Goal: Task Accomplishment & Management: Manage account settings

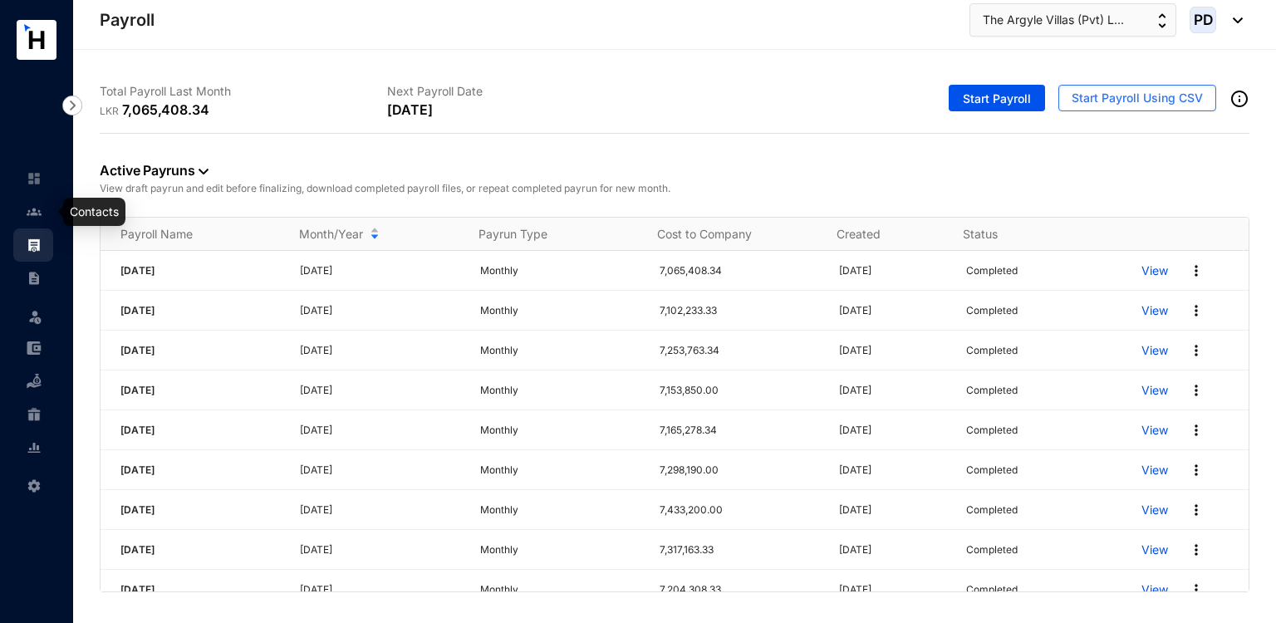
click at [42, 217] on link at bounding box center [48, 212] width 42 height 17
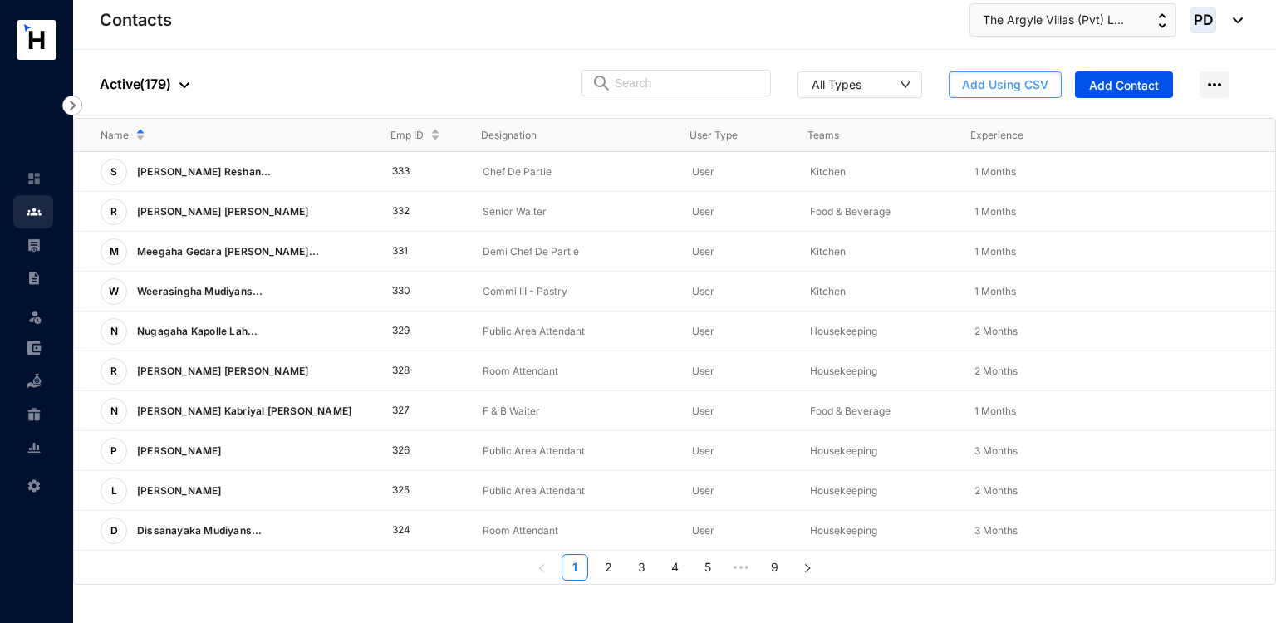
click at [1040, 74] on button "Add Using CSV" at bounding box center [1005, 84] width 113 height 27
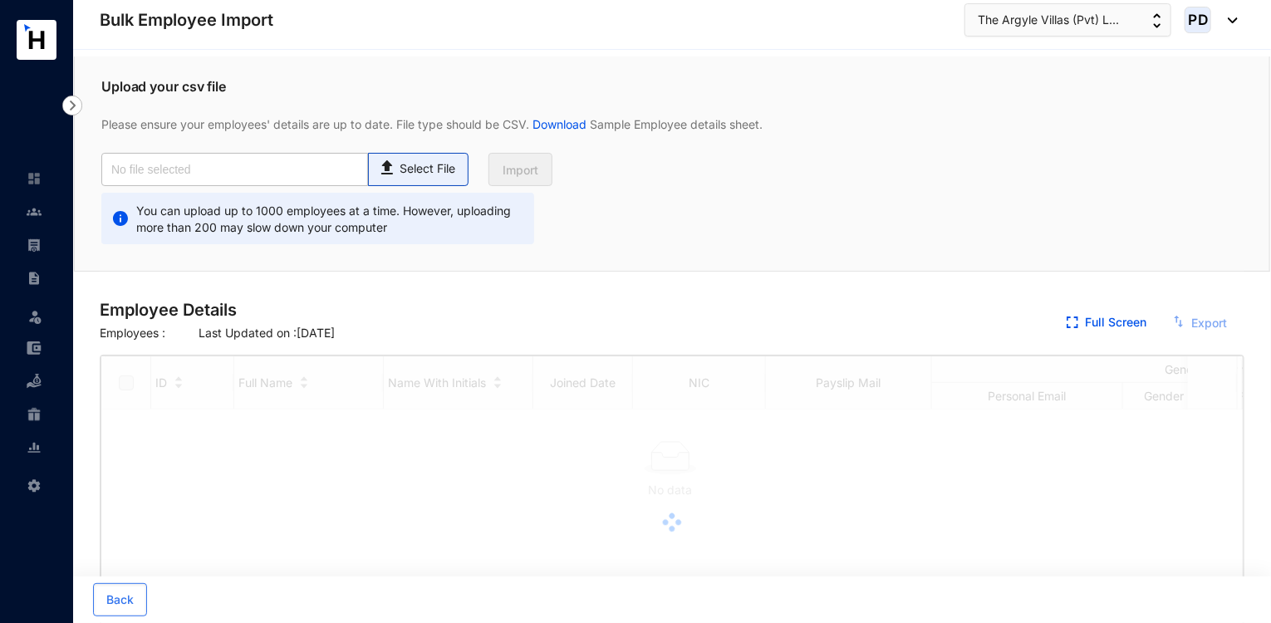
checkbox input "true"
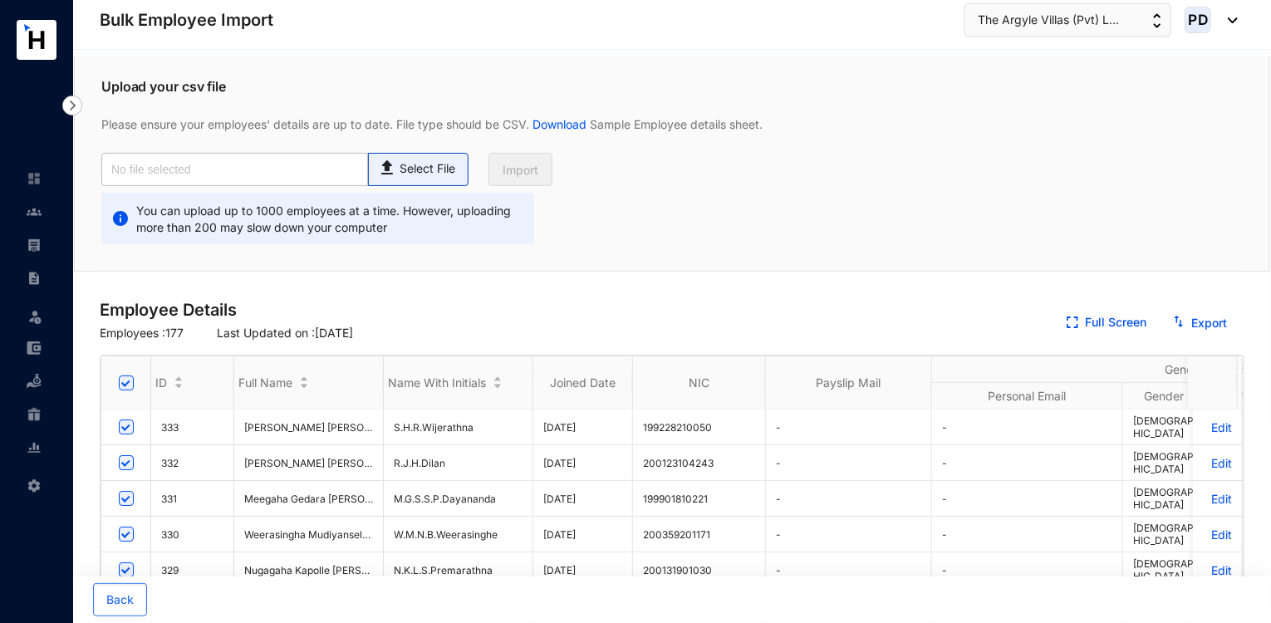
click at [422, 179] on span "Select File" at bounding box center [418, 169] width 101 height 33
click at [0, 0] on input "Select File" at bounding box center [0, 0] width 0 height 0
type input "Master Data.csv"
click at [533, 180] on button "Import" at bounding box center [521, 169] width 64 height 33
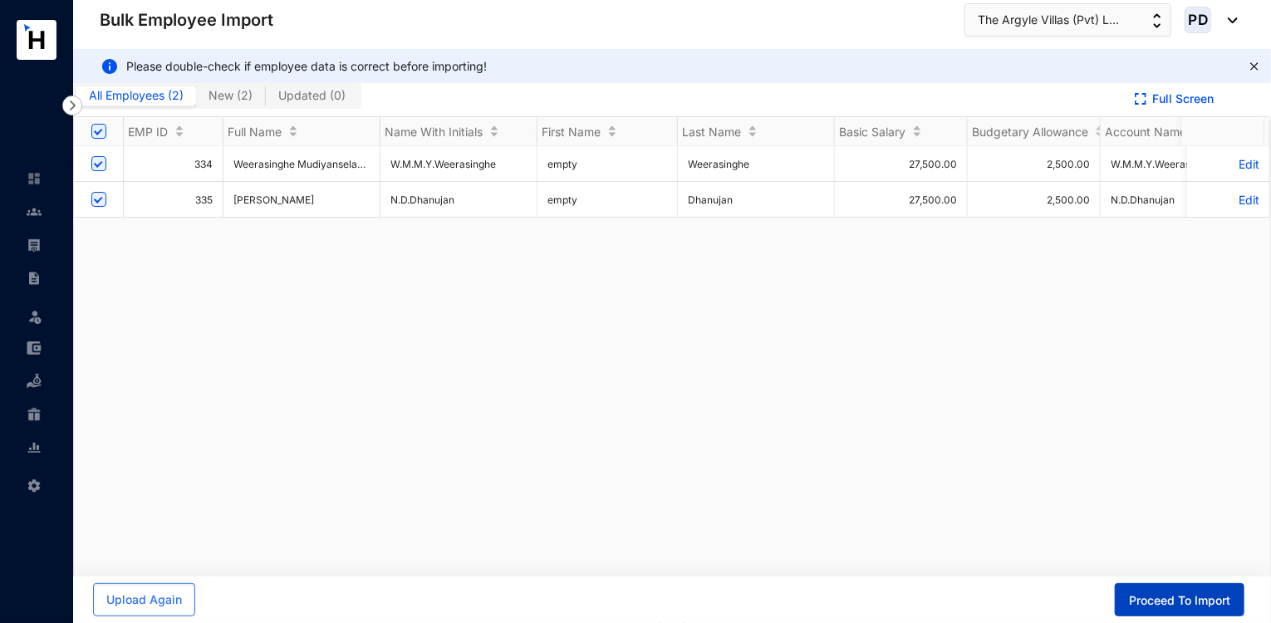
click at [1158, 606] on span "Proceed To Import" at bounding box center [1179, 601] width 101 height 17
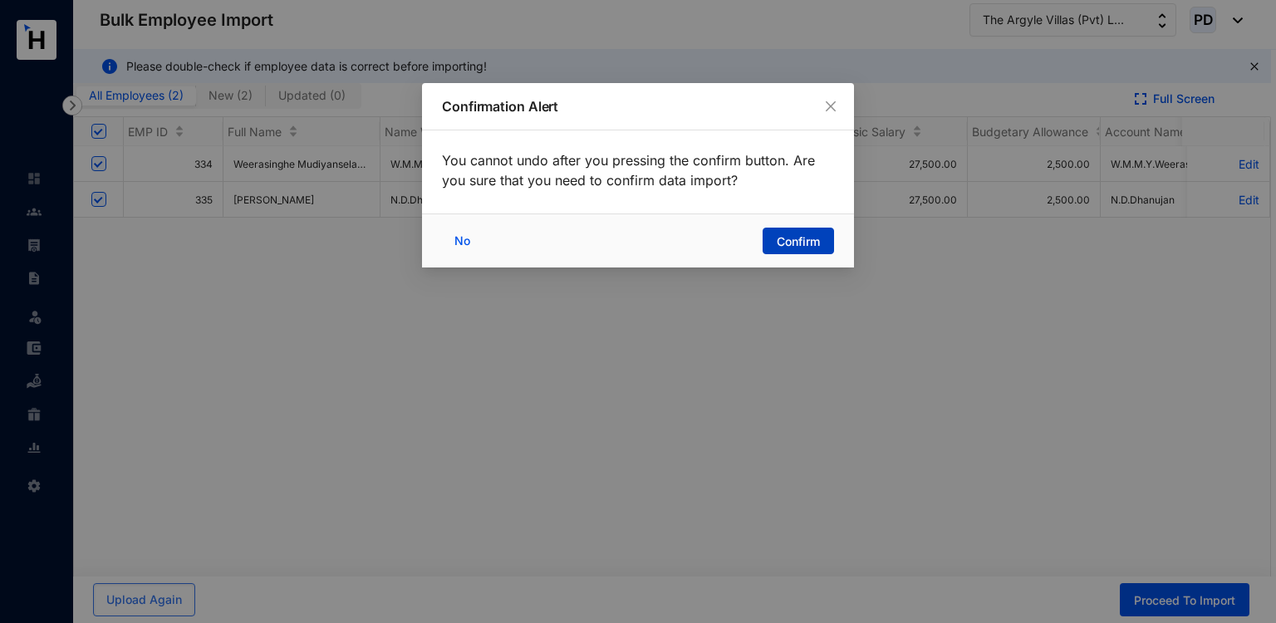
click at [806, 245] on span "Confirm" at bounding box center [798, 242] width 43 height 17
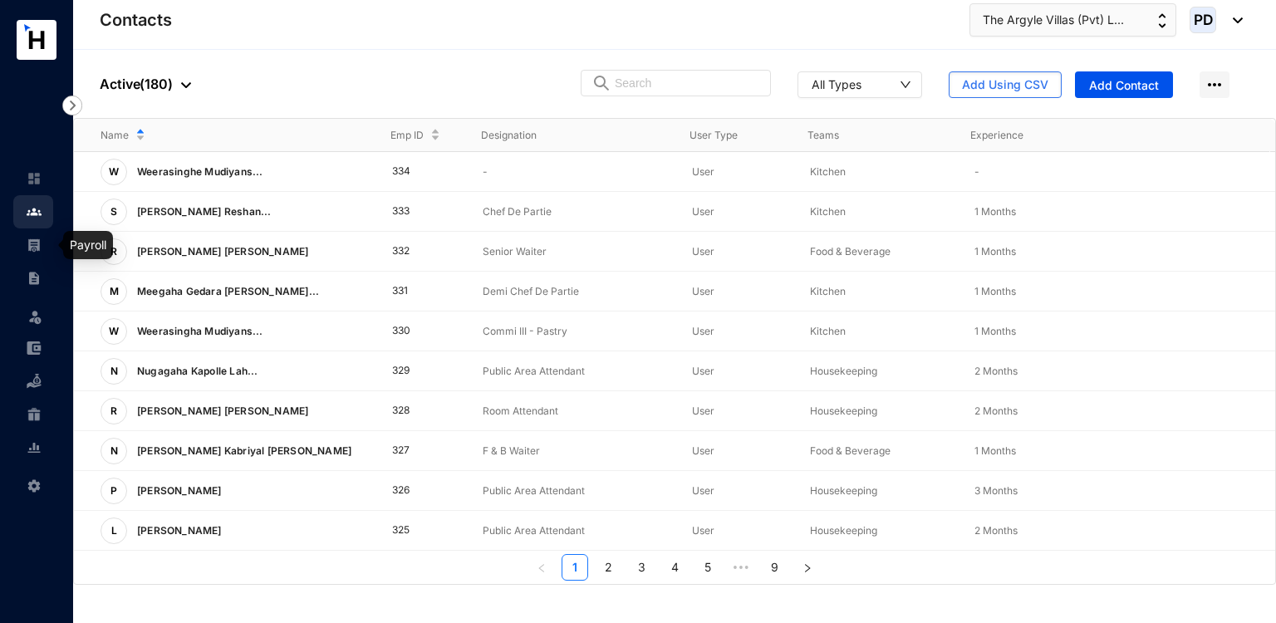
click at [47, 242] on link at bounding box center [48, 245] width 42 height 17
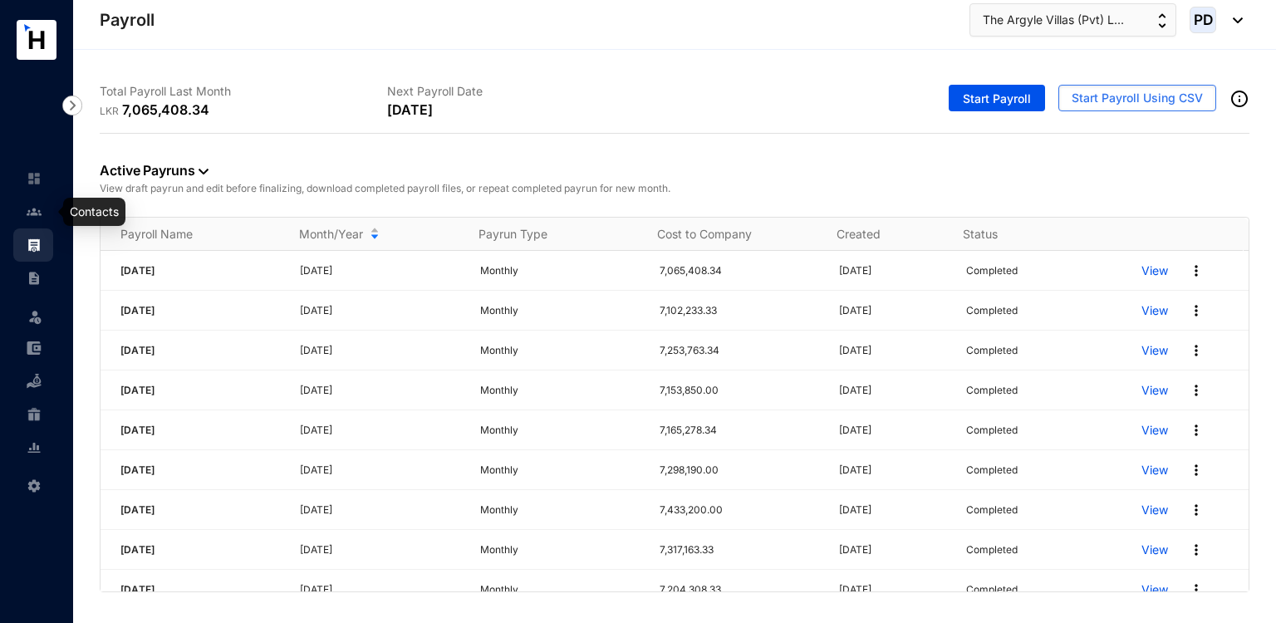
click at [28, 204] on img at bounding box center [34, 211] width 15 height 15
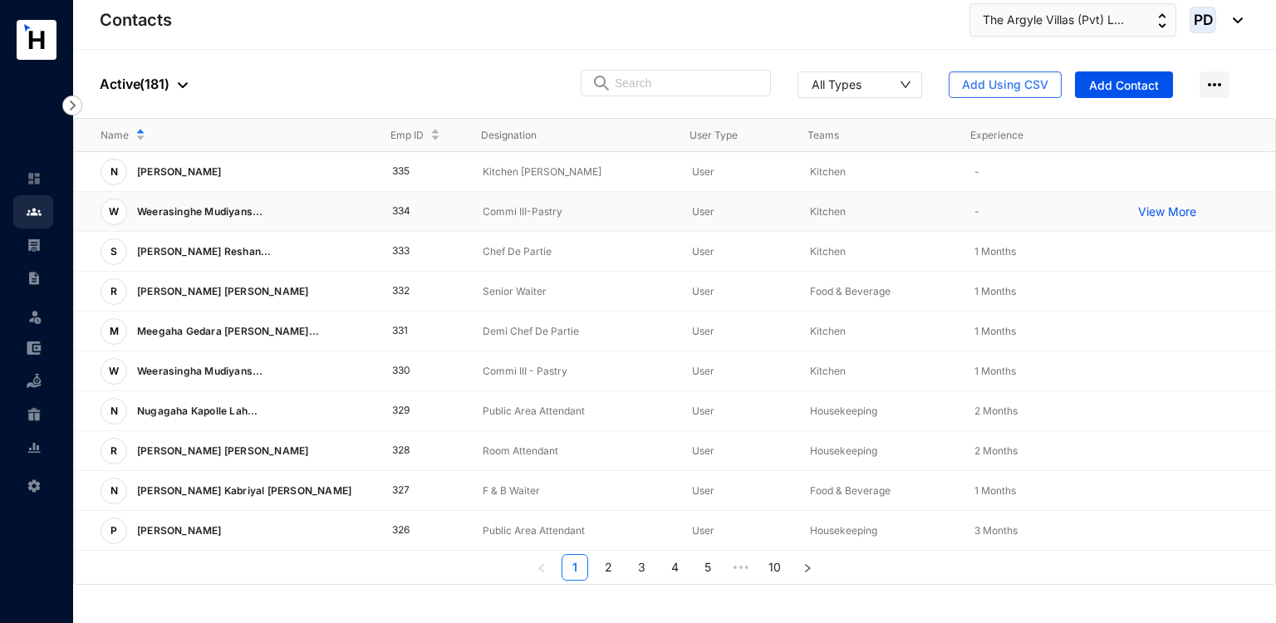
click at [920, 201] on td "Kitchen" at bounding box center [866, 212] width 164 height 40
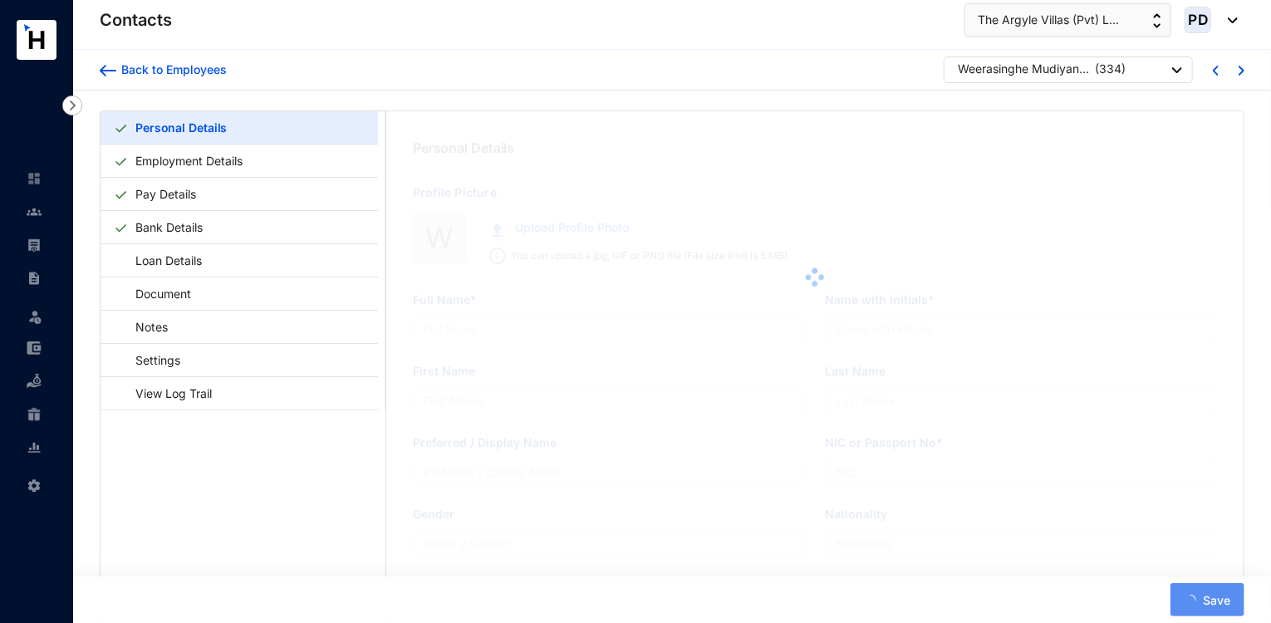
type input "Weerasinghe Mudiyanselage Minula [PERSON_NAME]"
type input "W.M.M.Y.Weerasinghe"
type input "Weerasinghe"
type input "Minula"
type input "200433802476"
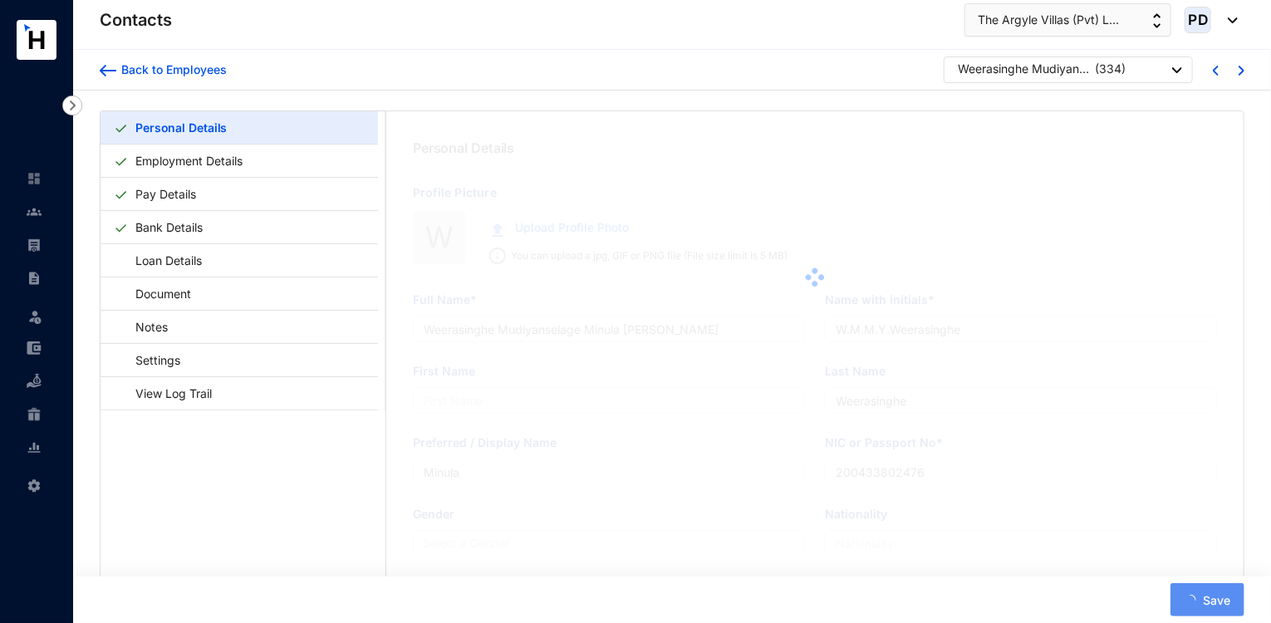
type input "[DATE]"
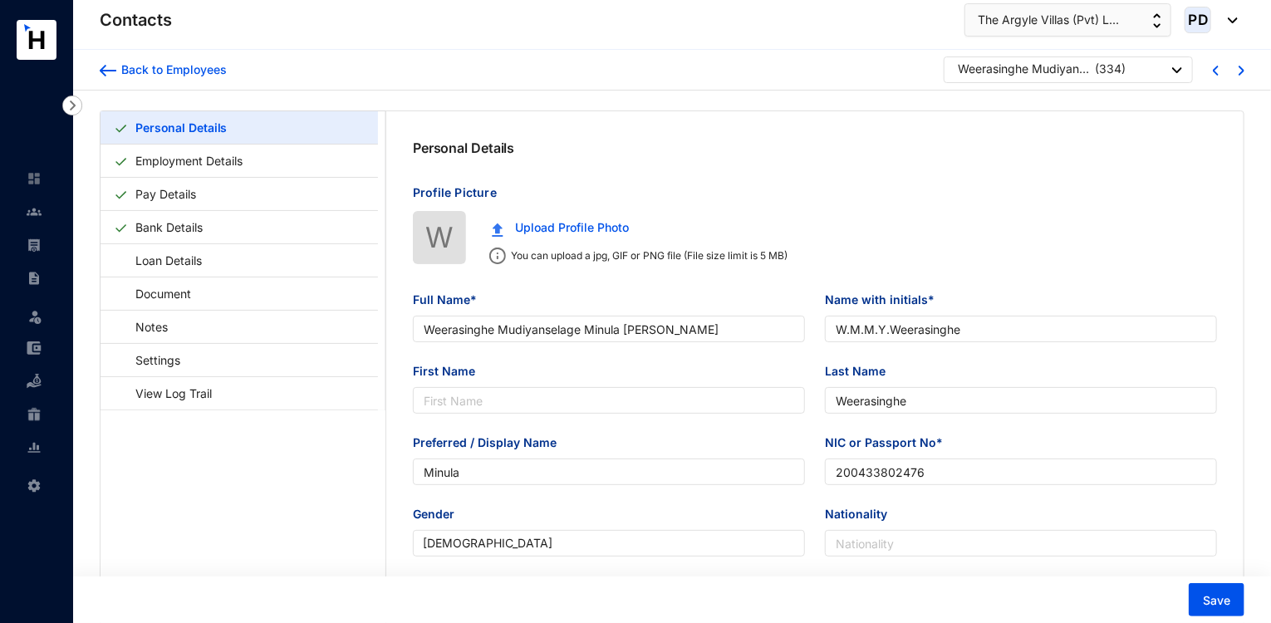
click at [1130, 74] on div "Weerasinghe Mudiyanselage Minula [PERSON_NAME] ( 334 )" at bounding box center [1070, 71] width 224 height 21
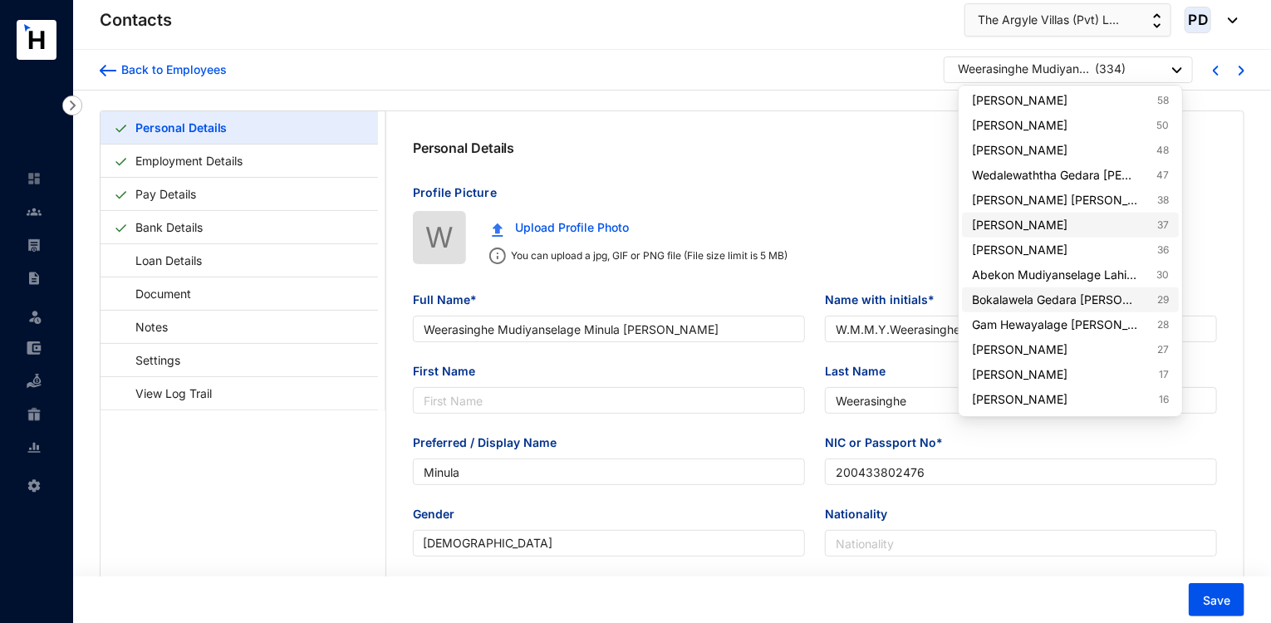
scroll to position [4062, 0]
click at [1147, 330] on link "Gam Hewayalage [PERSON_NAME] 28" at bounding box center [1070, 324] width 196 height 17
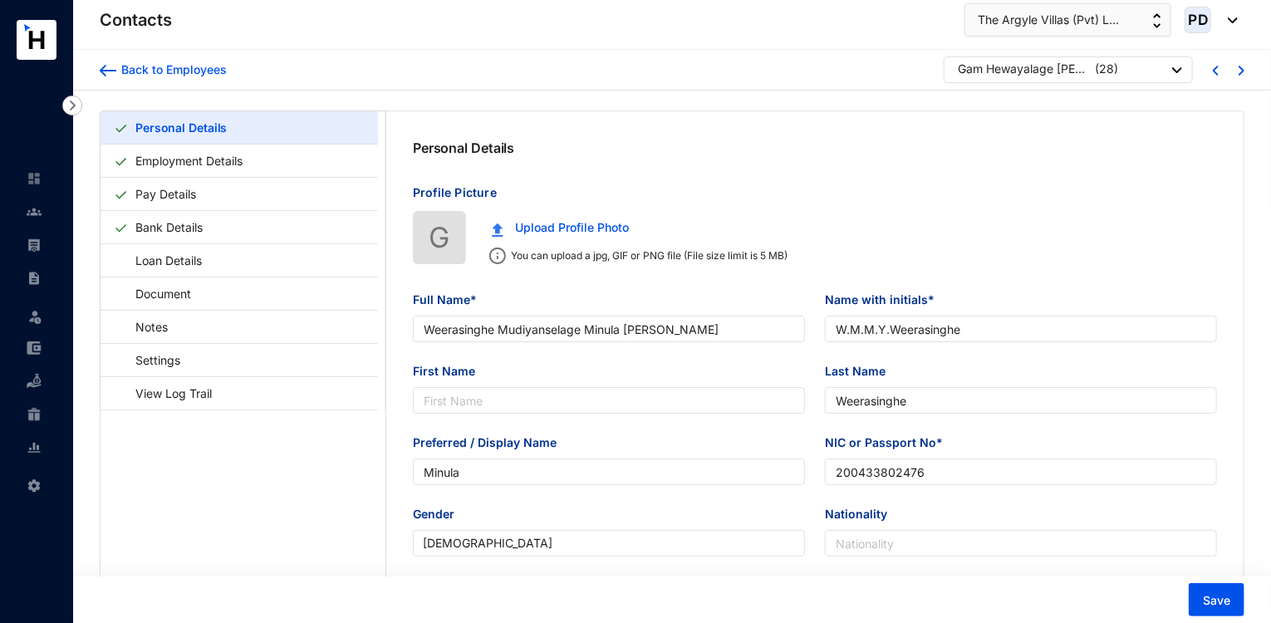
type input "Gam Hewayalage [PERSON_NAME]"
type input "[PERSON_NAME]"
type input "Priyadarshana"
type input "940302226V"
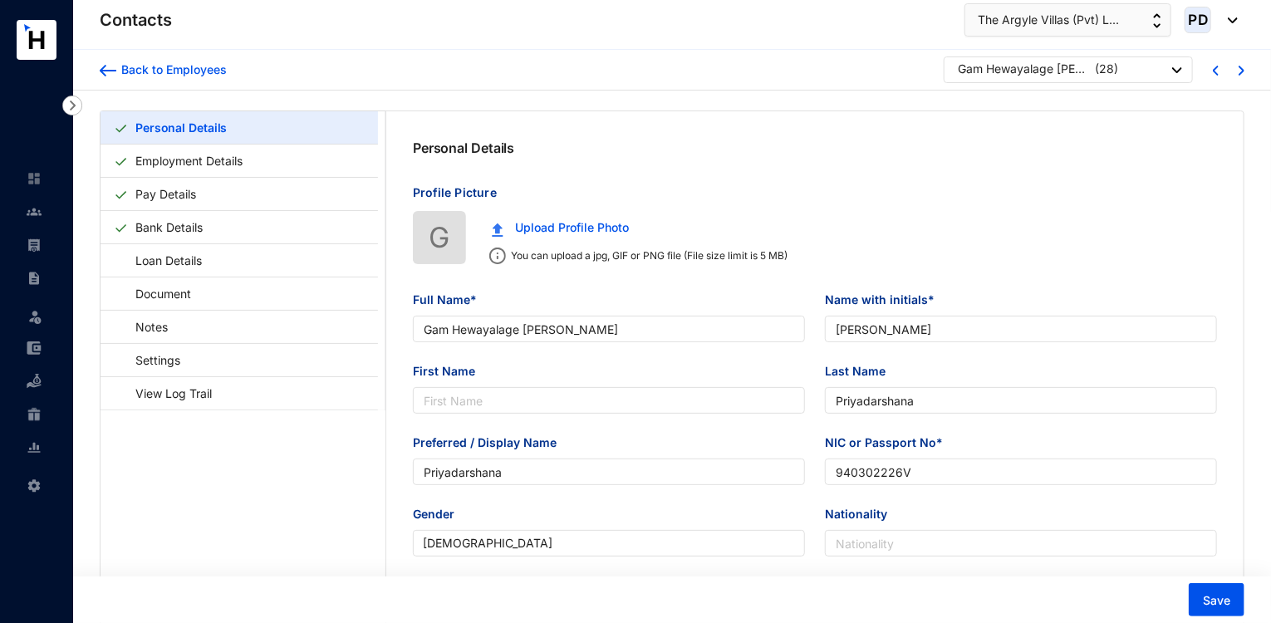
type input "[DATE]"
click at [209, 165] on link "Employment Details" at bounding box center [189, 161] width 121 height 34
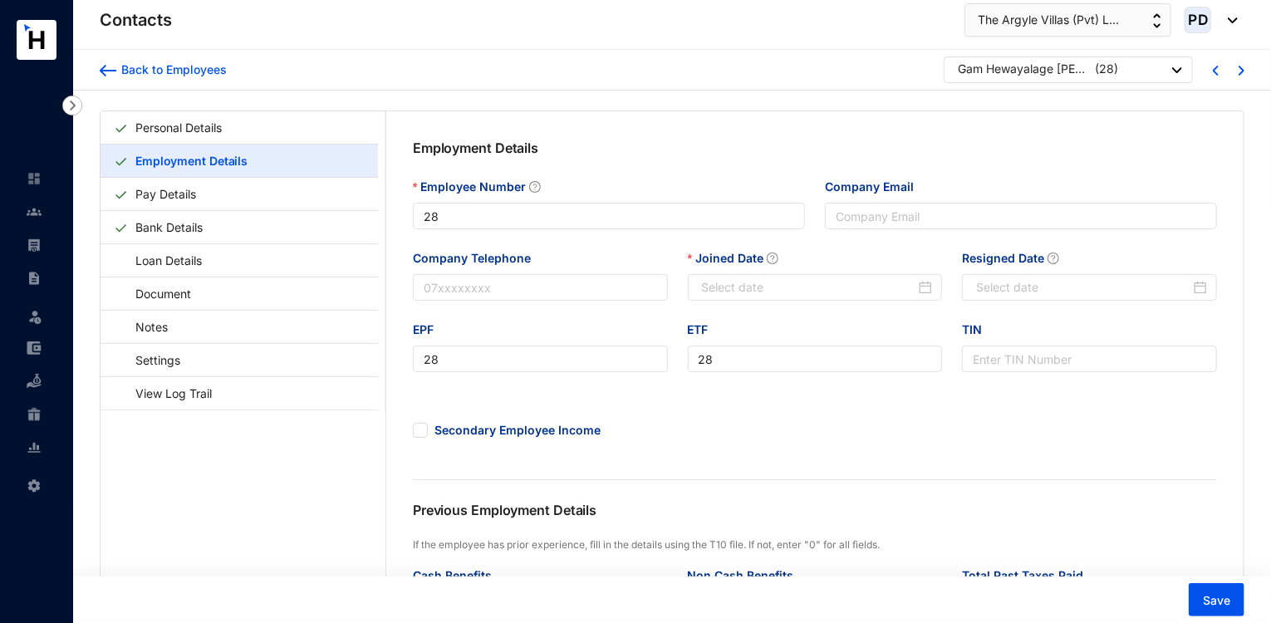
type input "[DATE]"
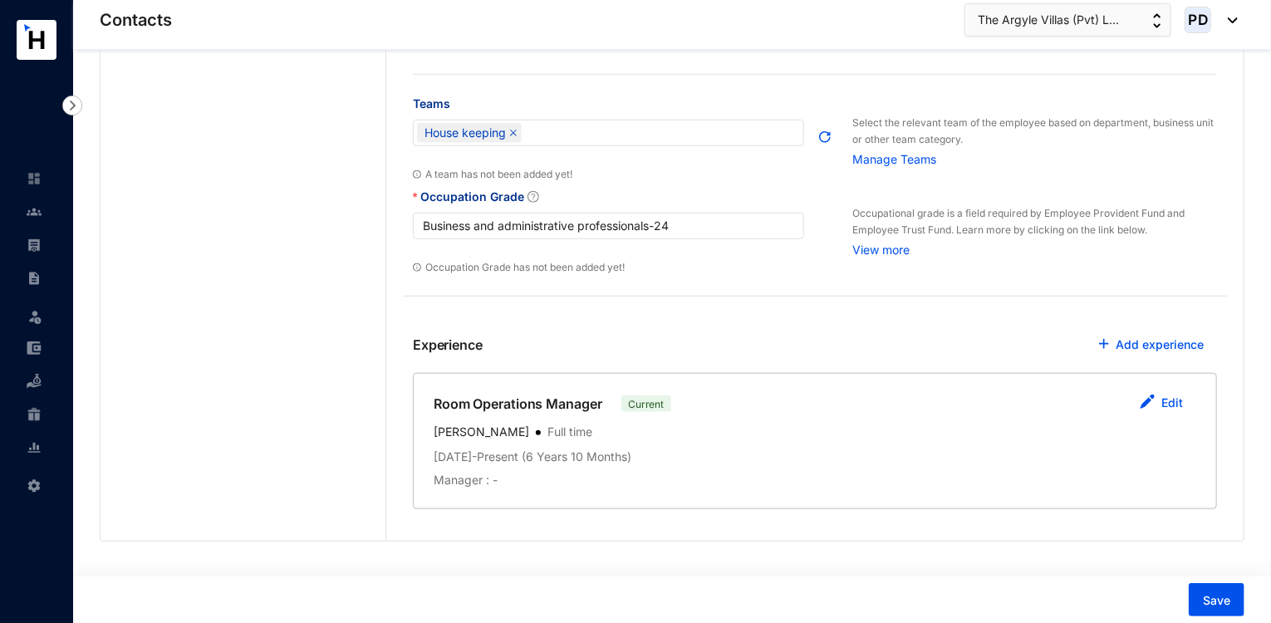
scroll to position [594, 0]
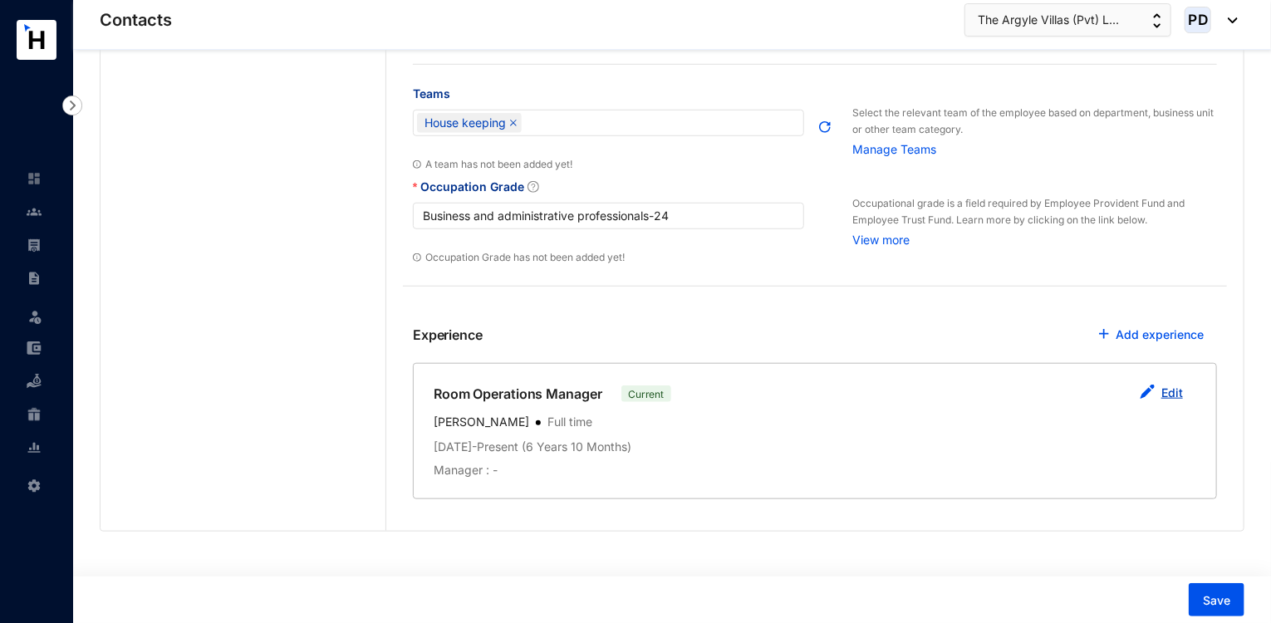
click at [1155, 386] on img "button" at bounding box center [1147, 392] width 15 height 15
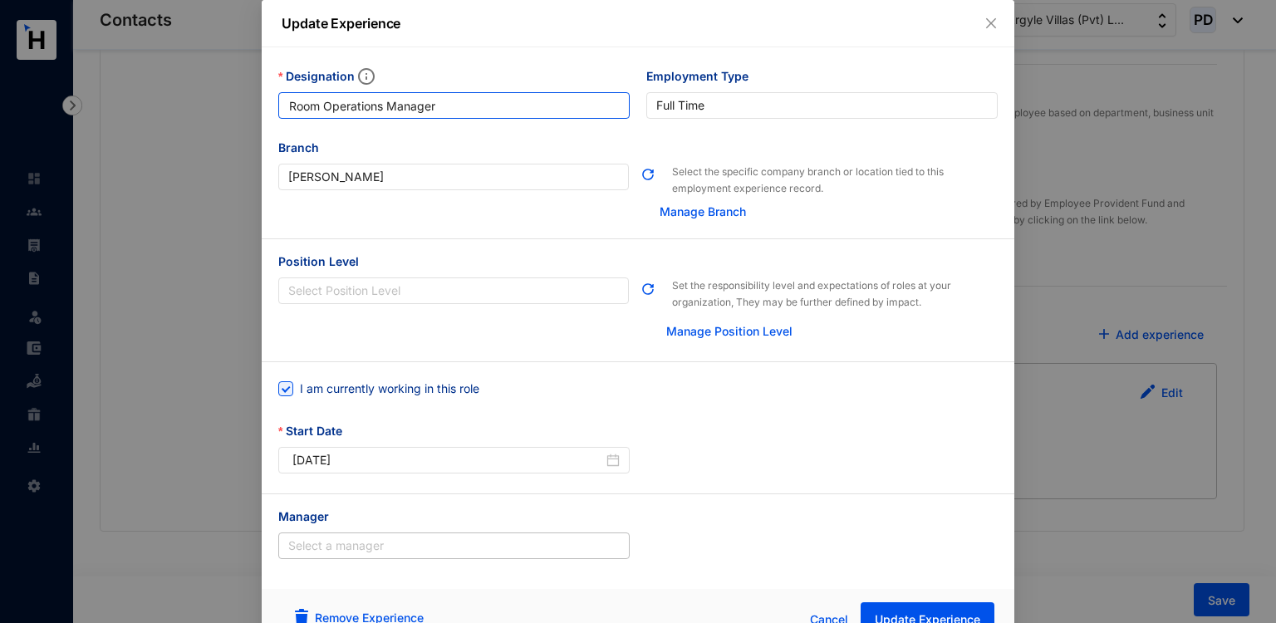
click at [290, 106] on input "Room Operations Manager" at bounding box center [454, 105] width 352 height 27
type input "Senior Room Operations Manager"
click at [889, 617] on span "Update Experience" at bounding box center [928, 620] width 106 height 17
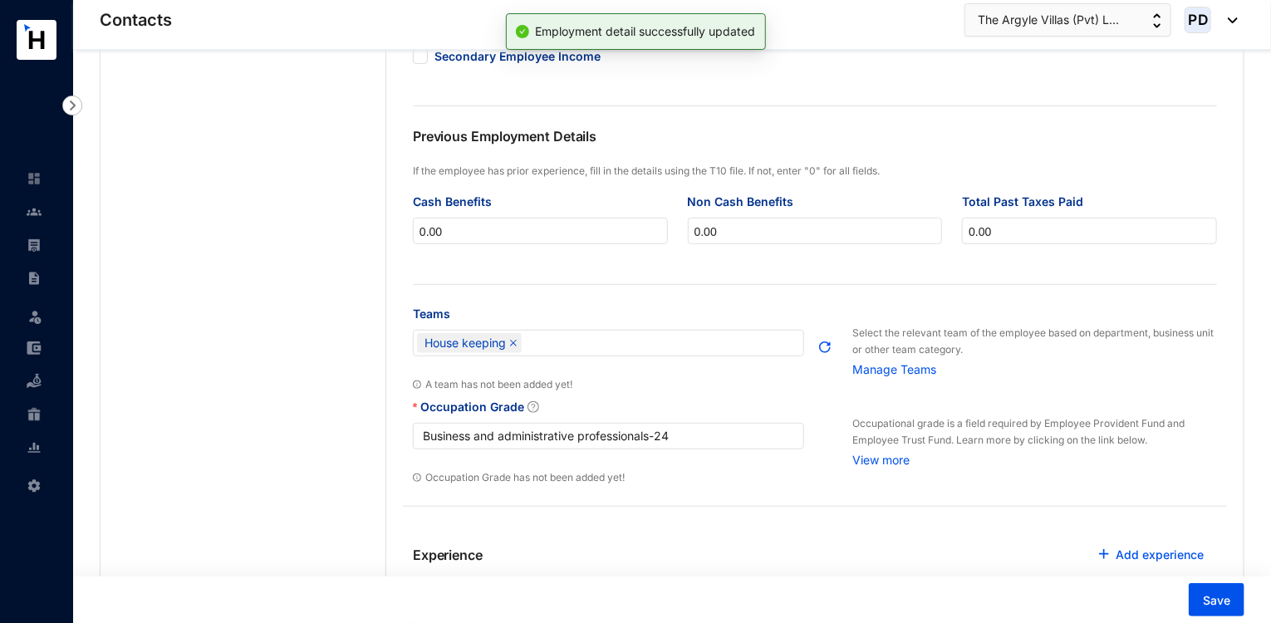
scroll to position [0, 0]
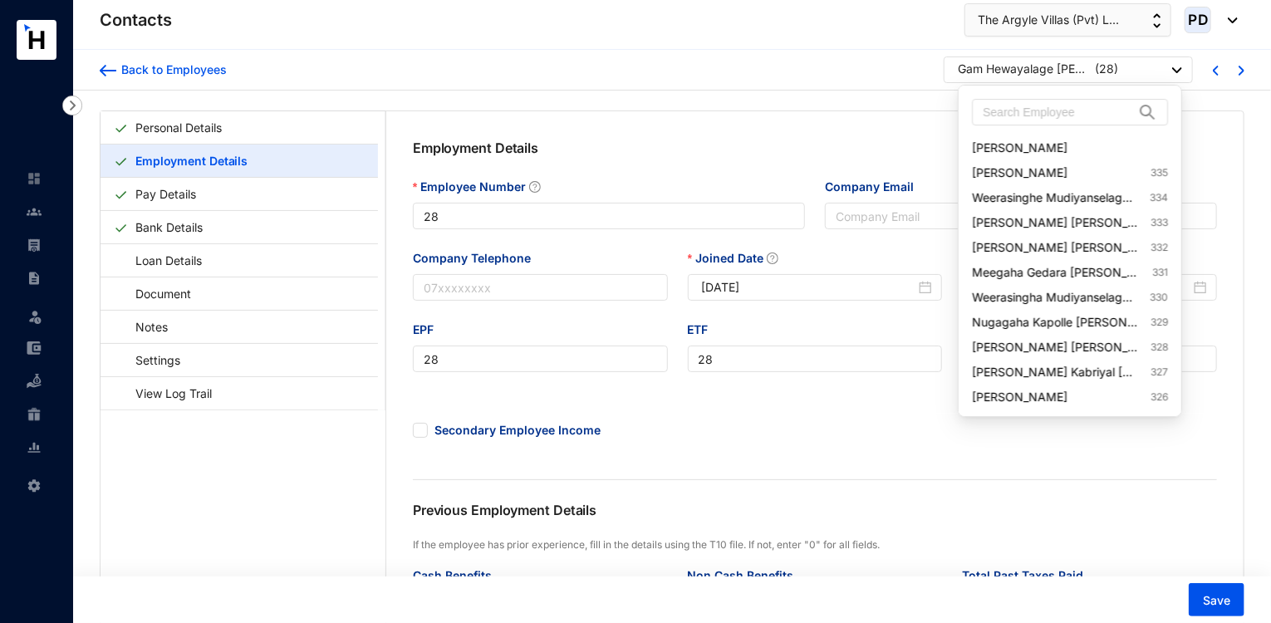
click at [1169, 71] on div "Gam Hewayalage [PERSON_NAME] ( 28 )" at bounding box center [1070, 71] width 224 height 21
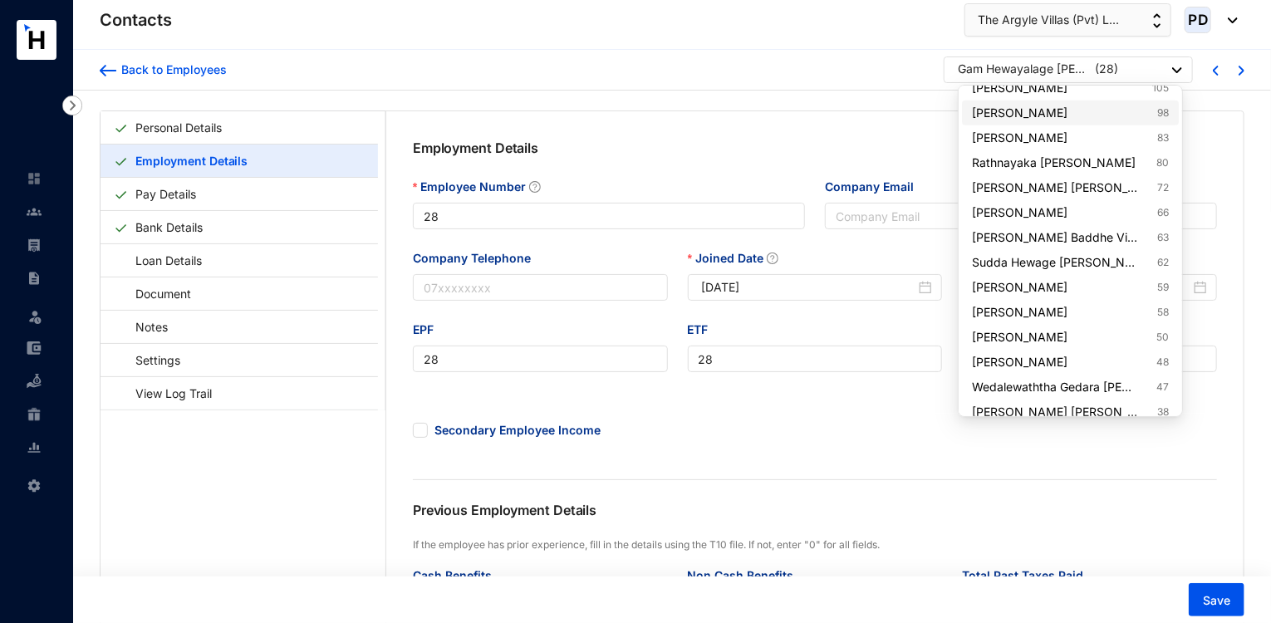
scroll to position [3868, 0]
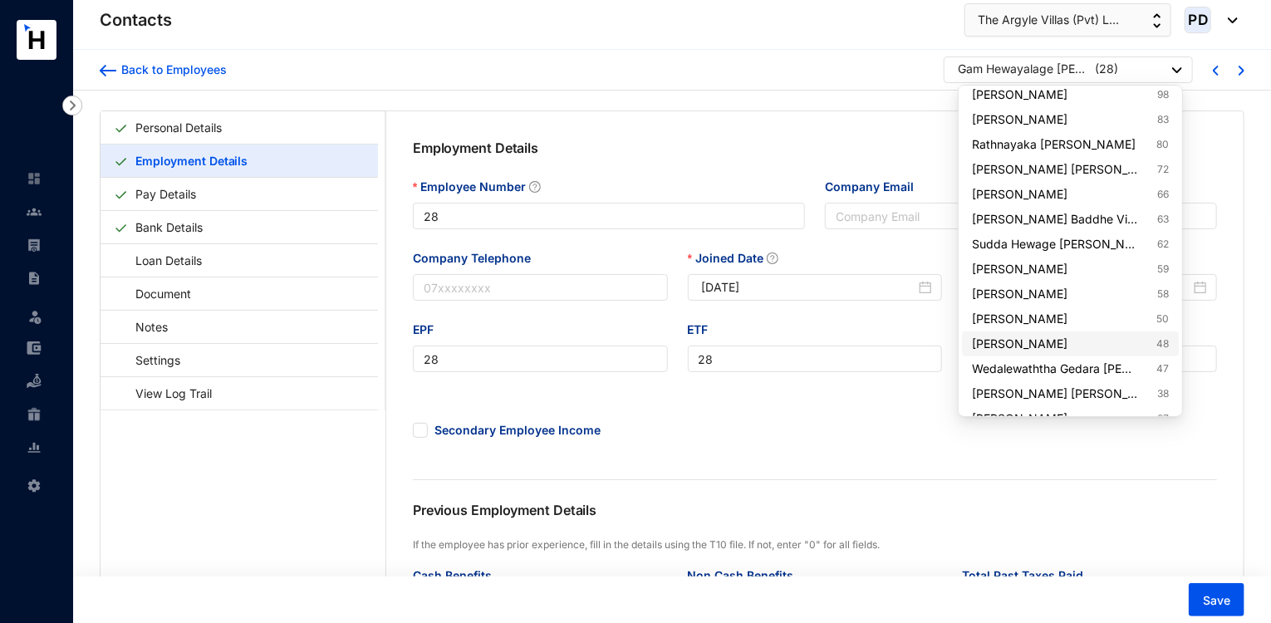
click at [1110, 343] on link "[PERSON_NAME] 48" at bounding box center [1070, 344] width 196 height 17
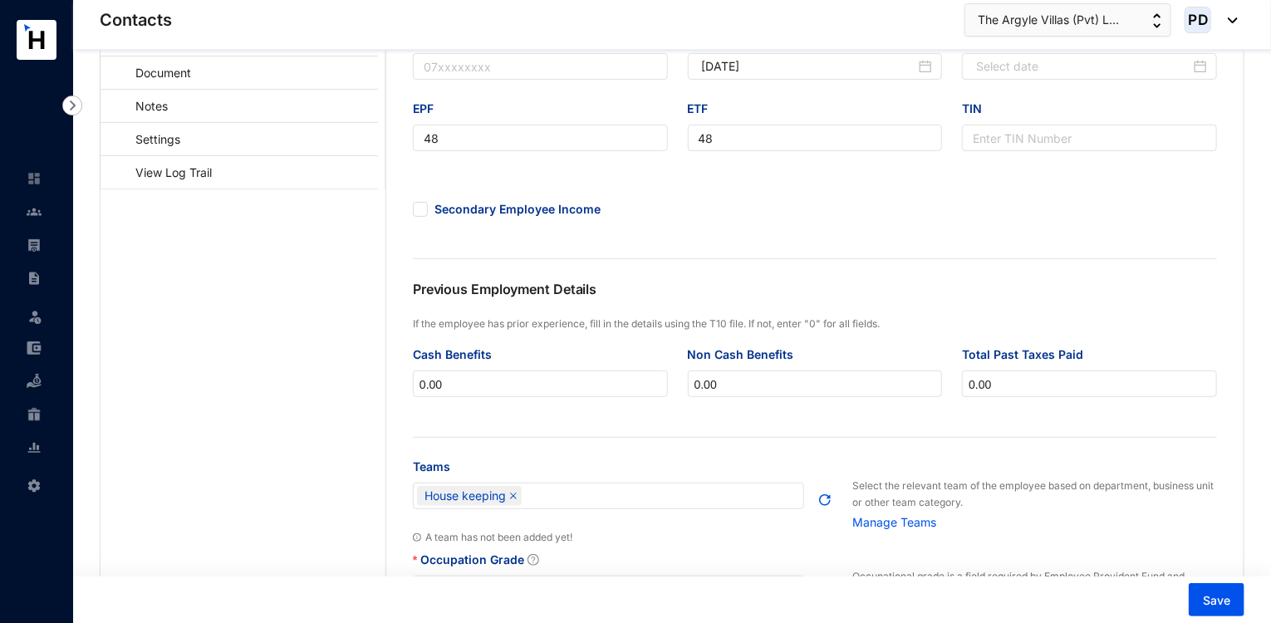
type input "48"
type input "[DATE]"
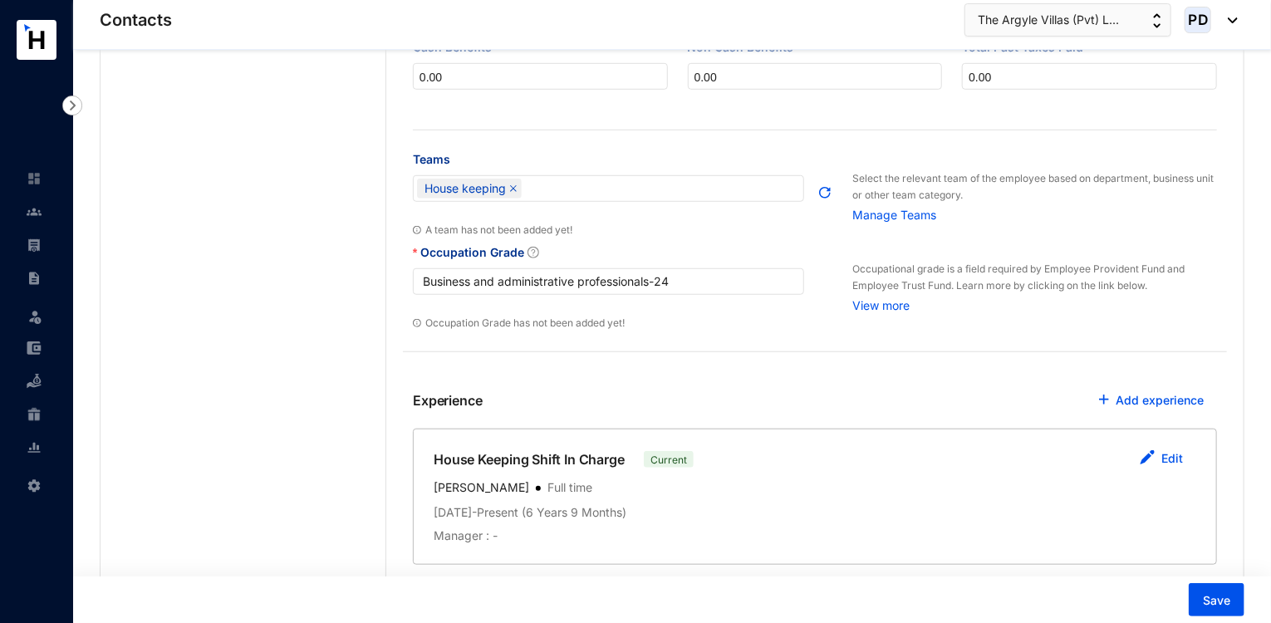
scroll to position [608, 0]
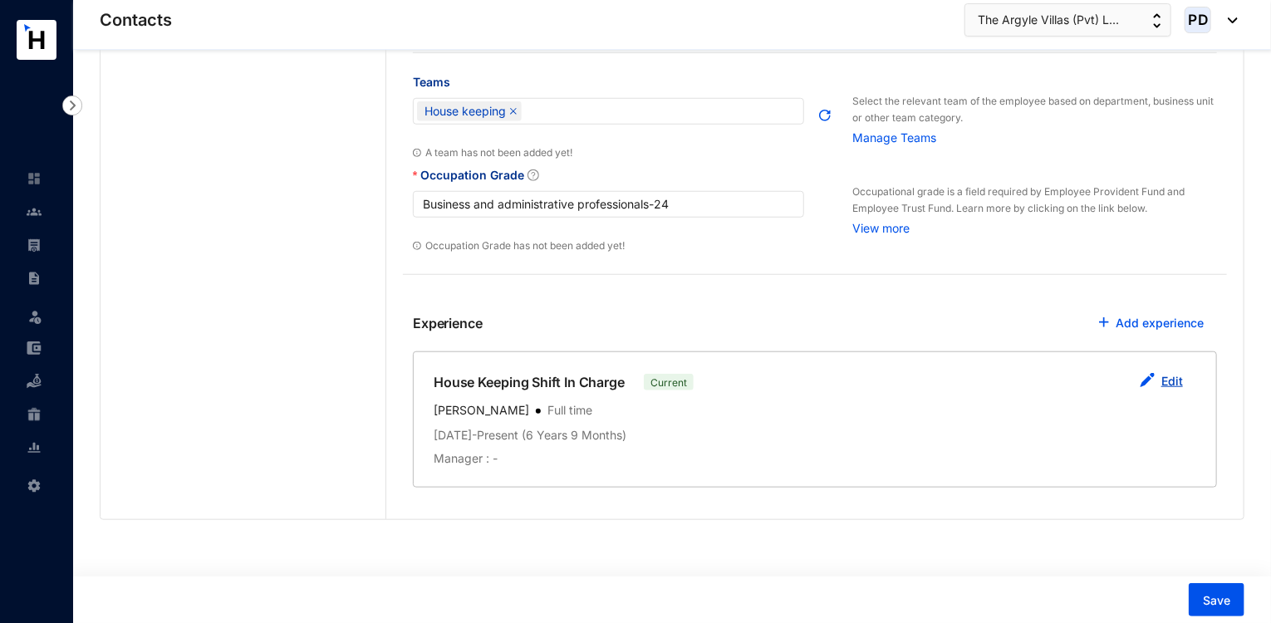
click at [1164, 386] on link "Edit" at bounding box center [1173, 381] width 22 height 14
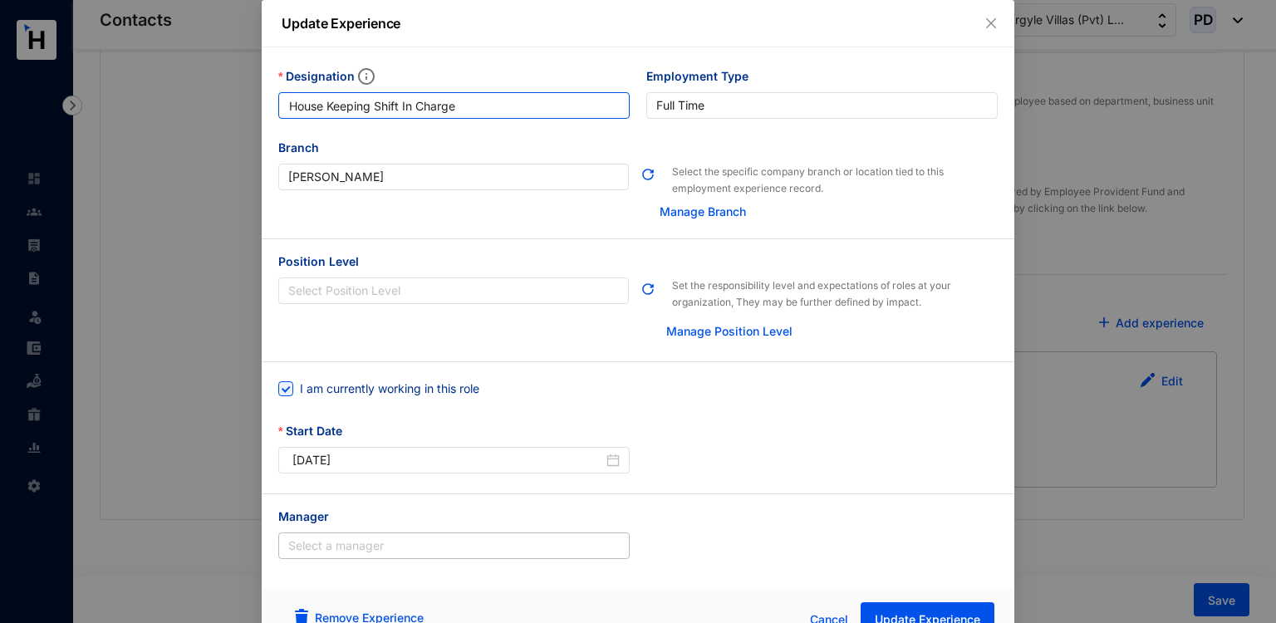
click at [285, 115] on input "House Keeping Shift In Charge" at bounding box center [454, 105] width 352 height 27
type input "Senior House Keeping Shift In Charge"
click at [898, 609] on button "Update Experience" at bounding box center [928, 619] width 134 height 33
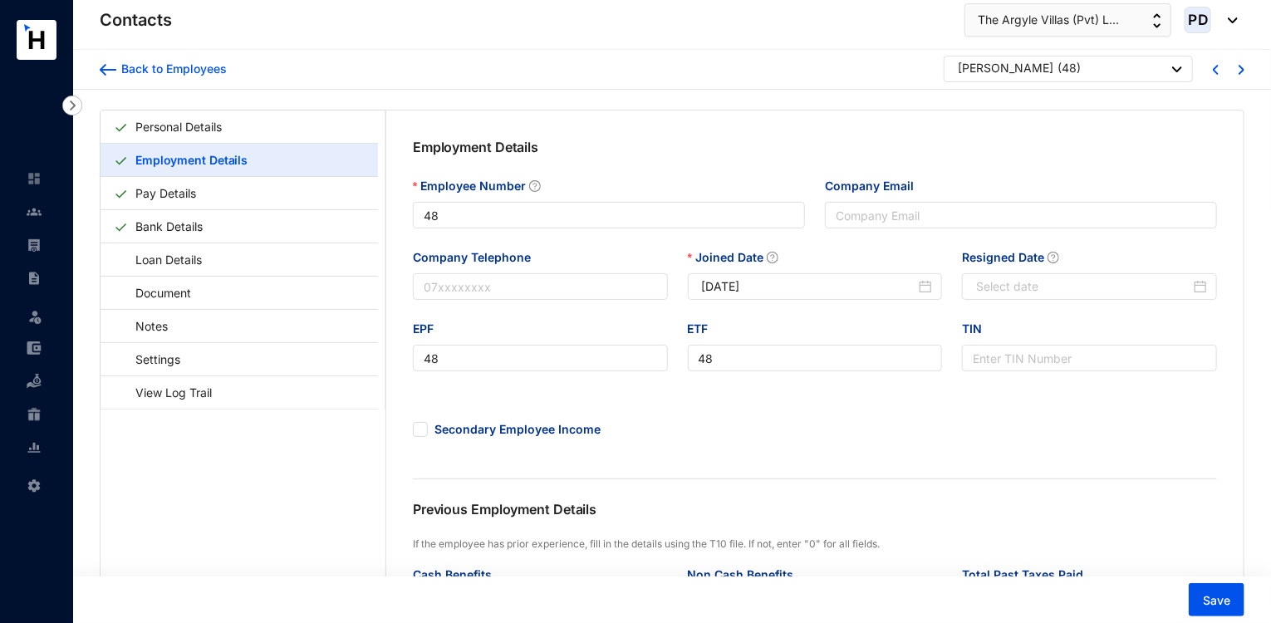
scroll to position [0, 0]
click at [1152, 72] on div "[PERSON_NAME] ( 48 )" at bounding box center [1070, 71] width 224 height 21
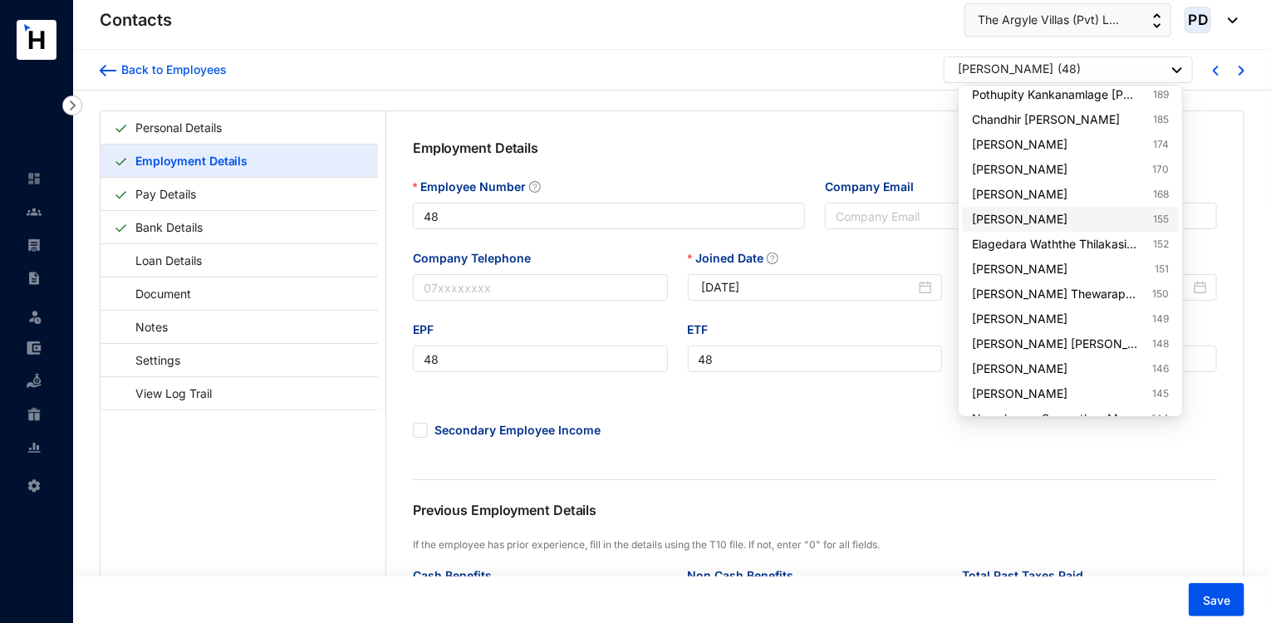
scroll to position [3160, 0]
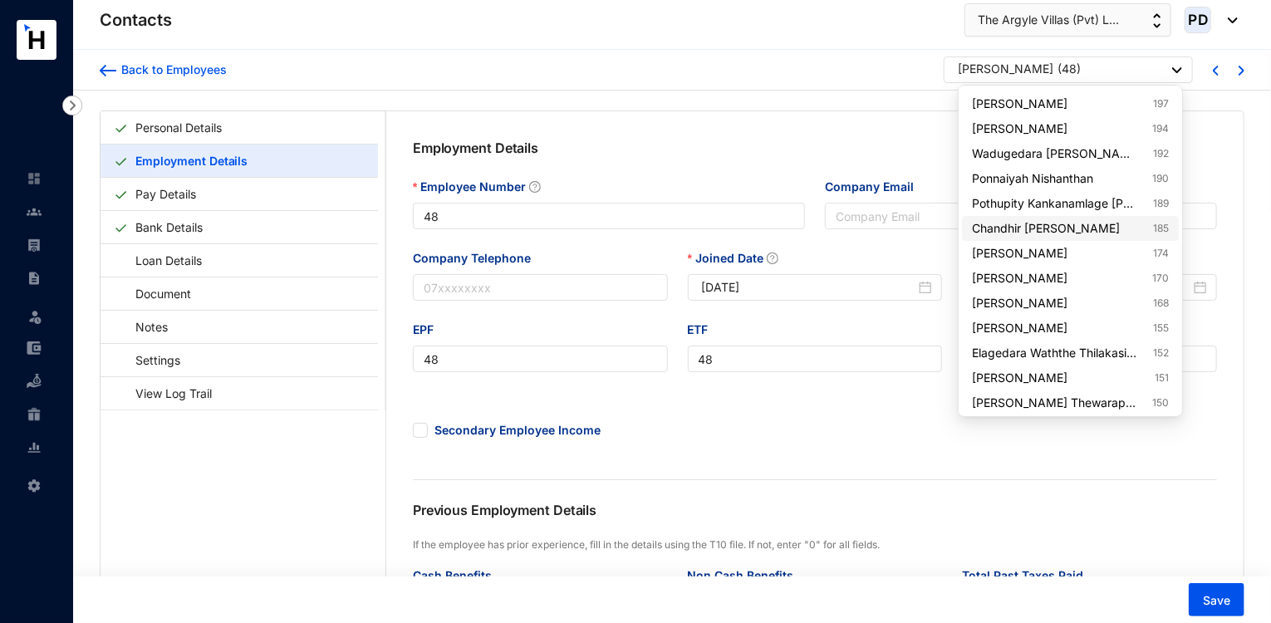
click at [1137, 231] on link "Chandhir [PERSON_NAME] 185" at bounding box center [1070, 228] width 196 height 17
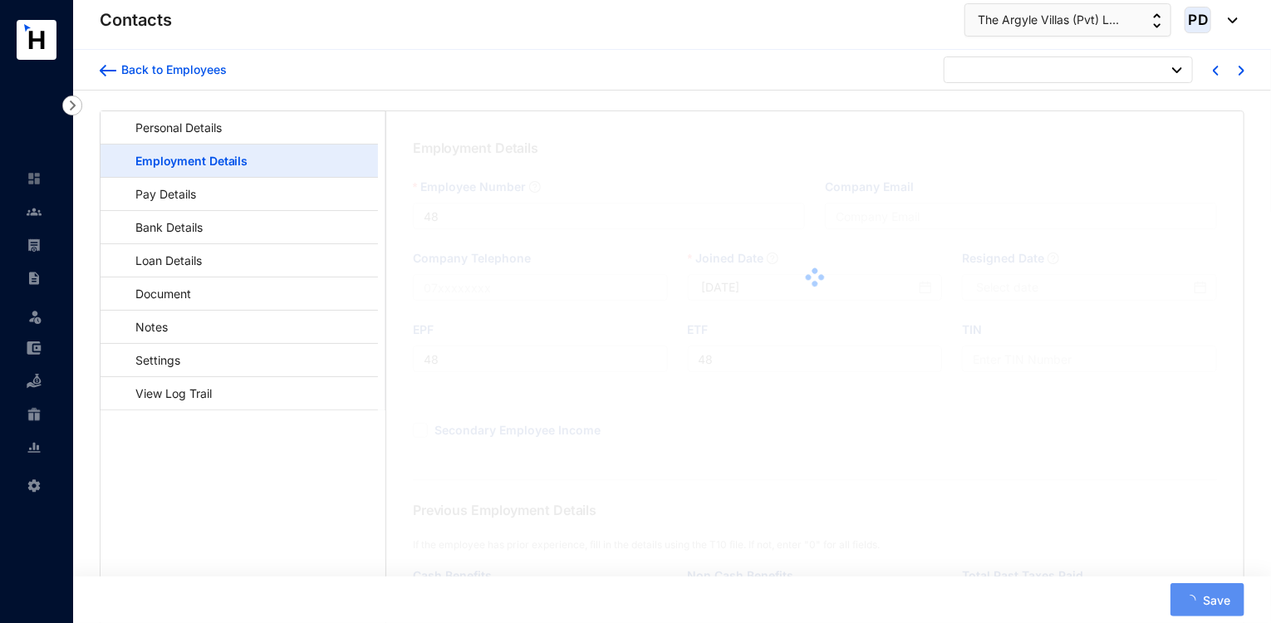
type input "185"
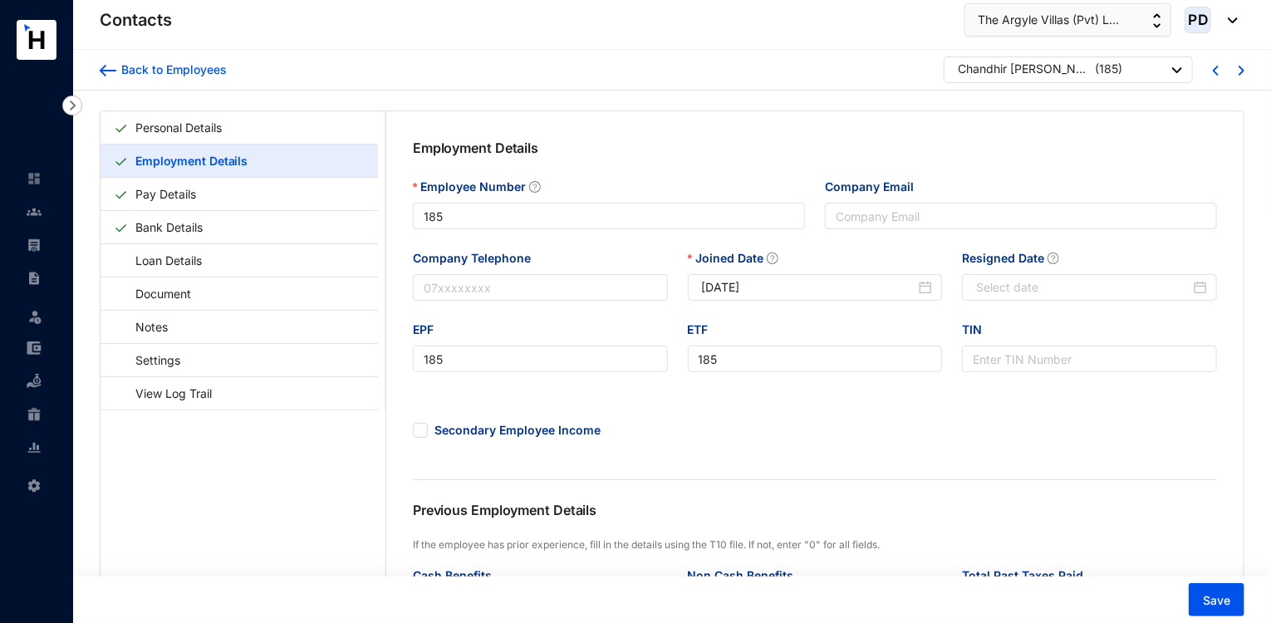
type input "[DATE]"
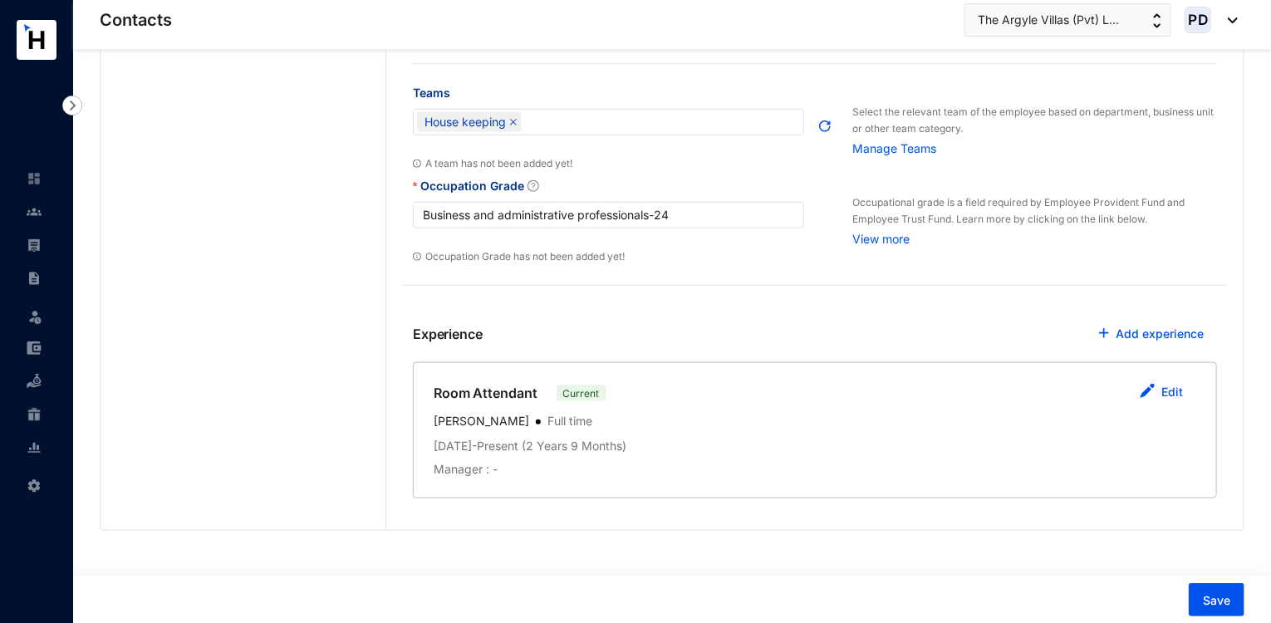
scroll to position [608, 0]
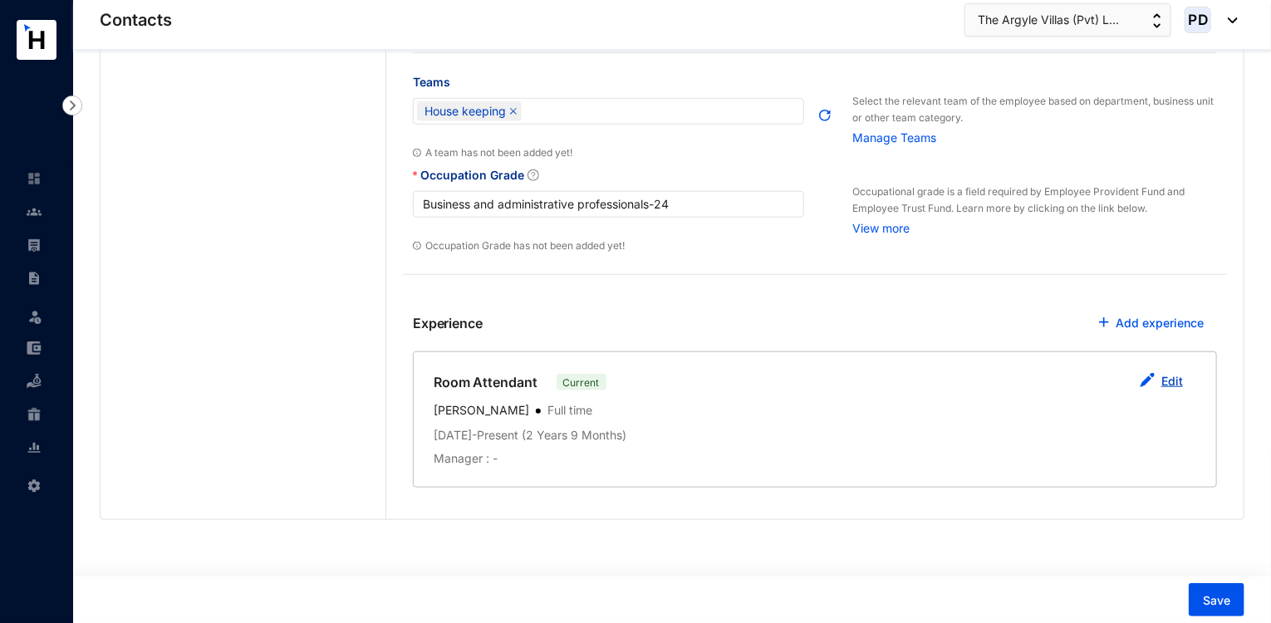
click at [1161, 379] on button "Edit" at bounding box center [1162, 382] width 70 height 33
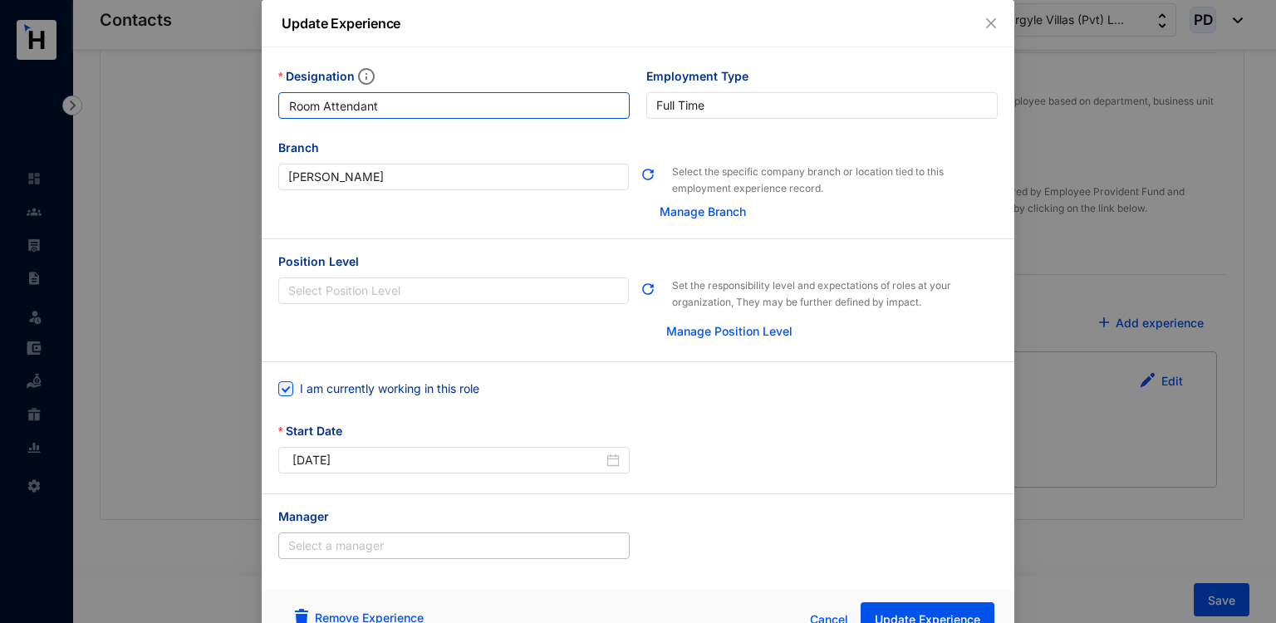
click at [287, 107] on input "Room Attendant" at bounding box center [454, 105] width 352 height 27
type input "Senior Room Attendant"
click at [908, 606] on button "Update Experience" at bounding box center [928, 619] width 134 height 33
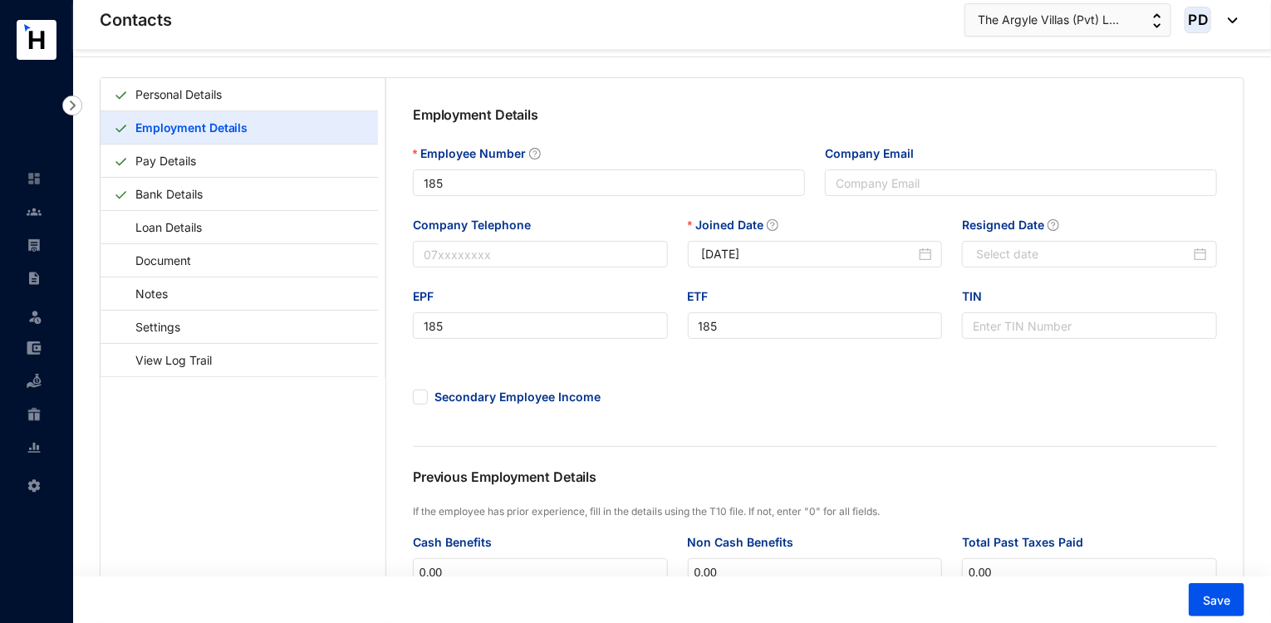
scroll to position [0, 0]
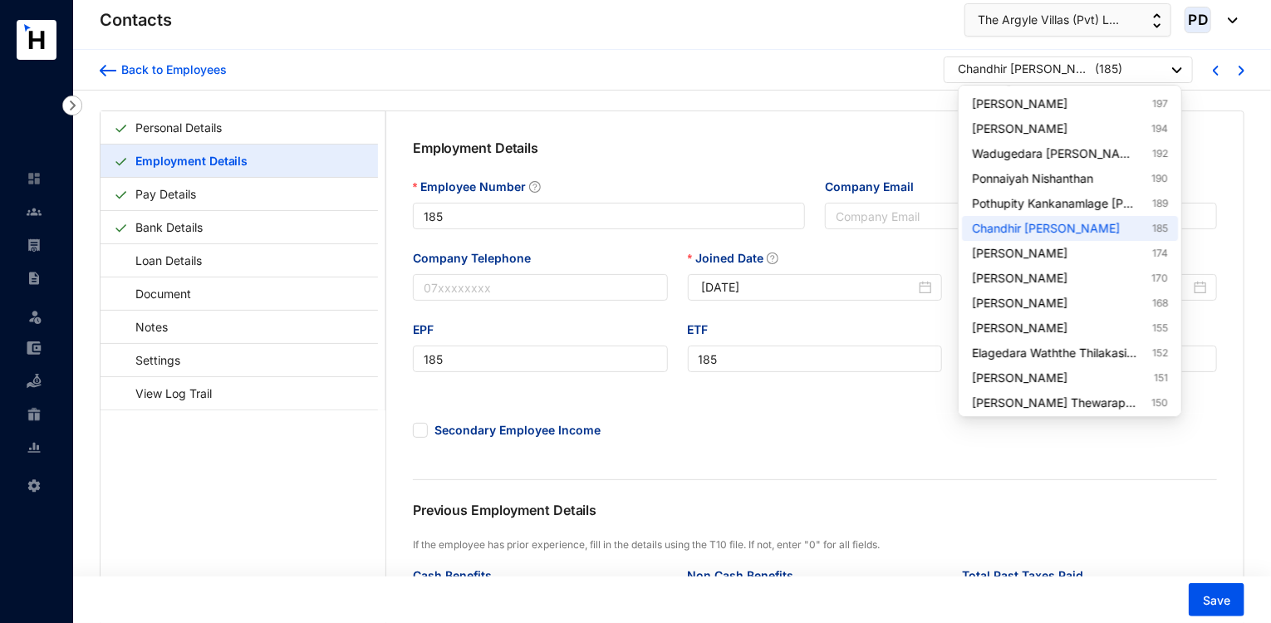
click at [1127, 75] on div "Chandhir [PERSON_NAME] ( 185 )" at bounding box center [1070, 71] width 224 height 21
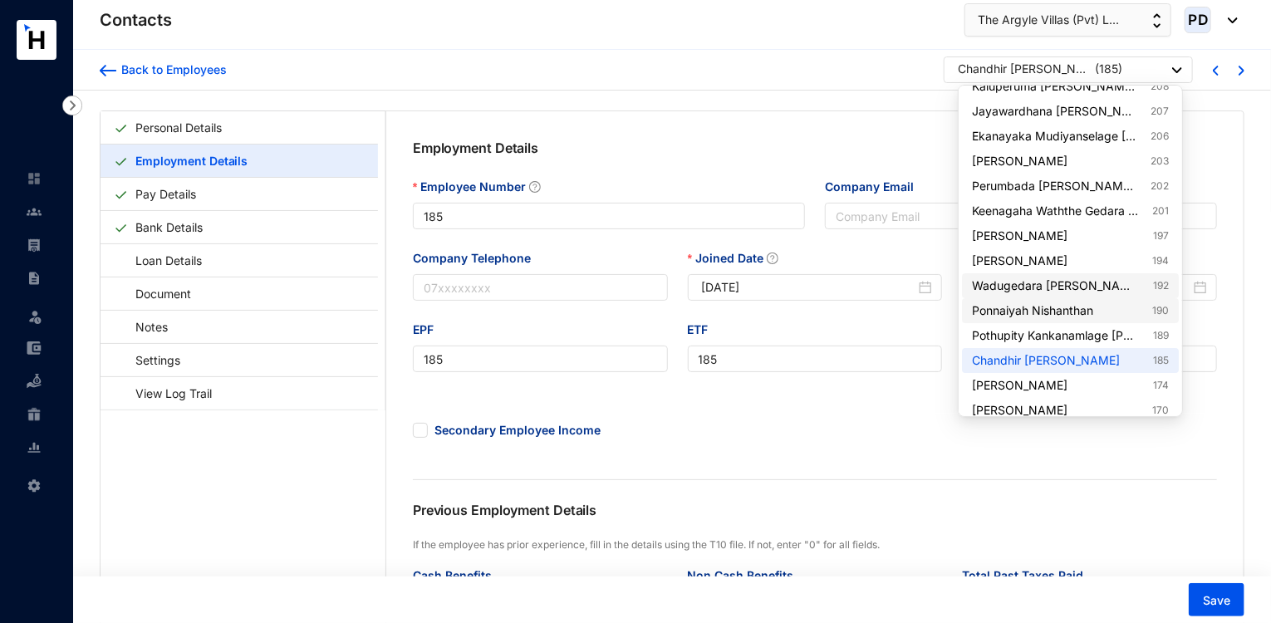
scroll to position [3027, 0]
click at [1139, 165] on link "[PERSON_NAME] 203" at bounding box center [1070, 163] width 196 height 17
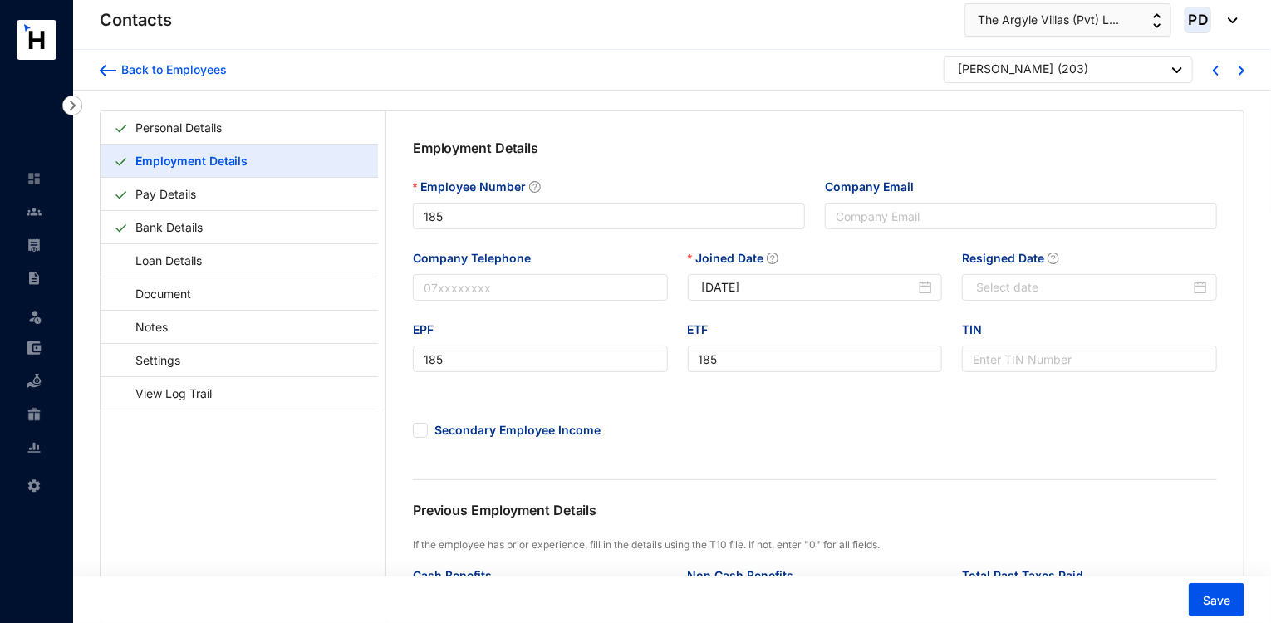
type input "203"
type input "[DATE]"
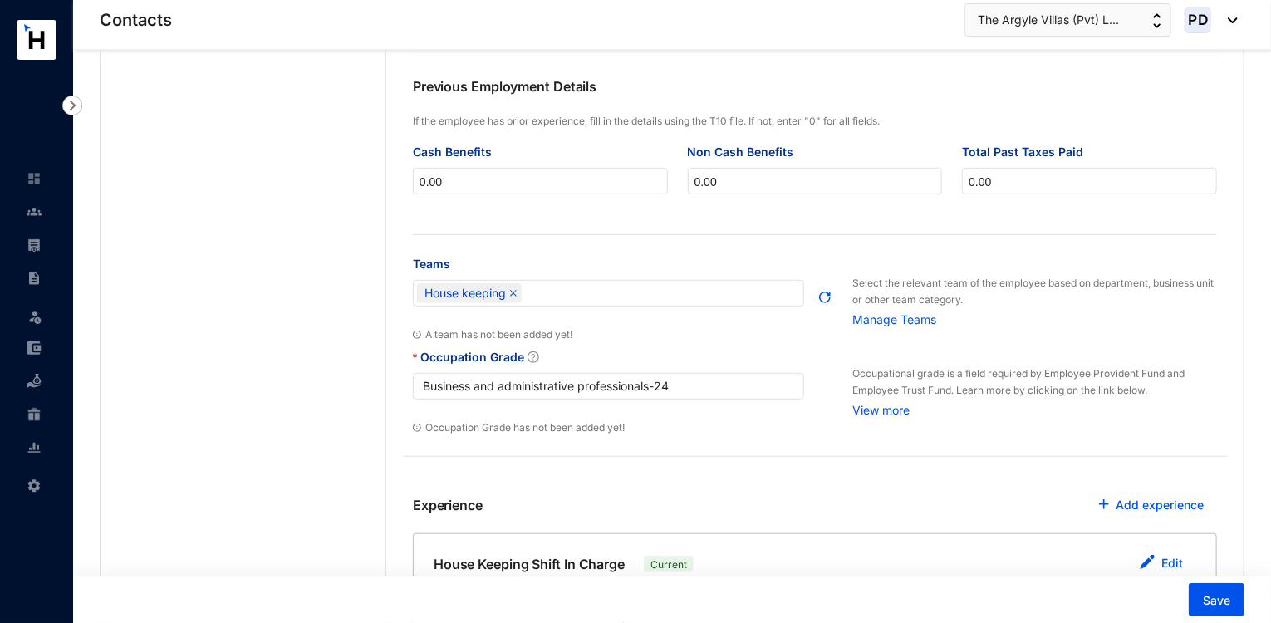
scroll to position [457, 0]
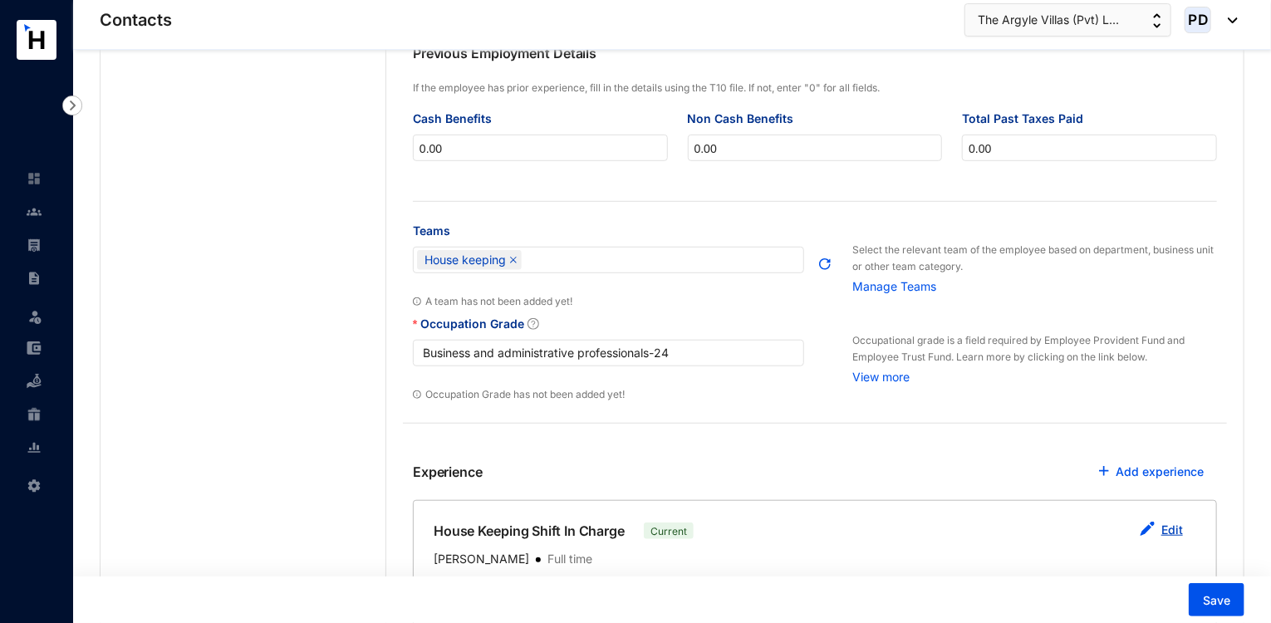
click at [1157, 523] on button "Edit" at bounding box center [1162, 530] width 70 height 33
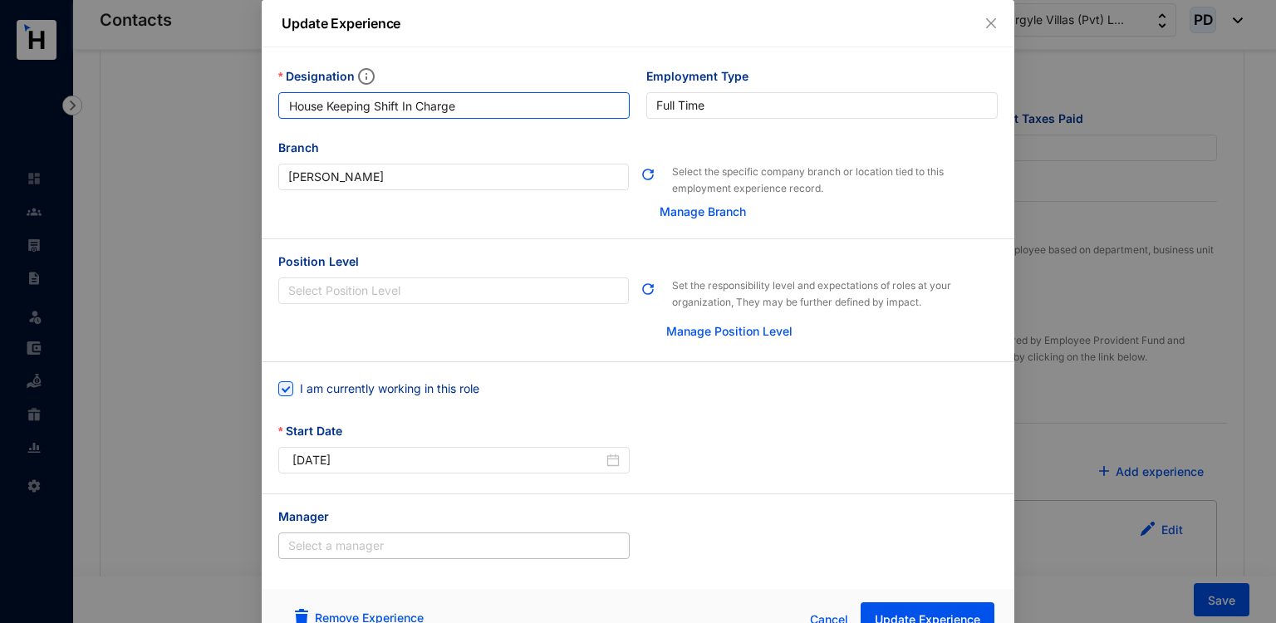
click at [288, 106] on input "House Keeping Shift In Charge" at bounding box center [454, 105] width 352 height 27
type input "Senior House Keeping Shift In Charge"
click at [903, 609] on button "Update Experience" at bounding box center [928, 619] width 134 height 33
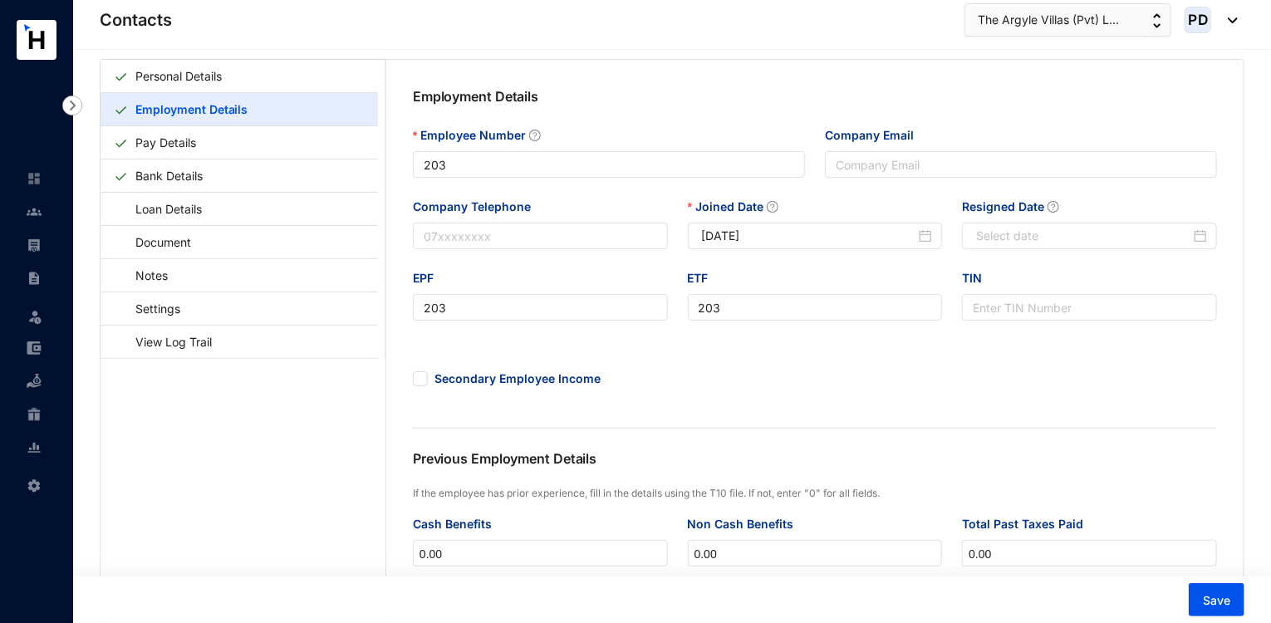
scroll to position [0, 0]
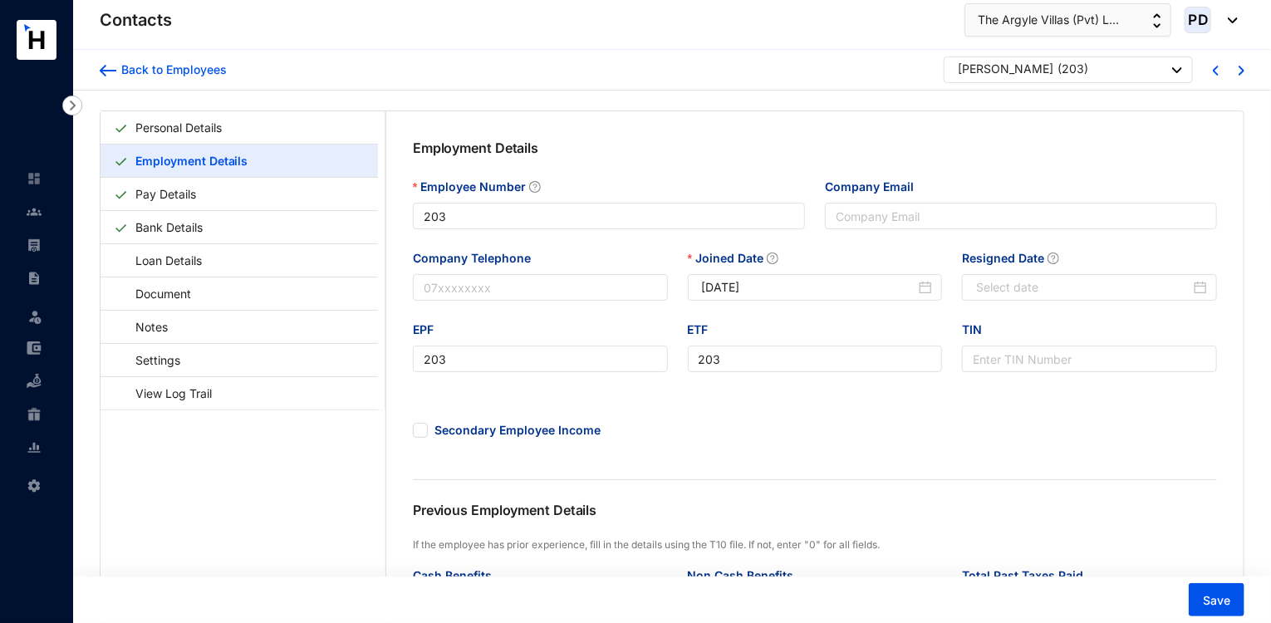
click at [1025, 67] on div "[PERSON_NAME]" at bounding box center [1006, 69] width 96 height 17
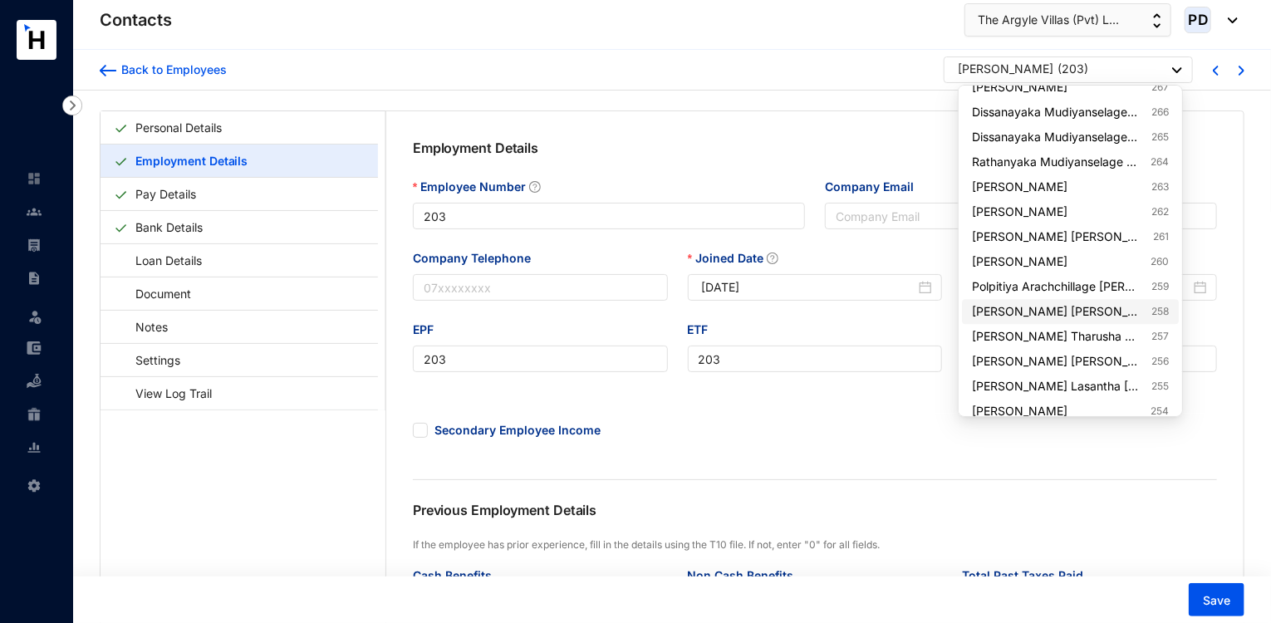
scroll to position [1780, 0]
click at [1131, 263] on link "[PERSON_NAME] 260" at bounding box center [1070, 262] width 196 height 17
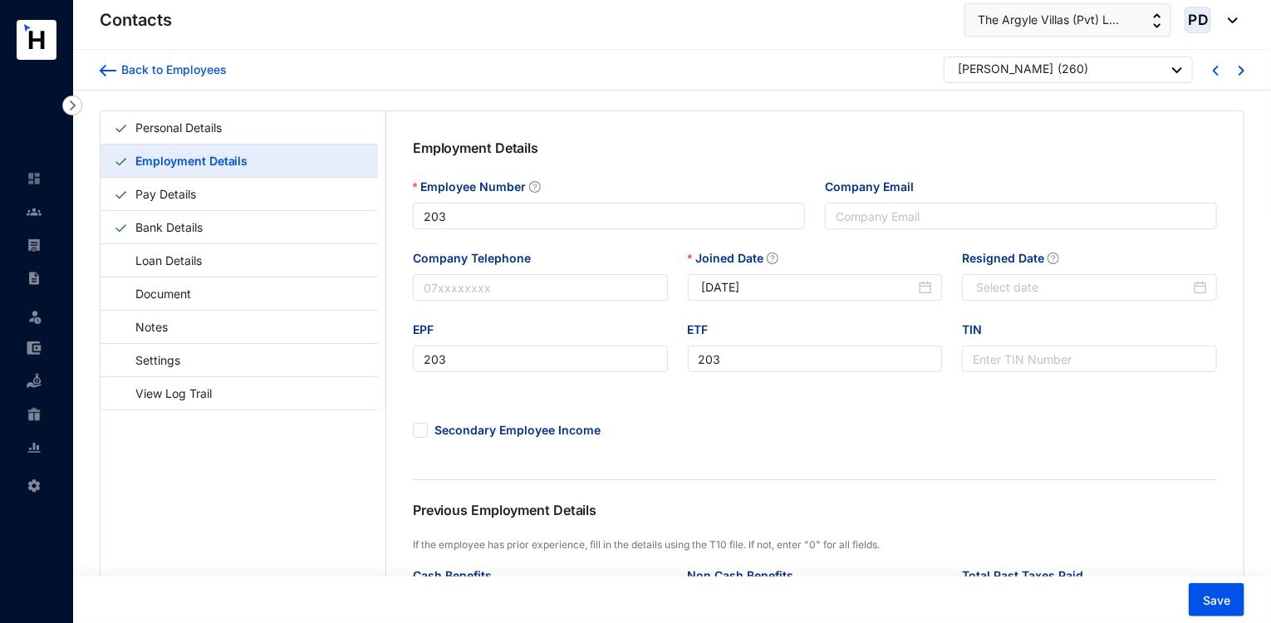
type input "260"
type input "[DATE]"
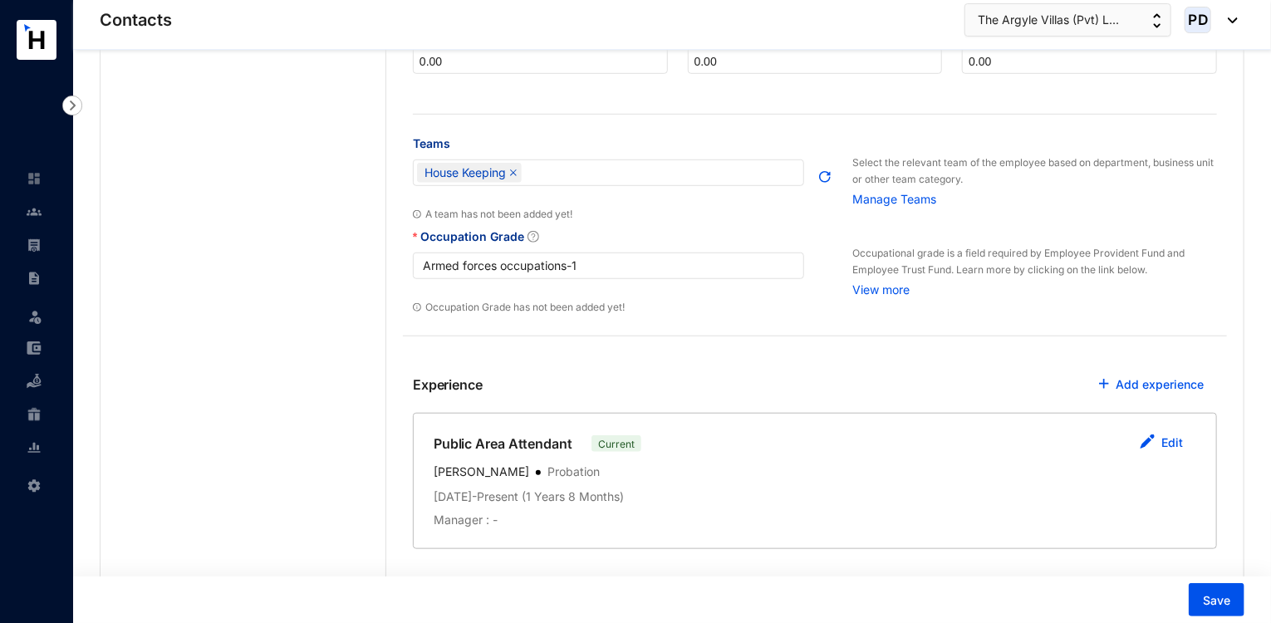
scroll to position [608, 0]
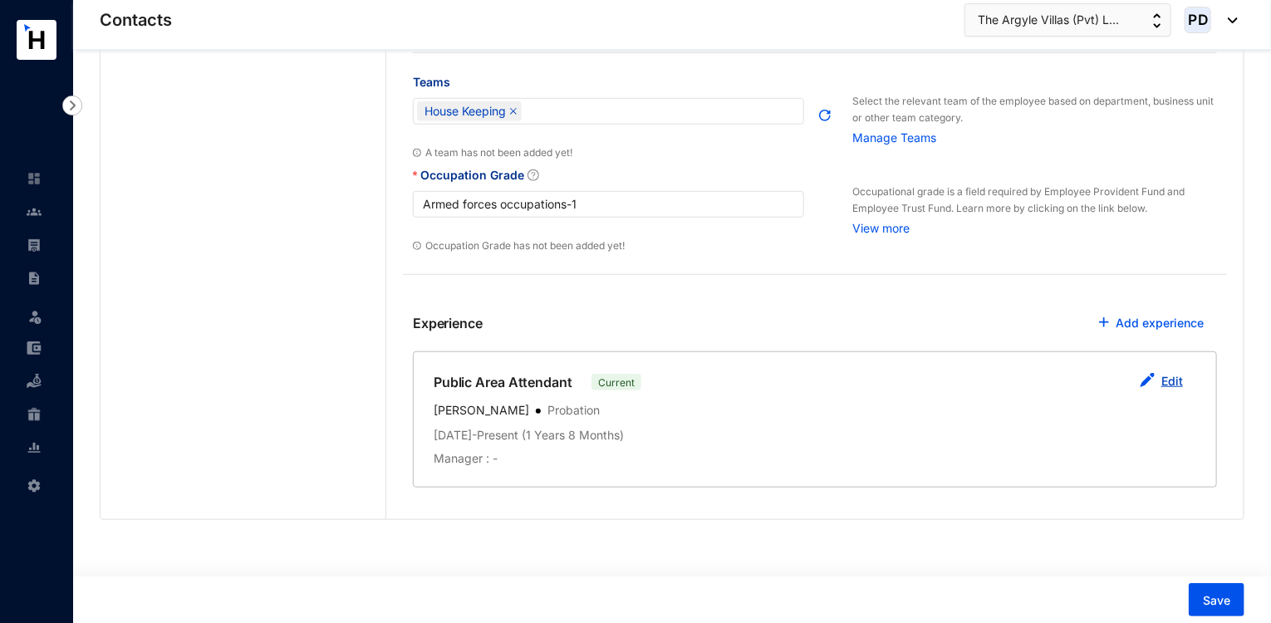
click at [1169, 376] on link "Edit" at bounding box center [1173, 381] width 22 height 14
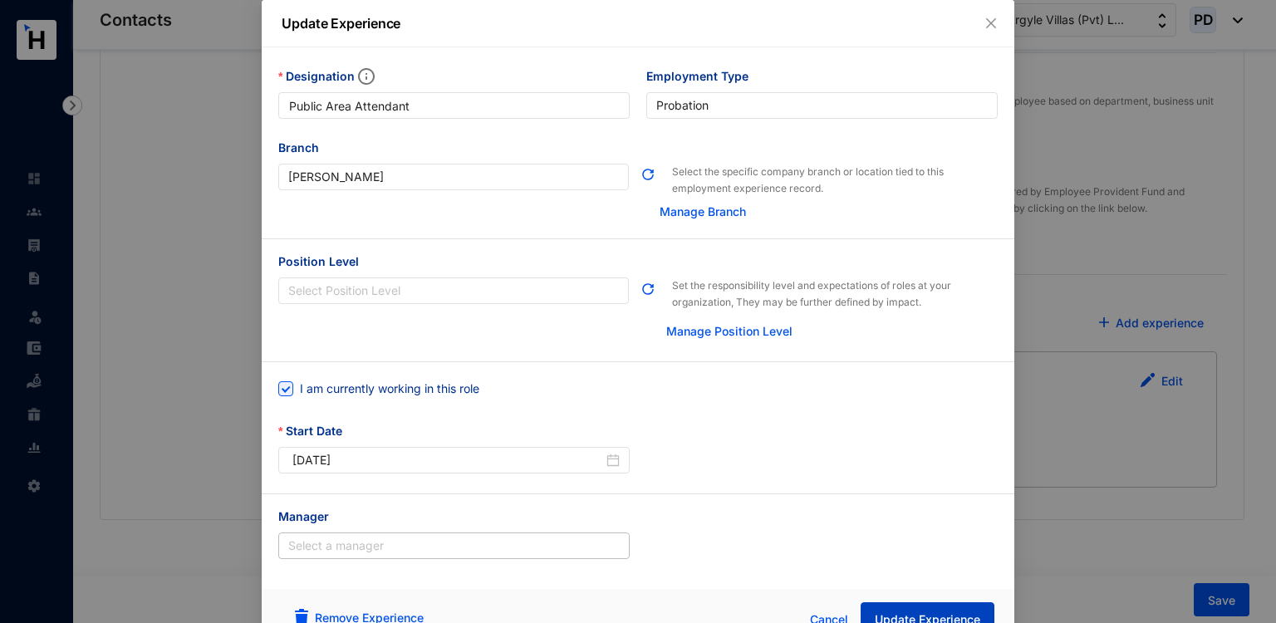
click at [880, 609] on button "Update Experience" at bounding box center [928, 619] width 134 height 33
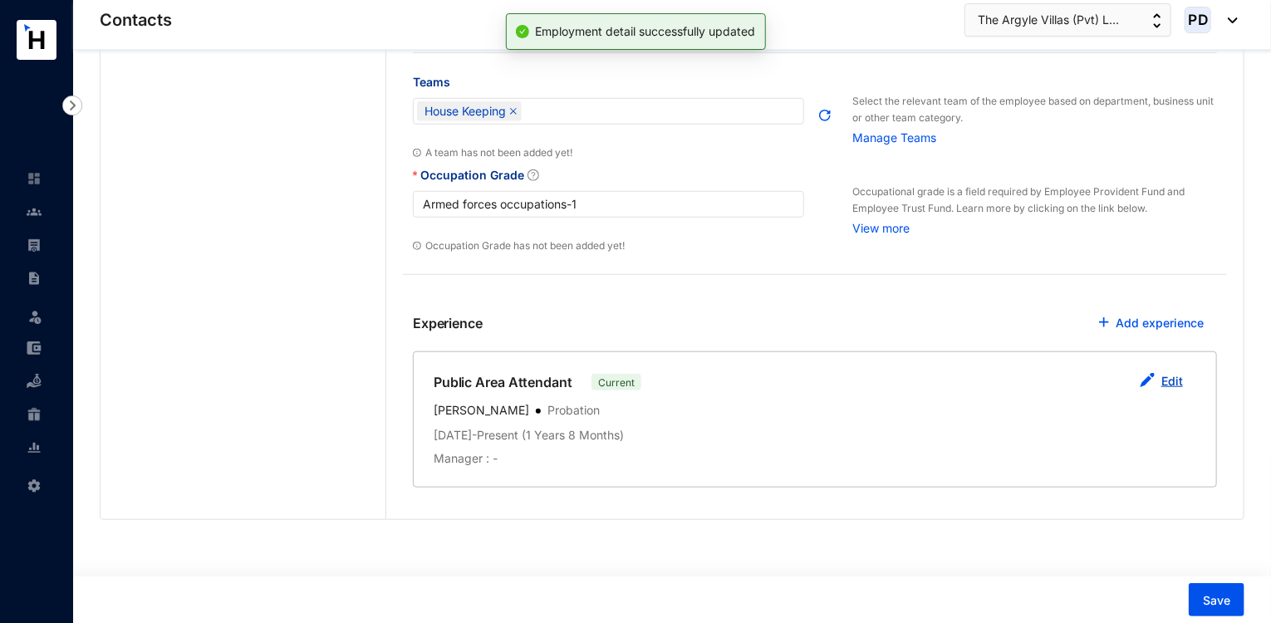
click at [1159, 383] on button "Edit" at bounding box center [1162, 382] width 70 height 33
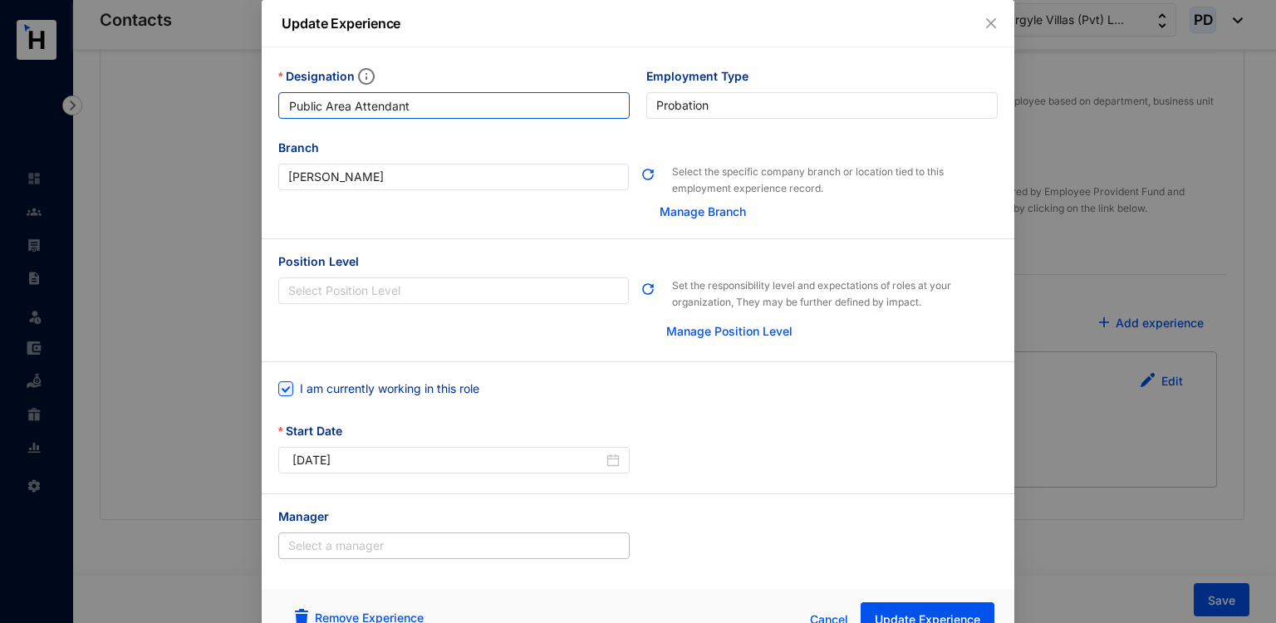
drag, startPoint x: 348, startPoint y: 105, endPoint x: 219, endPoint y: 167, distance: 143.1
click at [219, 167] on div "Update Experience Designation Public Area Attendant Employment Type [DEMOGRAPHI…" at bounding box center [638, 311] width 1276 height 623
type input "Room Attendant"
click at [920, 613] on span "Update Experience" at bounding box center [928, 620] width 106 height 17
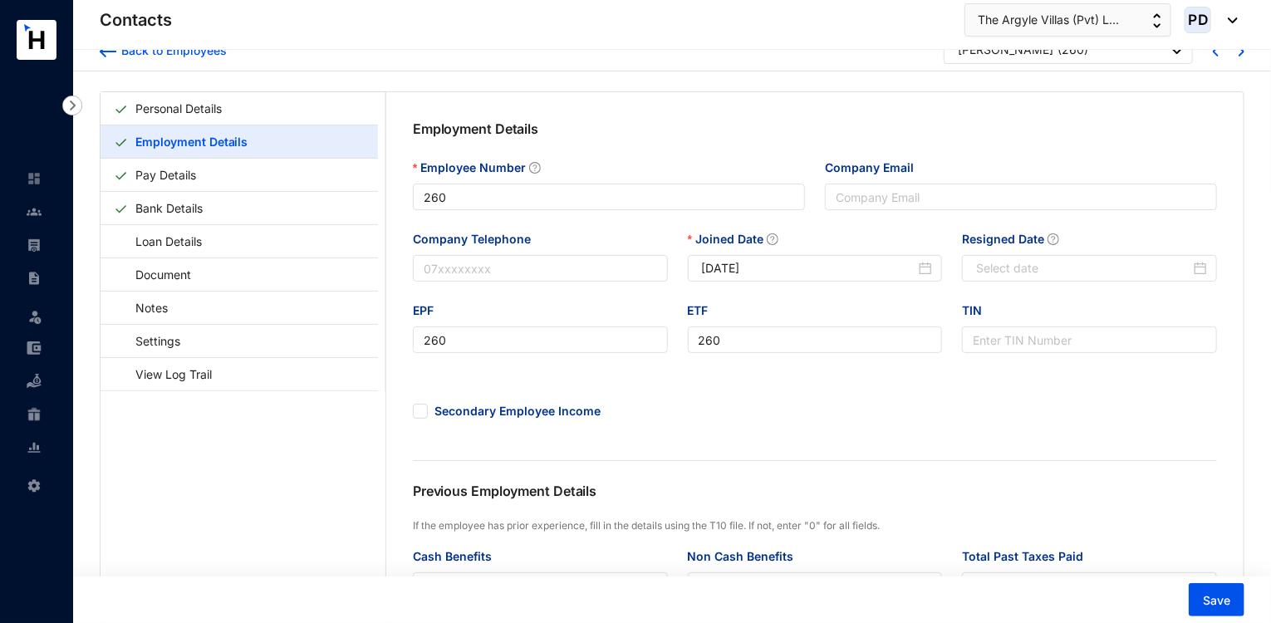
scroll to position [0, 0]
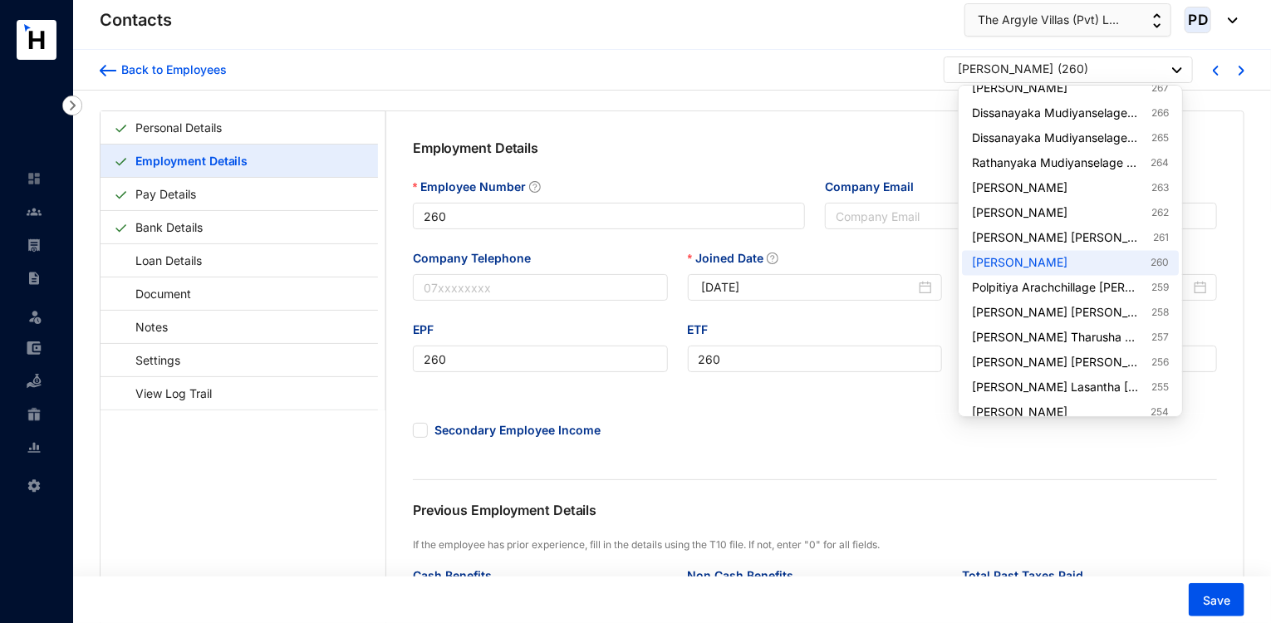
click at [1173, 64] on div at bounding box center [1178, 70] width 10 height 22
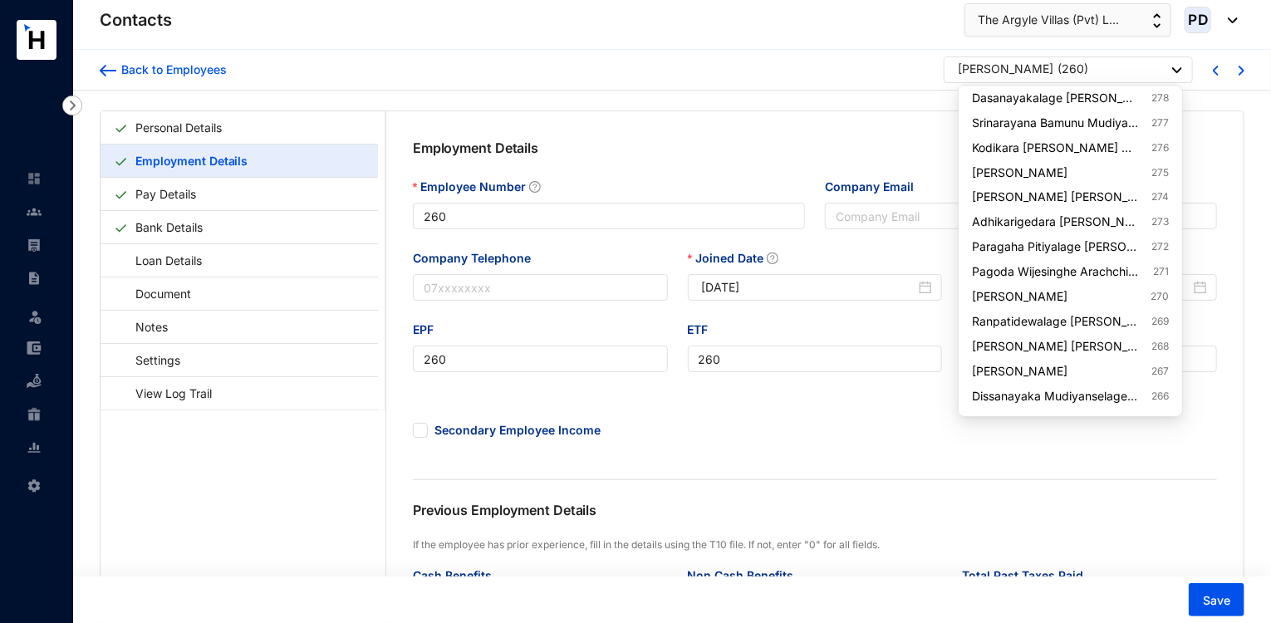
scroll to position [1494, 0]
click at [1115, 181] on link "[PERSON_NAME] 275" at bounding box center [1070, 174] width 196 height 17
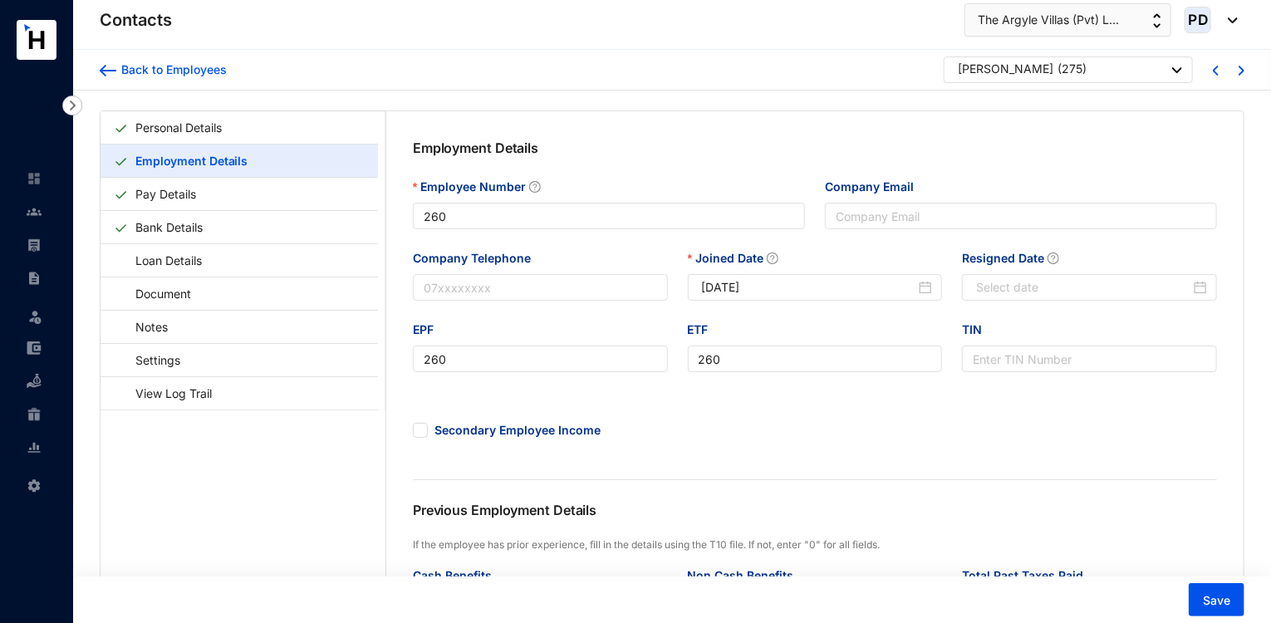
type input "275"
type input "[DATE]"
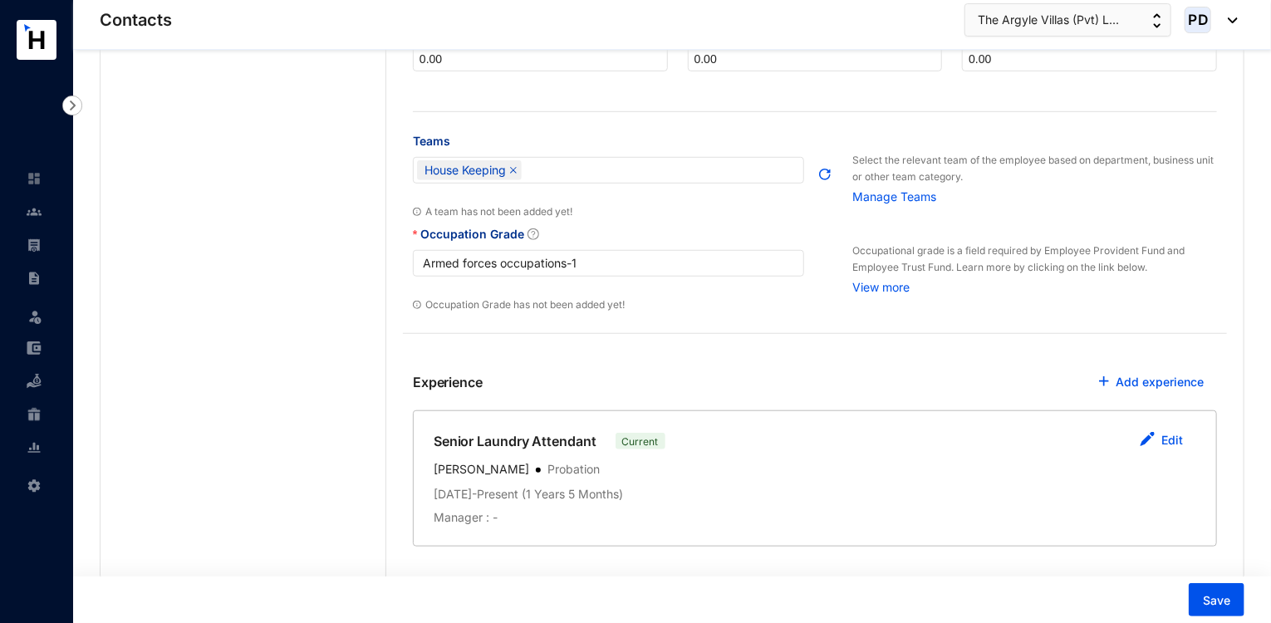
scroll to position [608, 0]
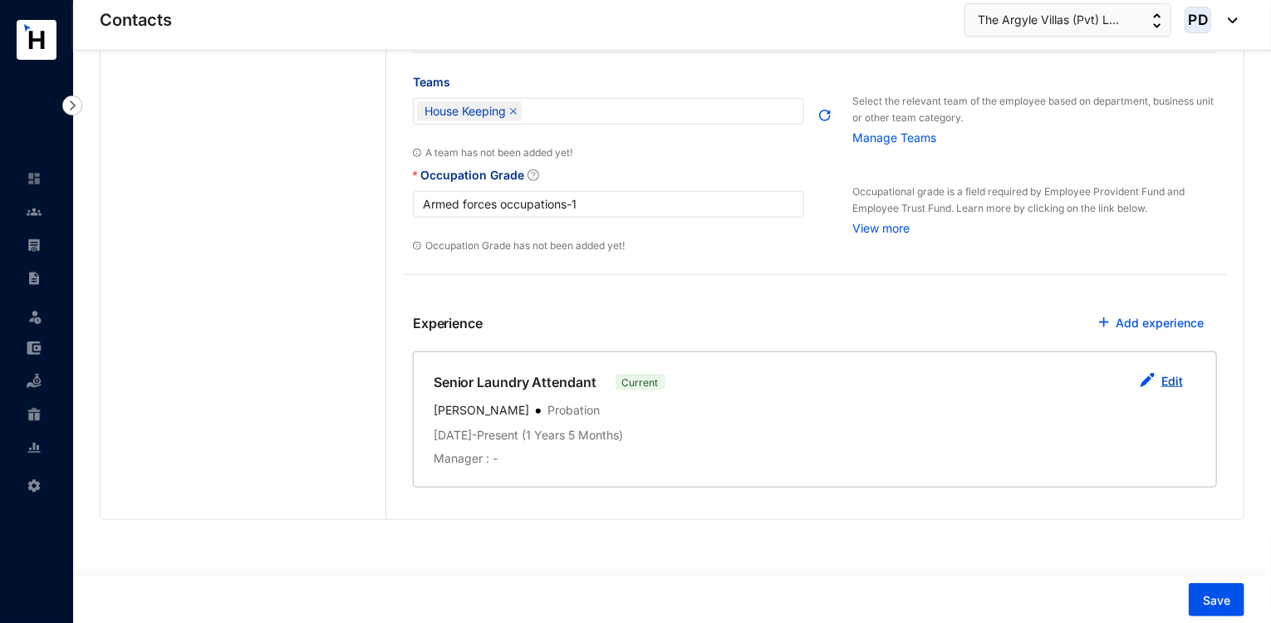
click at [1162, 377] on button "Edit" at bounding box center [1162, 382] width 70 height 33
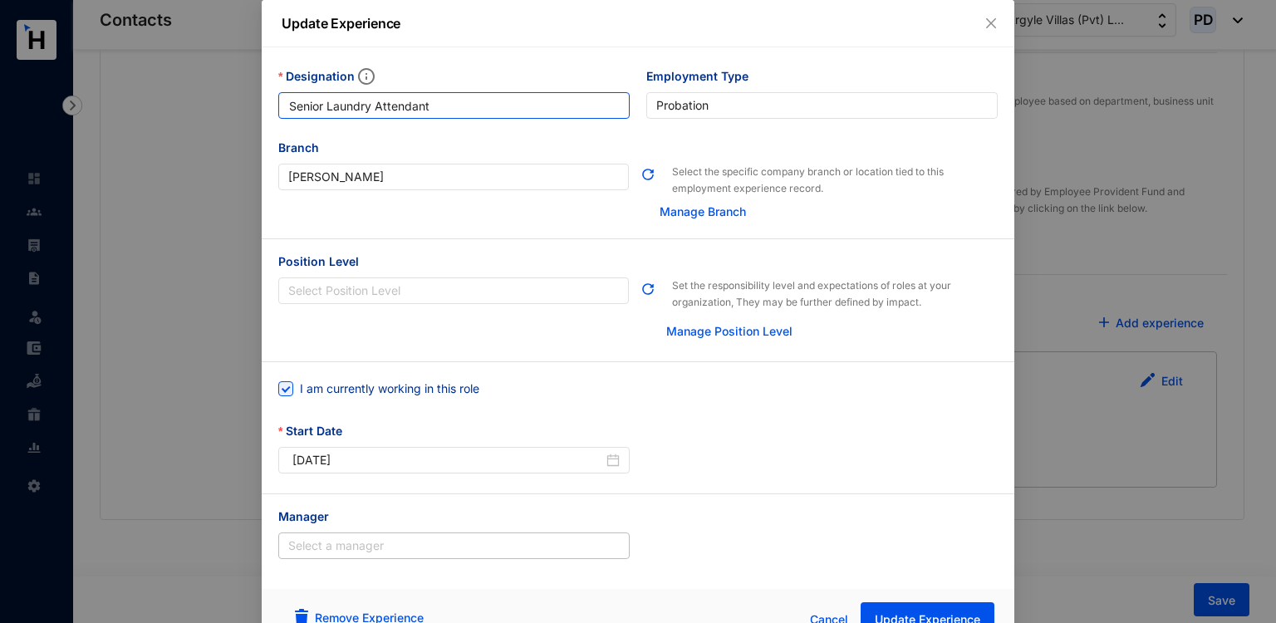
drag, startPoint x: 326, startPoint y: 106, endPoint x: 107, endPoint y: 130, distance: 219.9
click at [107, 130] on div "Update Experience Designation Senior Laundry Attendant Employment Type [DEMOGRA…" at bounding box center [638, 311] width 1276 height 623
type input "Laundry Supervisor"
click at [888, 612] on button "Update Experience" at bounding box center [928, 619] width 134 height 33
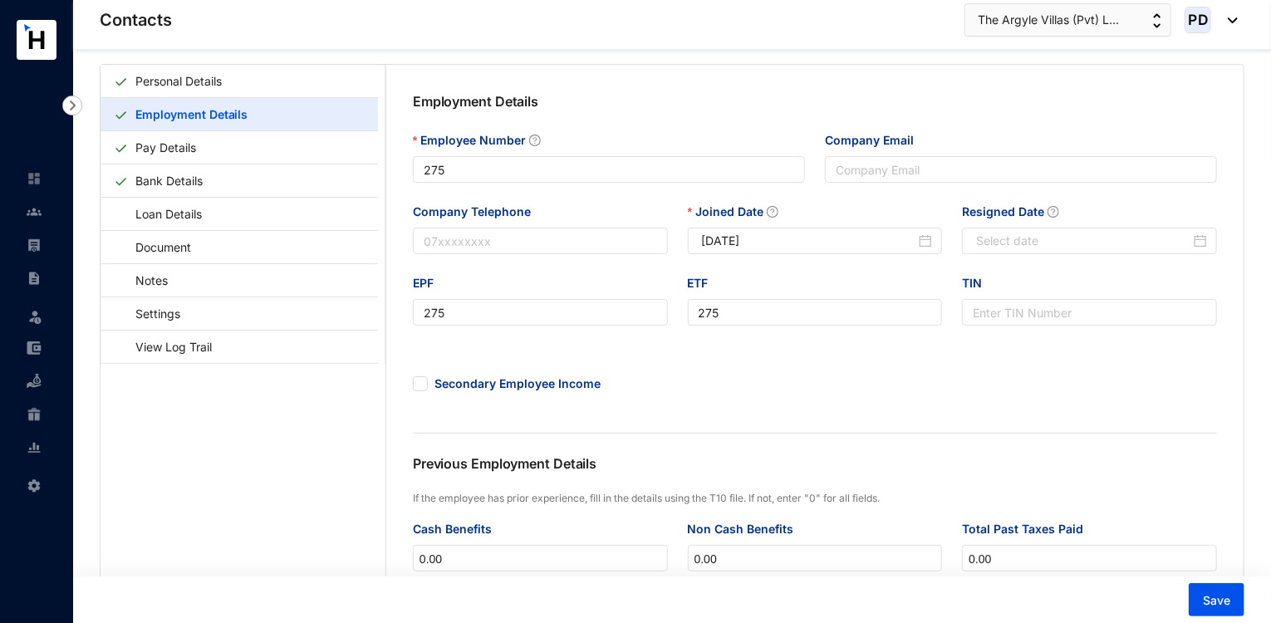
scroll to position [0, 0]
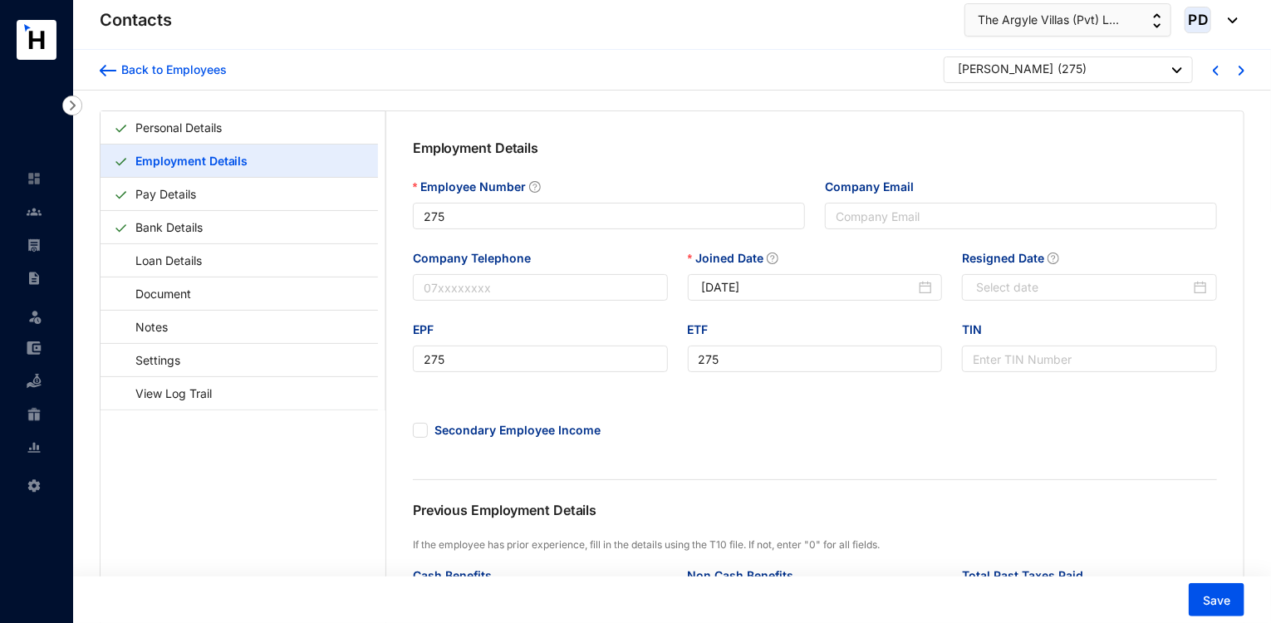
click at [1054, 74] on div "[PERSON_NAME]" at bounding box center [1006, 69] width 96 height 17
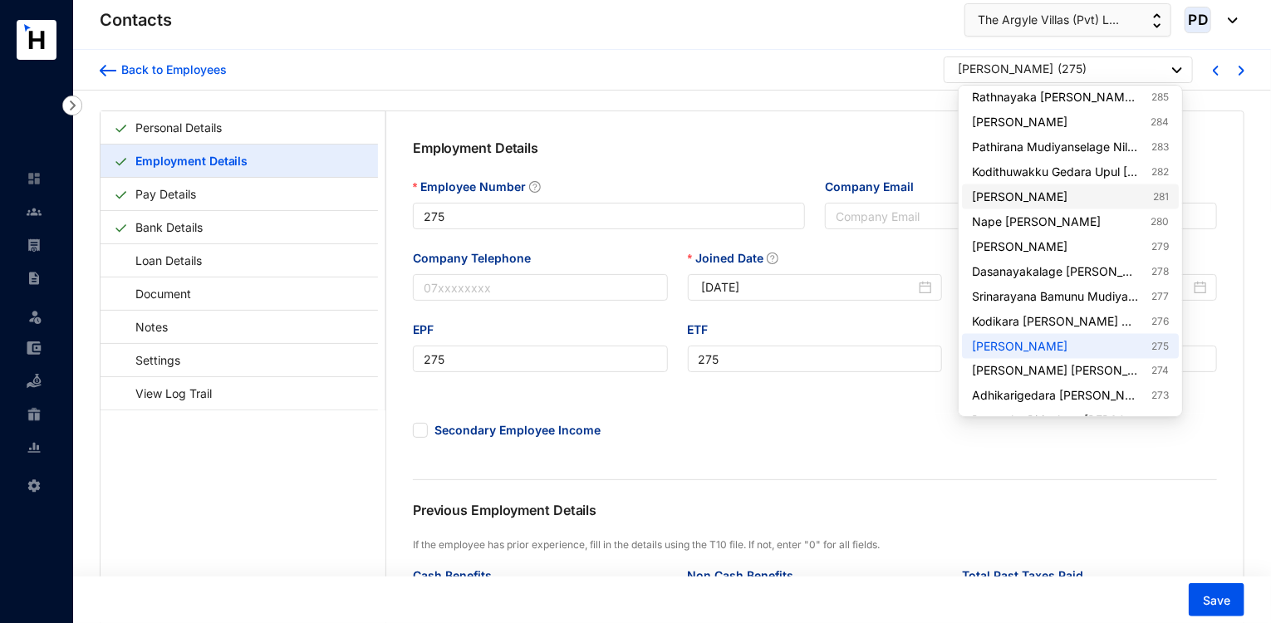
scroll to position [1321, 0]
click at [1099, 189] on link "[PERSON_NAME] 281" at bounding box center [1070, 197] width 196 height 17
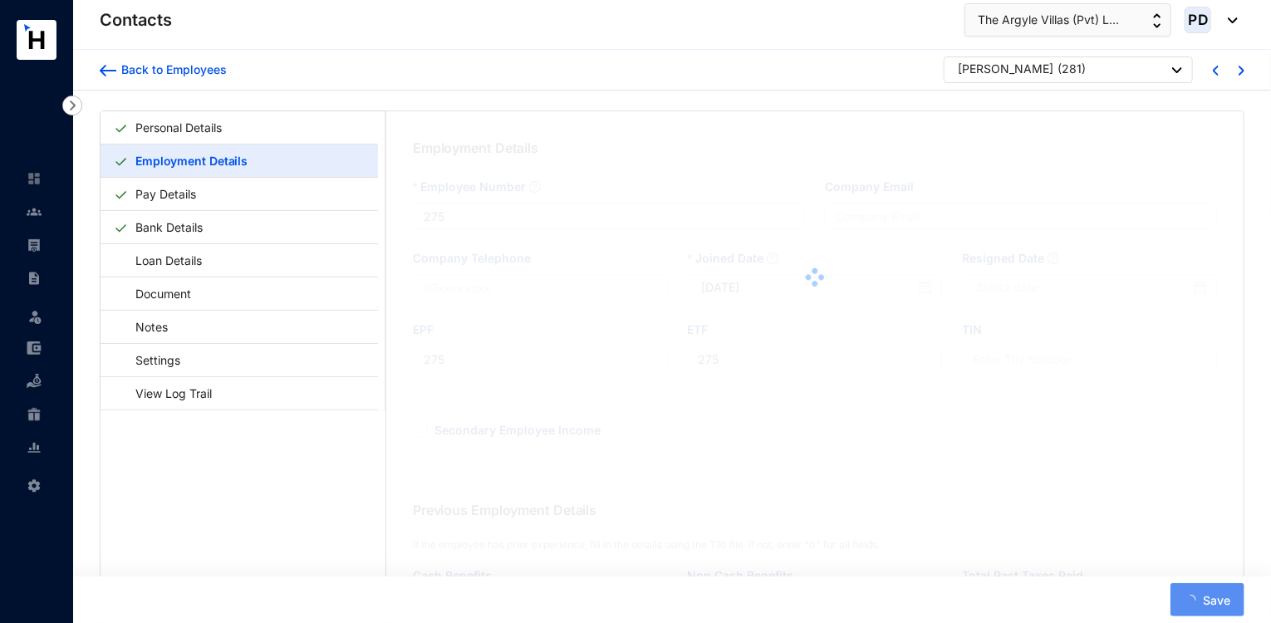
type input "281"
type input "[DATE]"
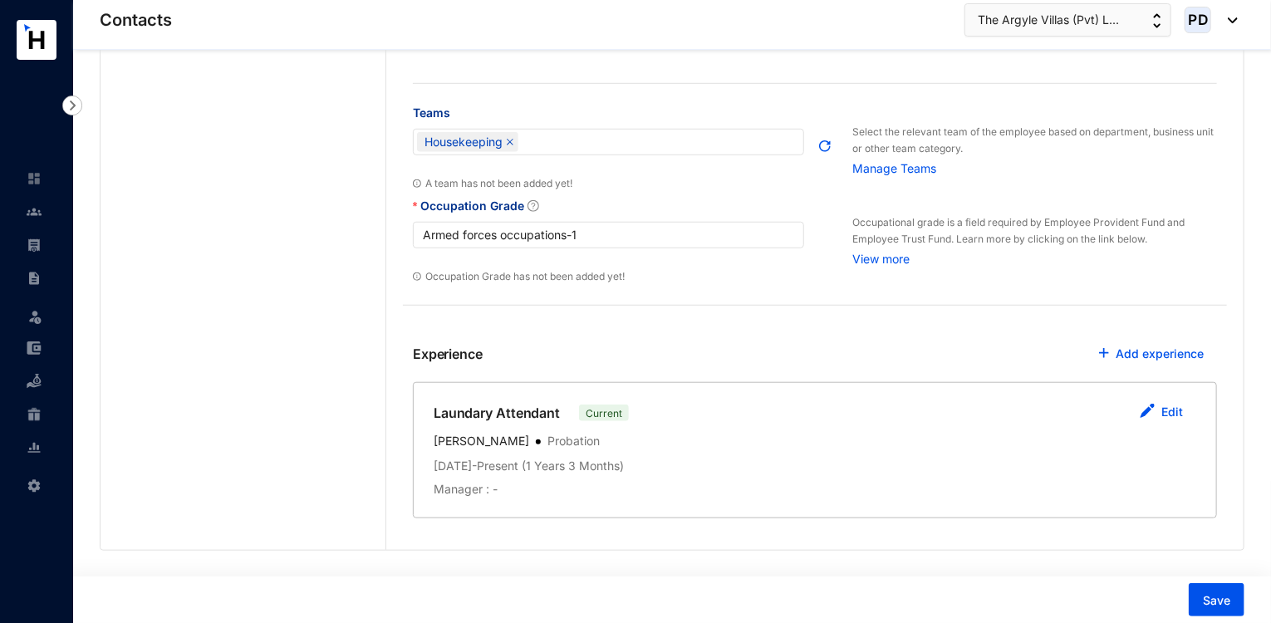
scroll to position [608, 0]
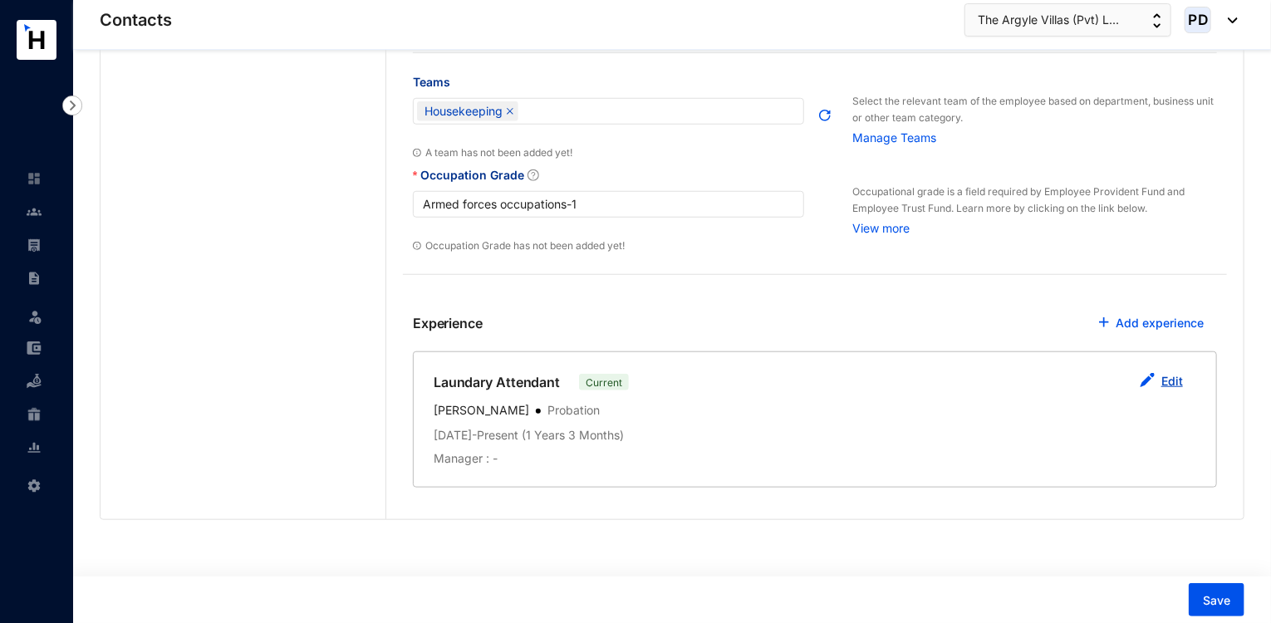
click at [1173, 381] on link "Edit" at bounding box center [1173, 381] width 22 height 14
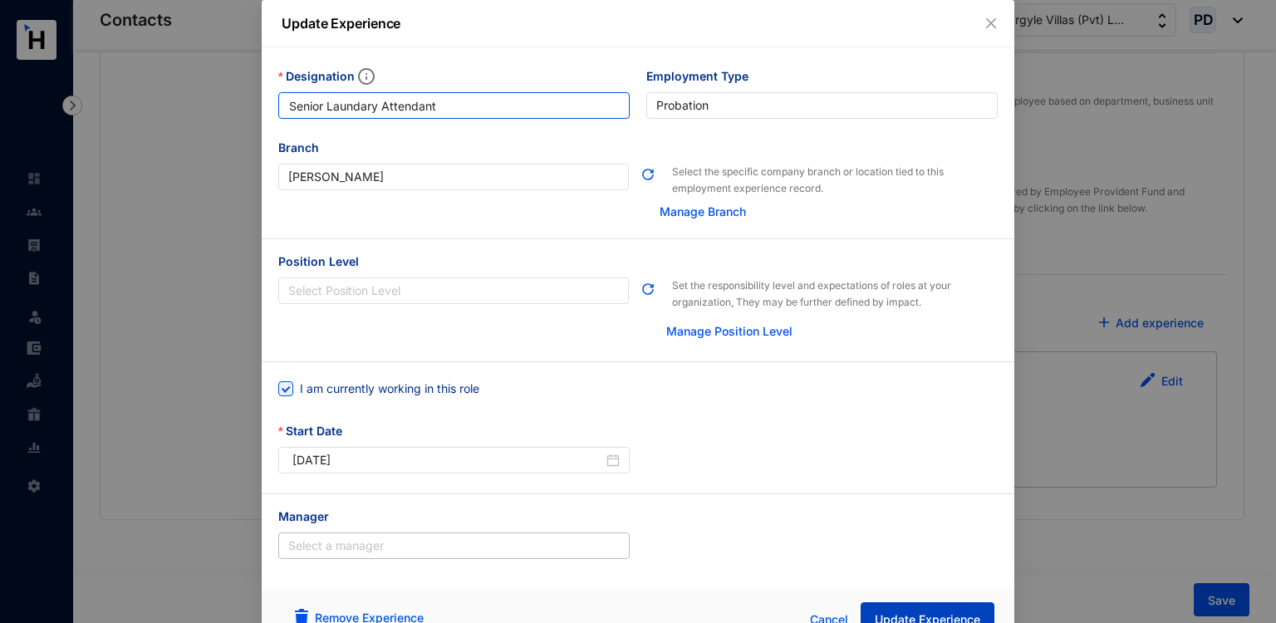
type input "Senior Laundary Attendant"
click at [976, 615] on span "Update Experience" at bounding box center [928, 620] width 106 height 17
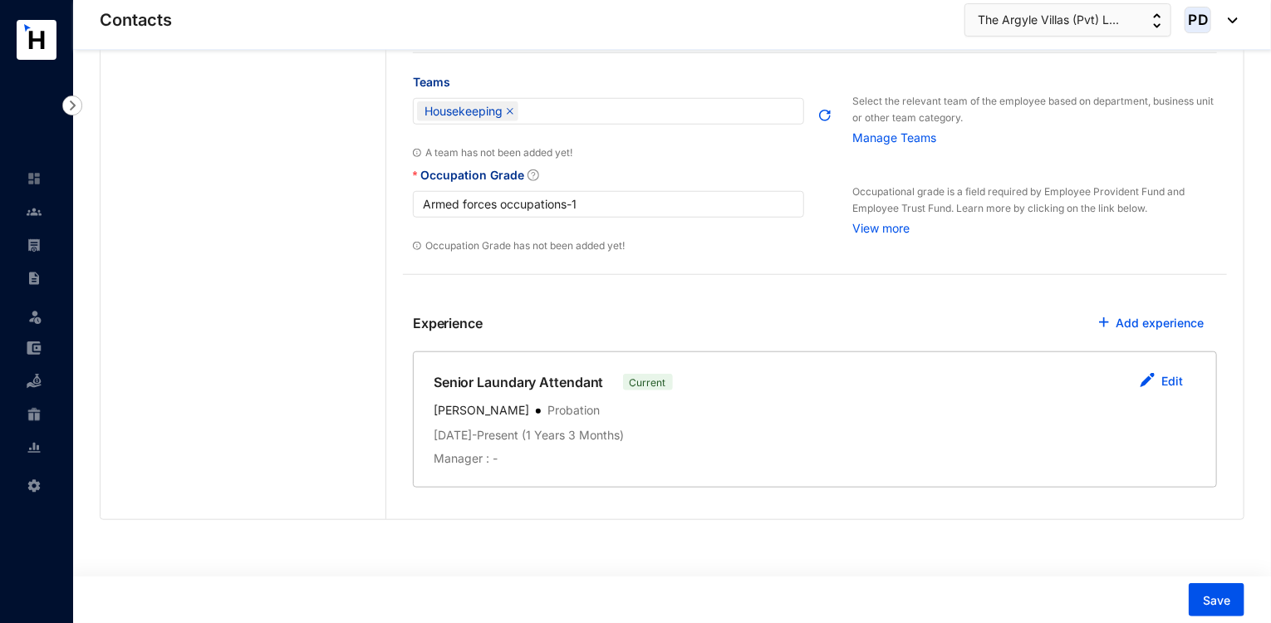
scroll to position [0, 0]
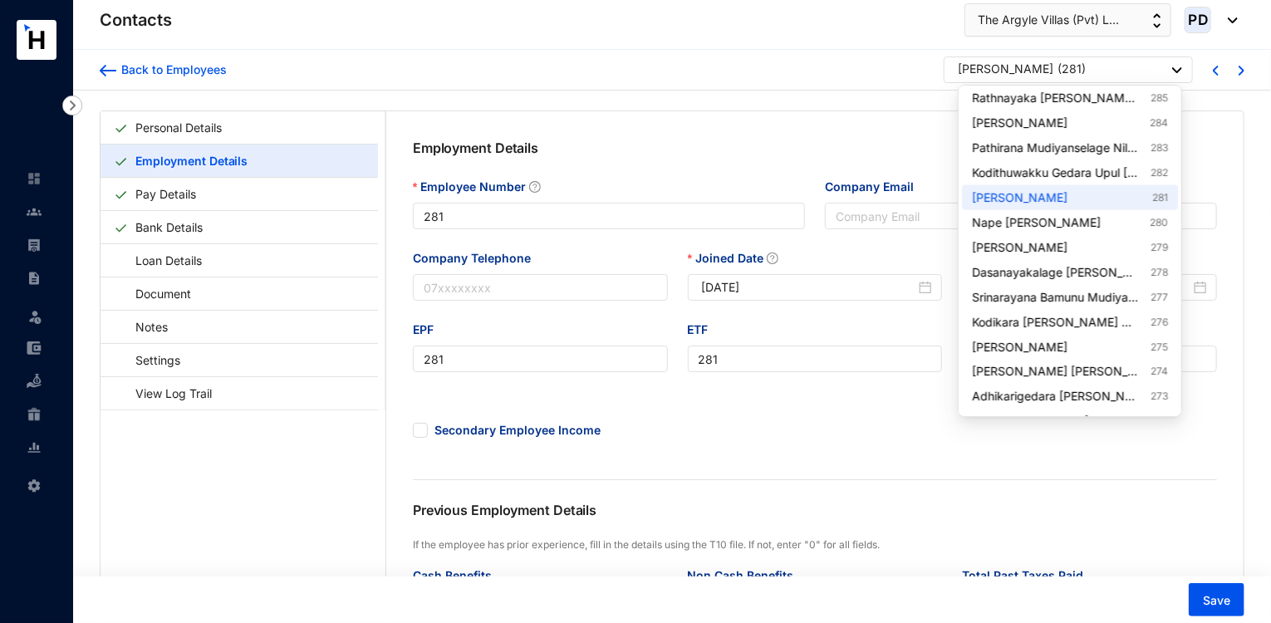
click at [1086, 64] on p "( 281 )" at bounding box center [1072, 71] width 28 height 21
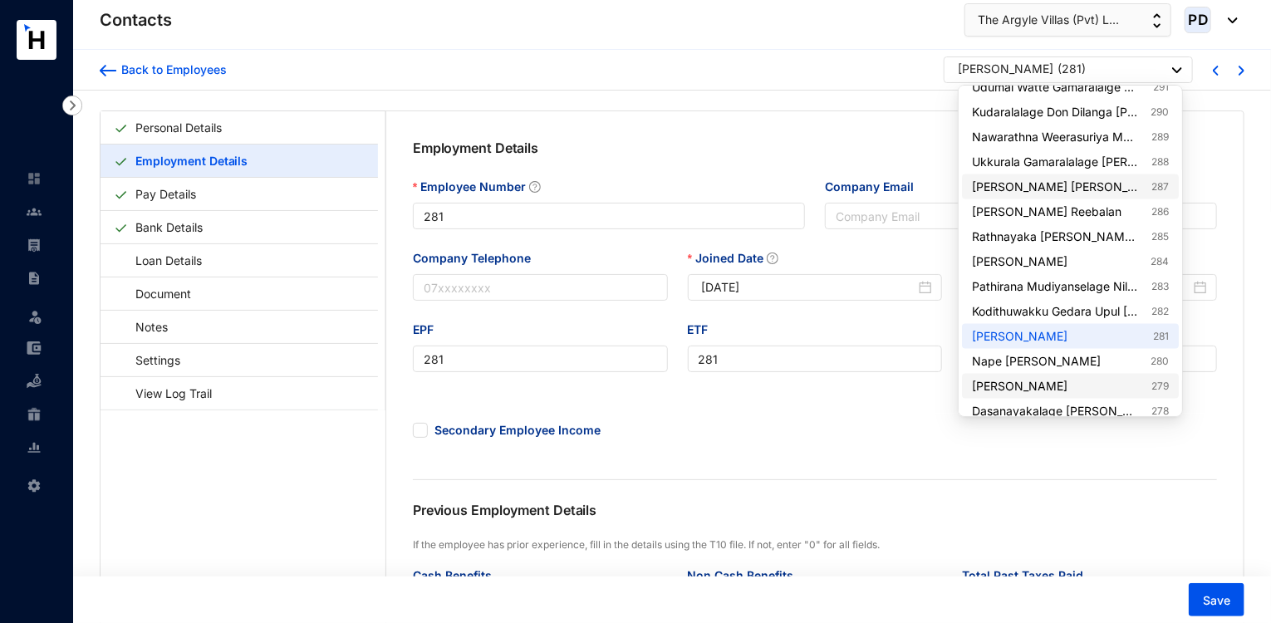
scroll to position [1182, 0]
click at [1114, 165] on link "Ukkurala Gamaralalage [PERSON_NAME] [PERSON_NAME] 288" at bounding box center [1070, 163] width 196 height 17
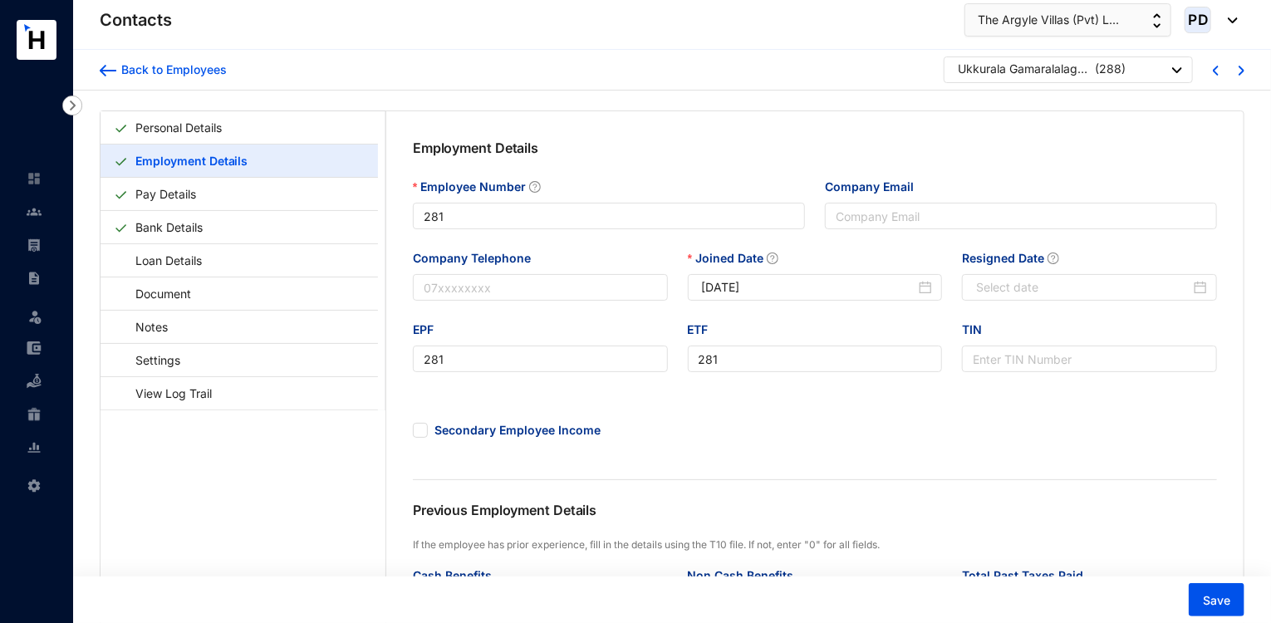
type input "288"
type input "[DATE]"
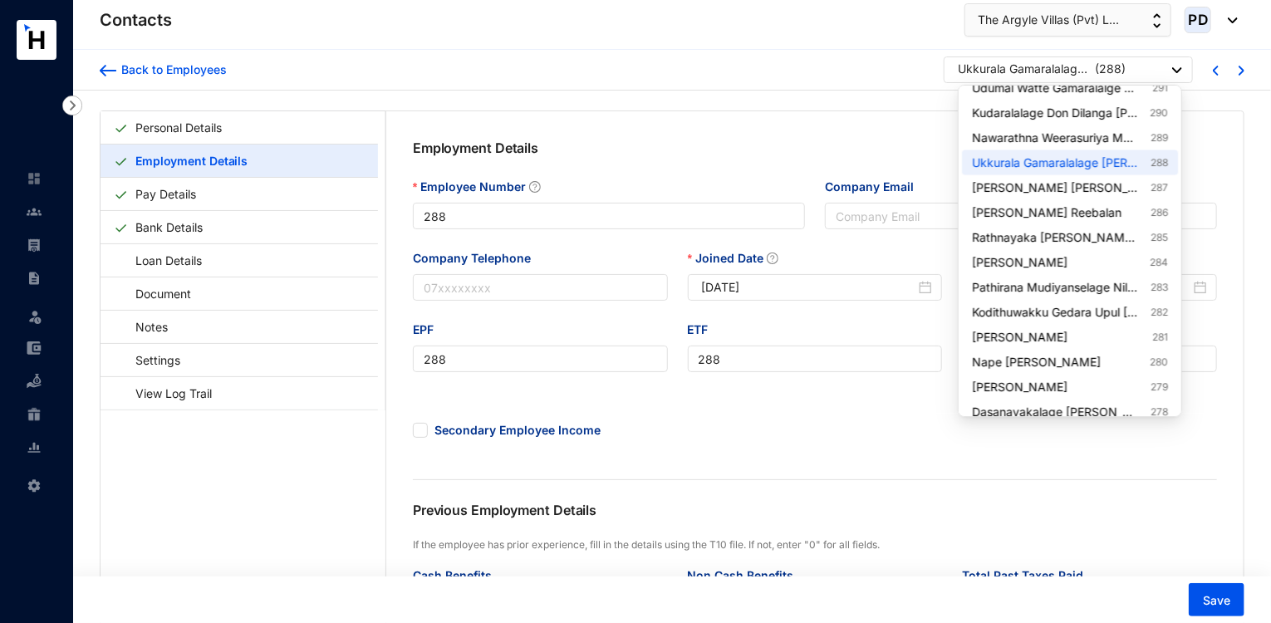
click at [1152, 64] on div "Ukkurala Gamaralalage [PERSON_NAME] [PERSON_NAME] ( 288 )" at bounding box center [1070, 71] width 224 height 21
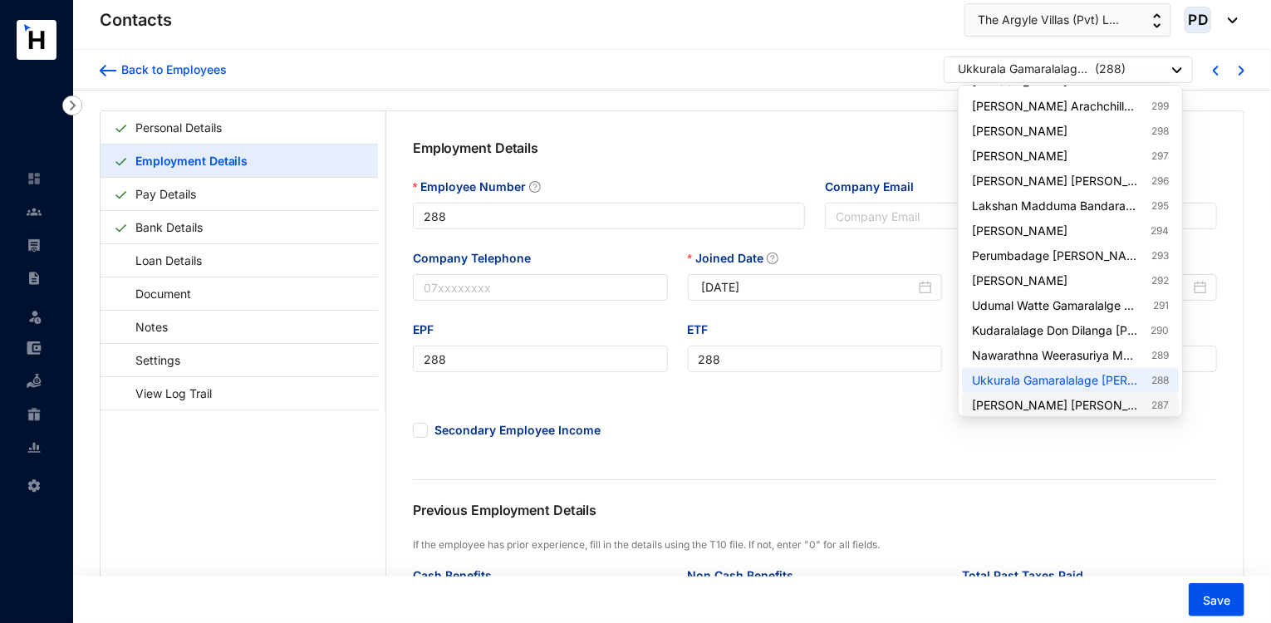
scroll to position [928, 0]
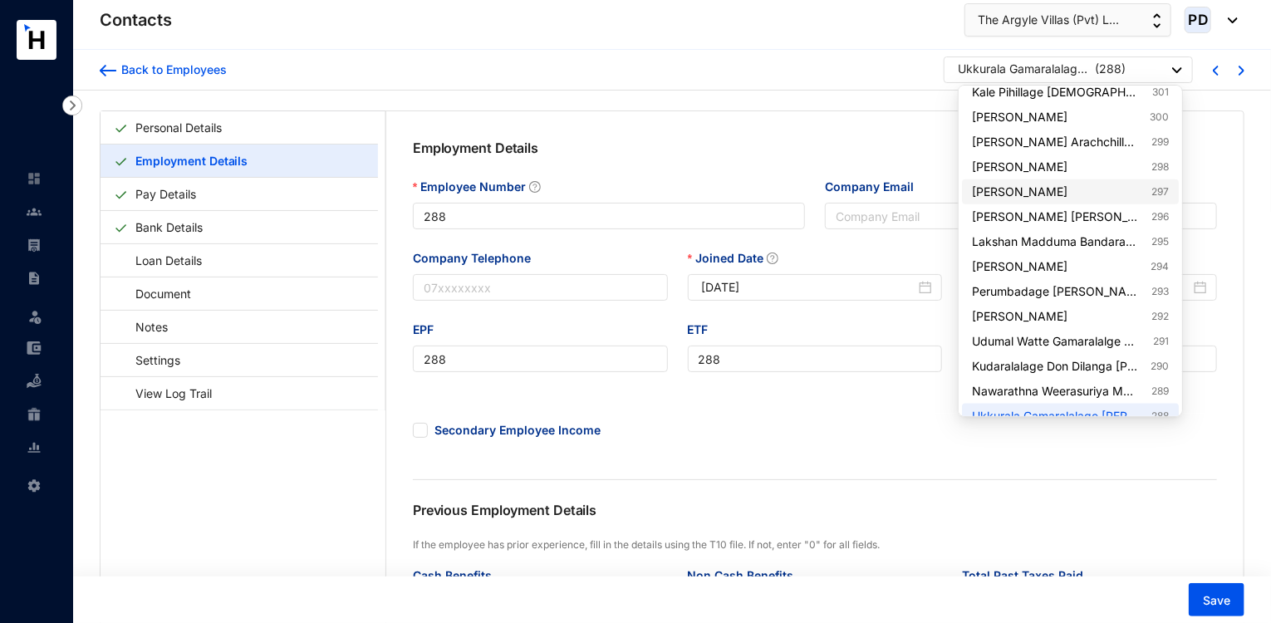
click at [1150, 198] on link "[PERSON_NAME] 297" at bounding box center [1070, 192] width 196 height 17
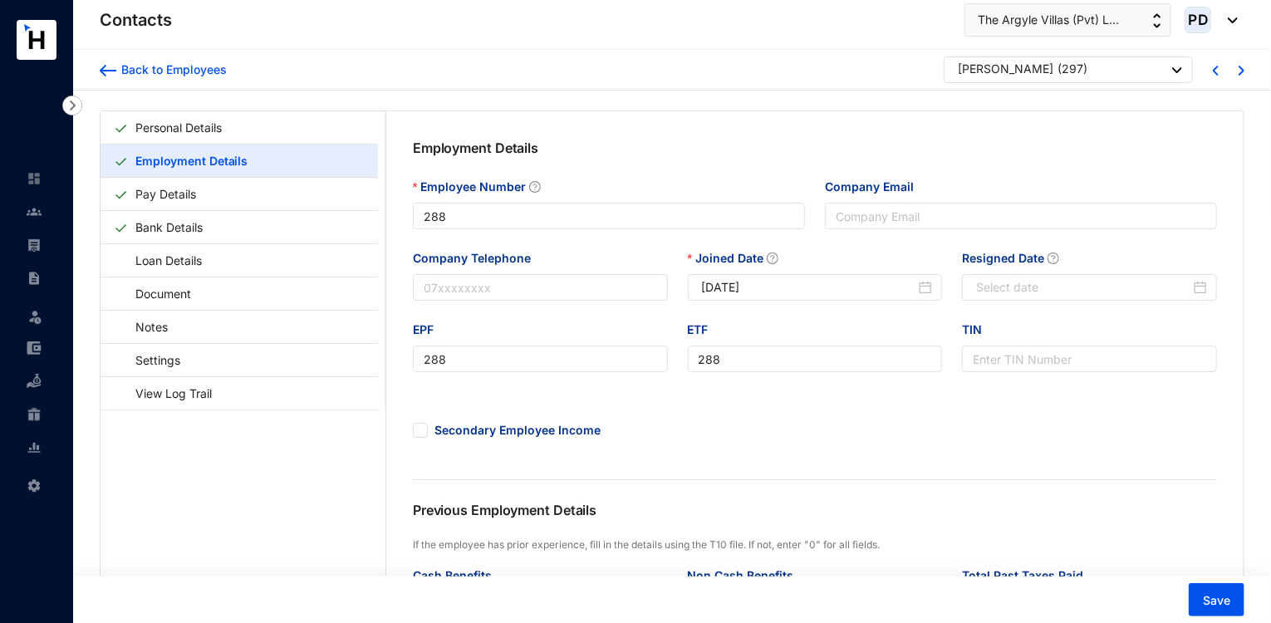
type input "297"
type input "[DATE]"
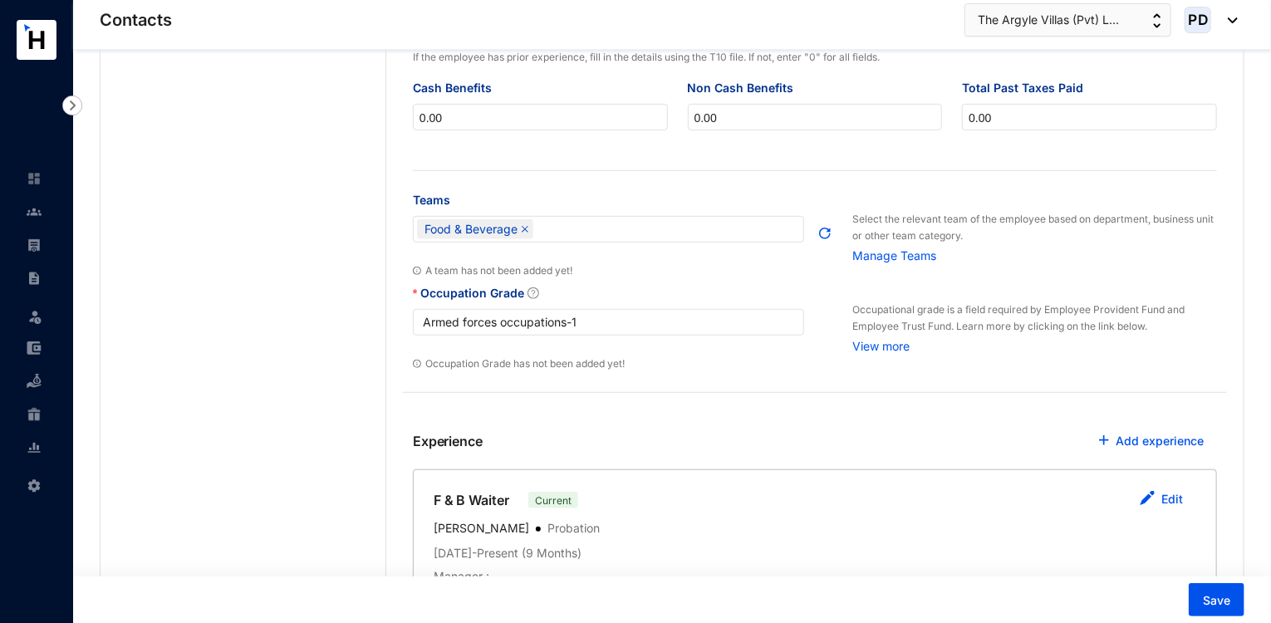
scroll to position [608, 0]
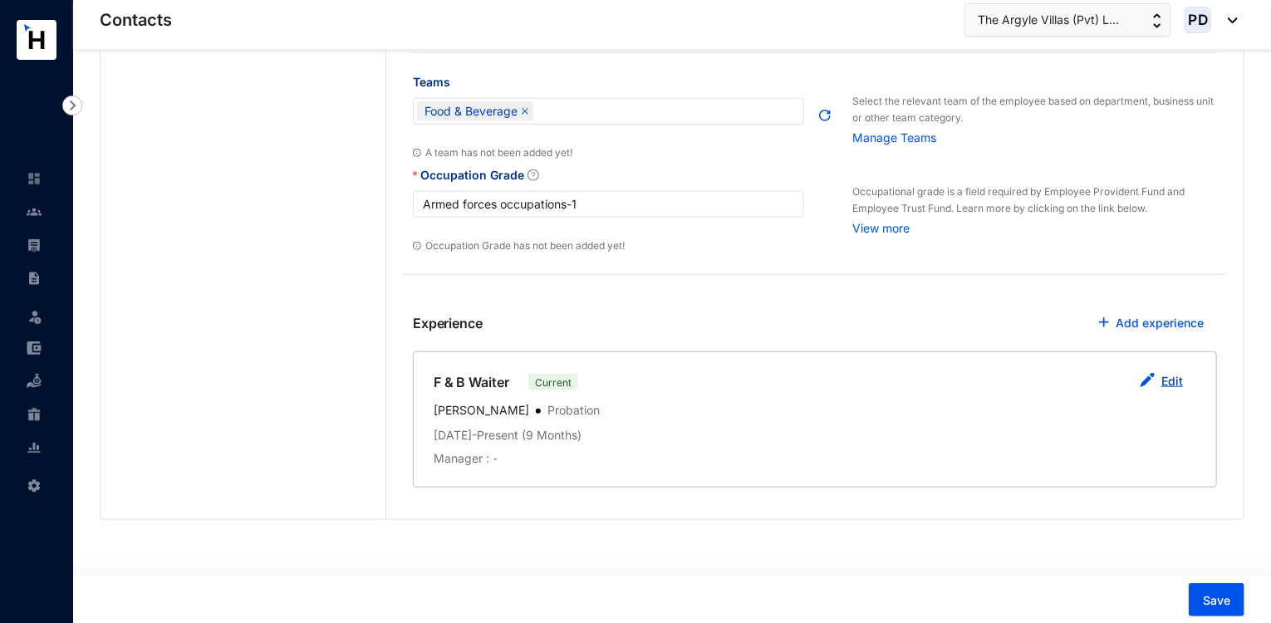
click at [1158, 380] on button "Edit" at bounding box center [1162, 382] width 70 height 33
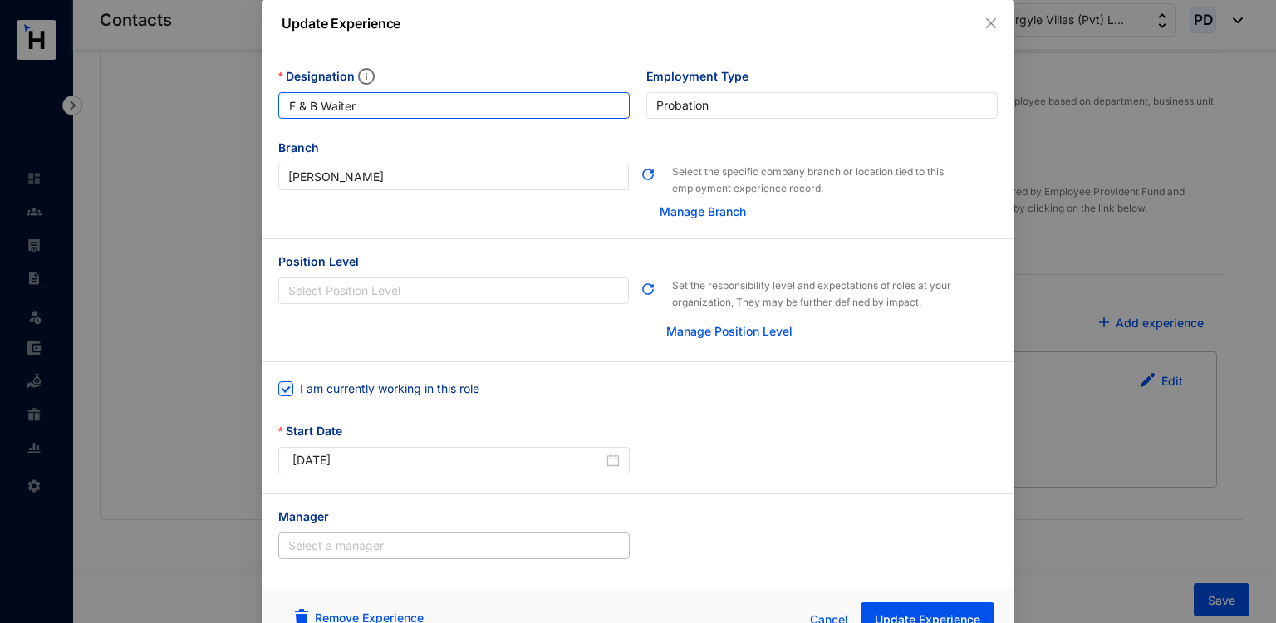
drag, startPoint x: 315, startPoint y: 107, endPoint x: 139, endPoint y: 129, distance: 177.5
click at [139, 129] on div "Update Experience Designation F & B Waiter Employment Type [DEMOGRAPHIC_DATA] B…" at bounding box center [638, 311] width 1276 height 623
type input "Senior Waiter"
click at [898, 608] on button "Update Experience" at bounding box center [928, 619] width 134 height 33
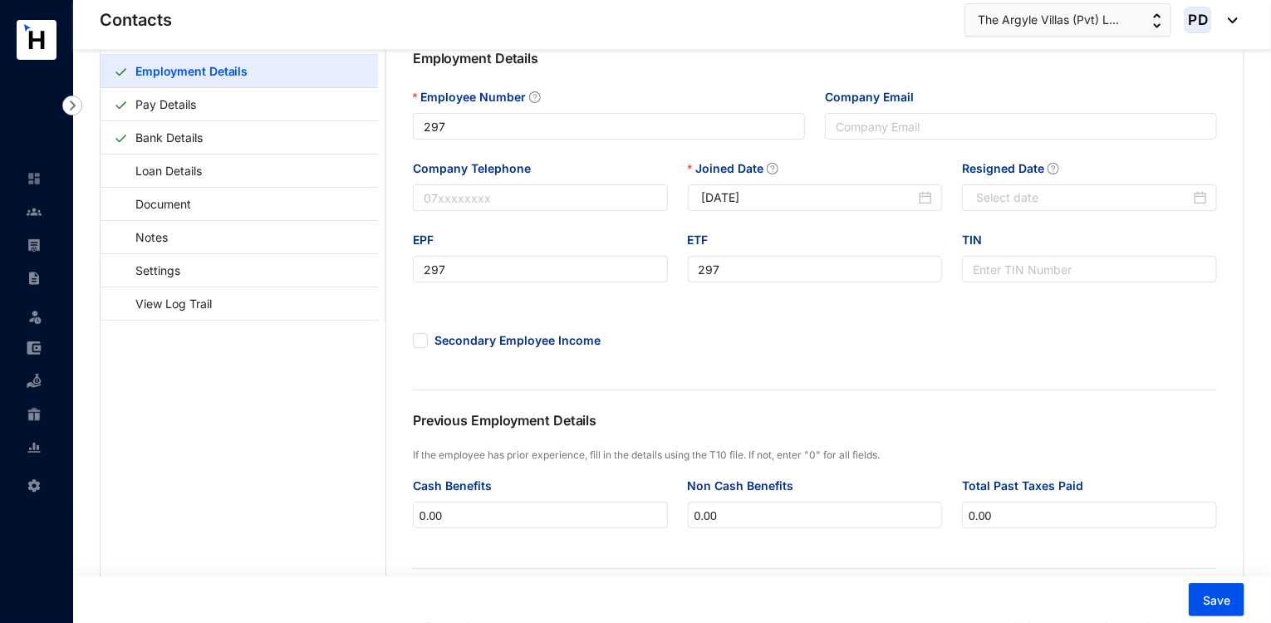
scroll to position [0, 0]
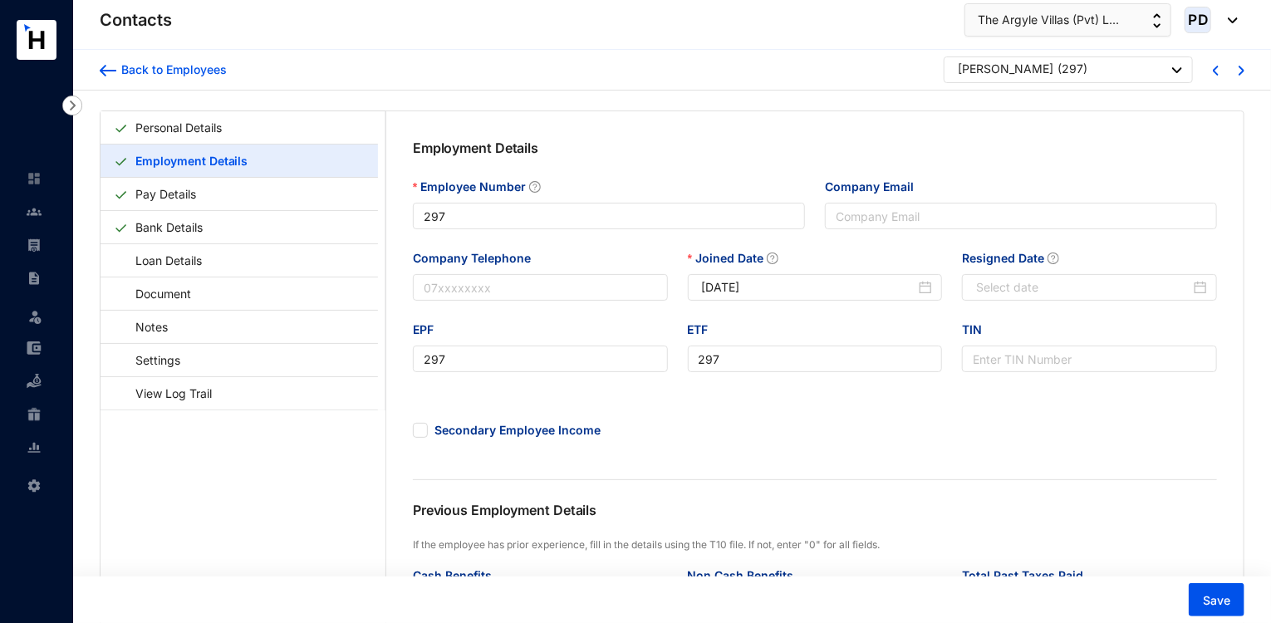
click at [1186, 66] on div "[PERSON_NAME] ( 297 )" at bounding box center [1068, 70] width 249 height 27
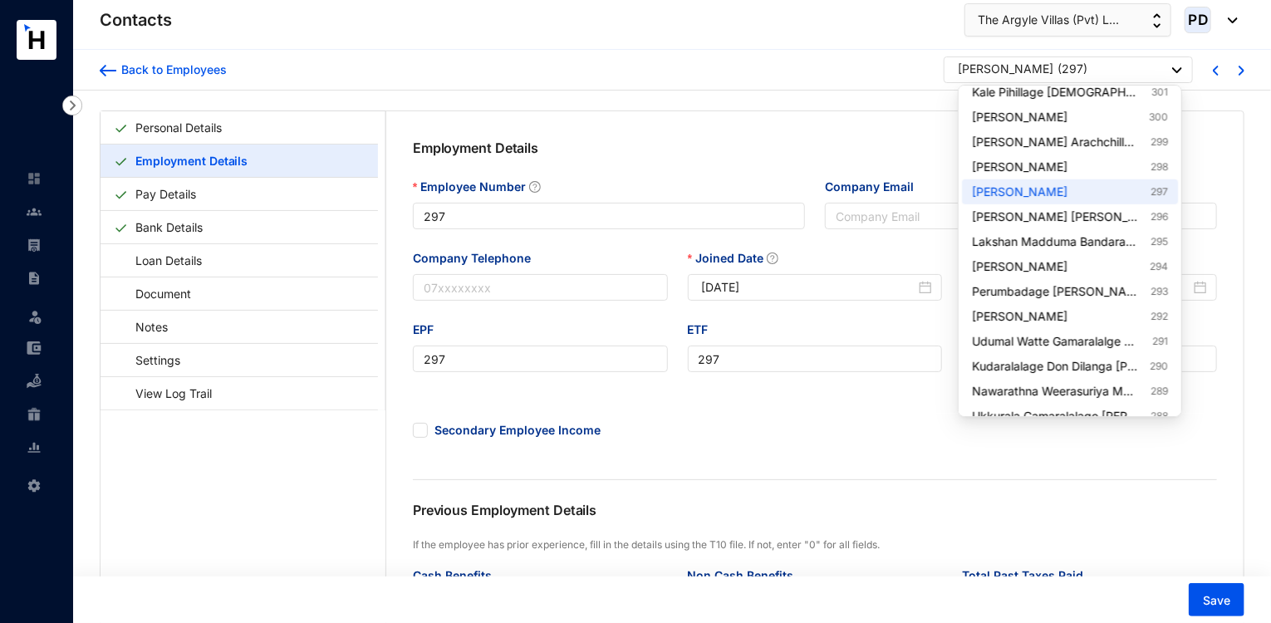
click at [1148, 78] on div "[PERSON_NAME] ( 297 )" at bounding box center [1070, 71] width 224 height 21
click at [1129, 171] on link "[PERSON_NAME] 298" at bounding box center [1070, 167] width 196 height 17
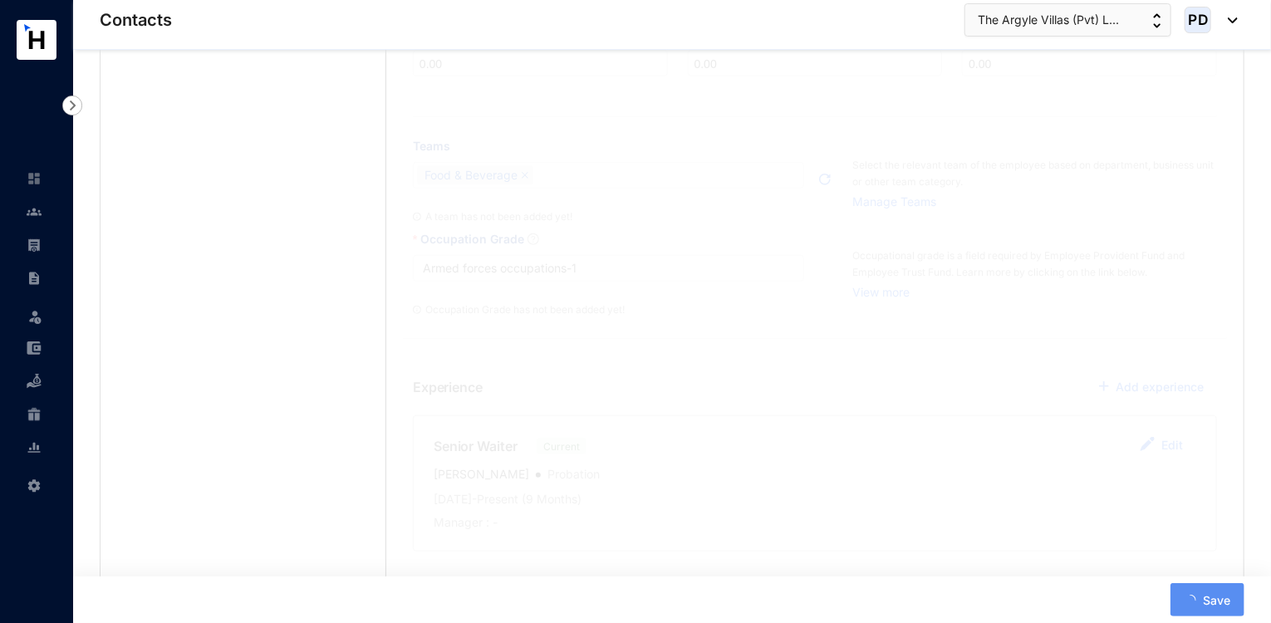
type input "298"
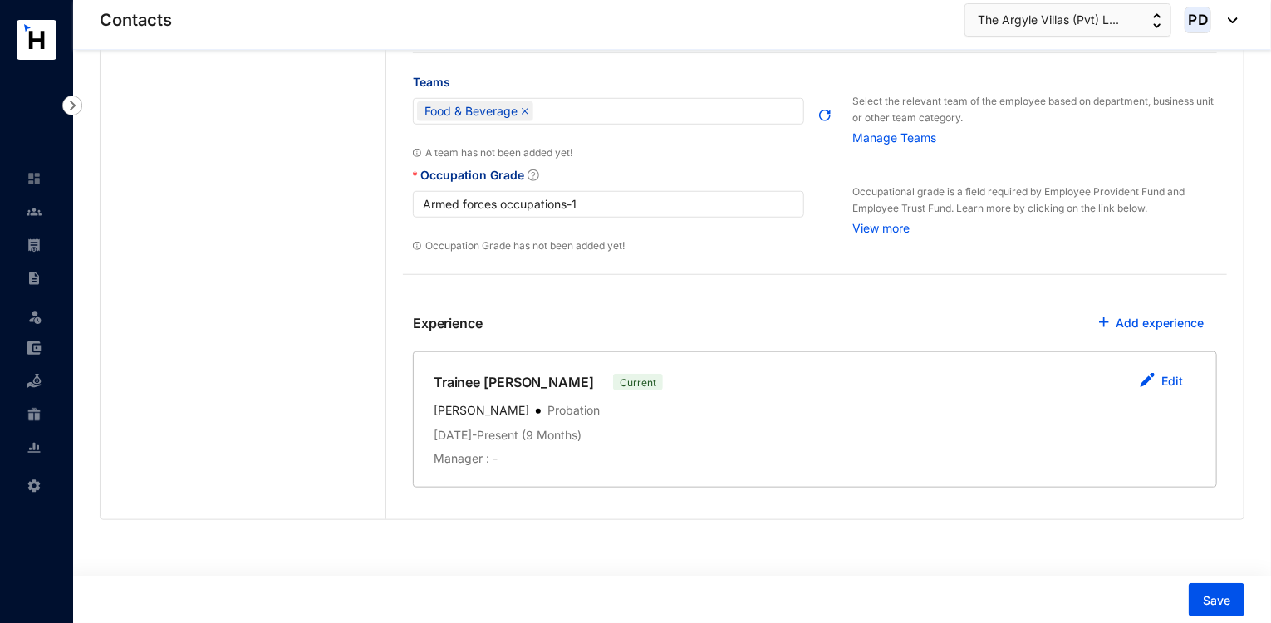
scroll to position [608, 0]
click at [1173, 384] on link "Edit" at bounding box center [1173, 381] width 22 height 14
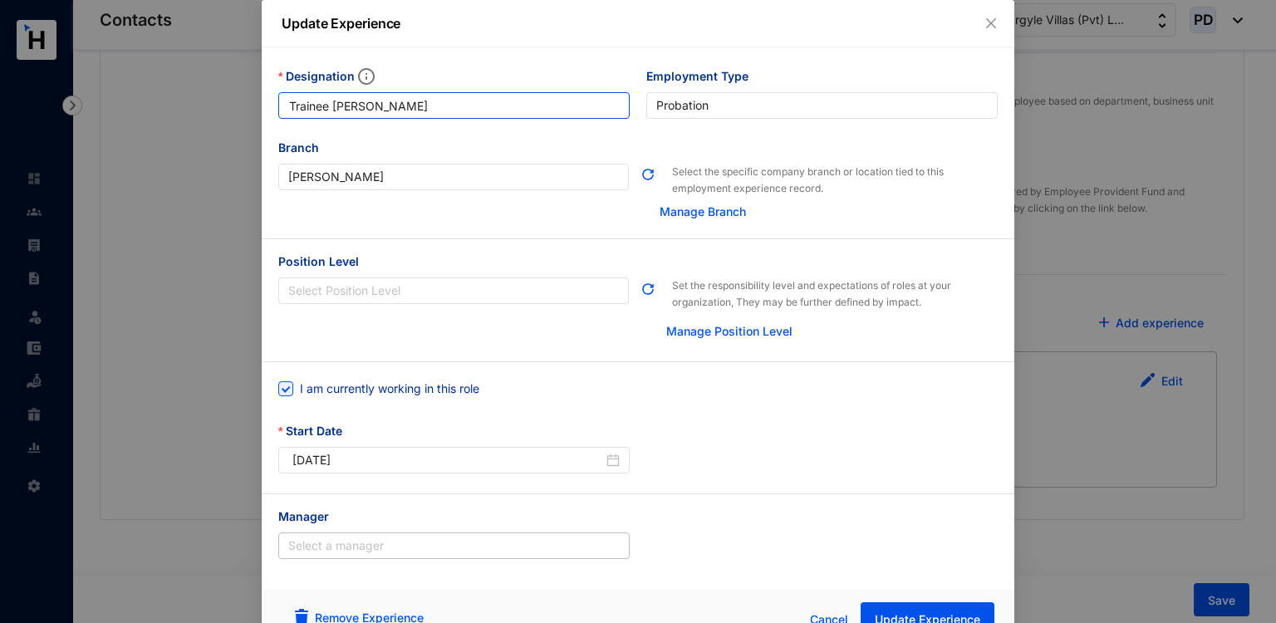
click at [336, 110] on input "Trainee [PERSON_NAME]" at bounding box center [454, 105] width 352 height 27
type input "[PERSON_NAME]"
click at [937, 608] on button "Update Experience" at bounding box center [928, 619] width 134 height 33
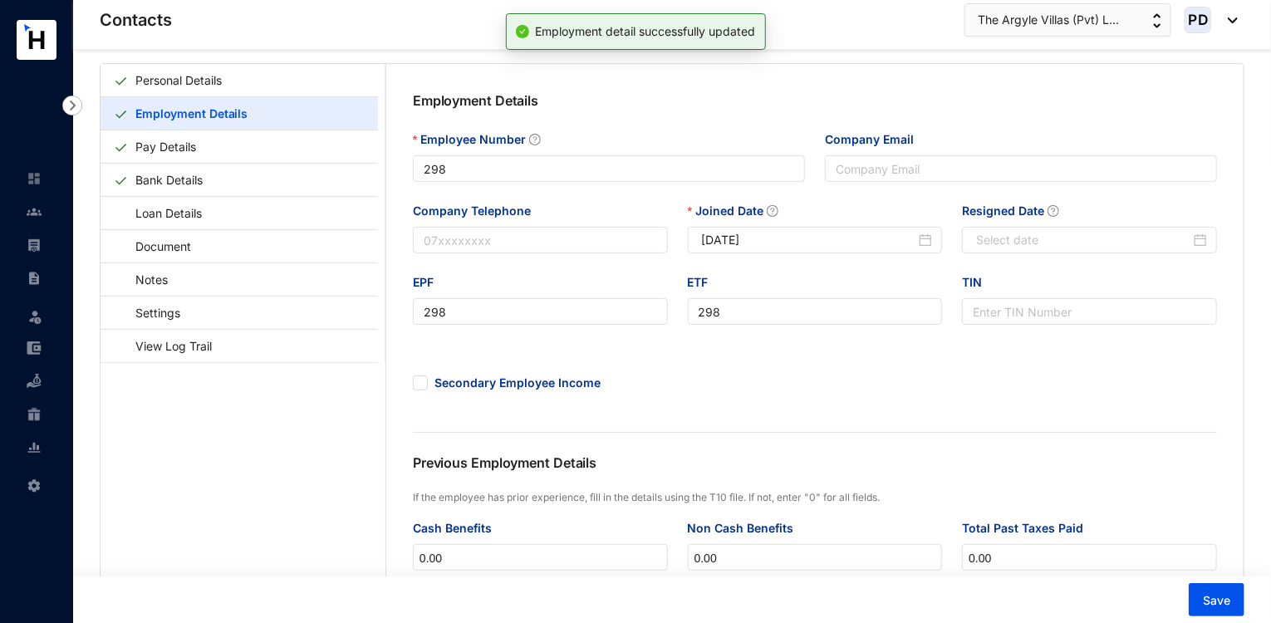
scroll to position [0, 0]
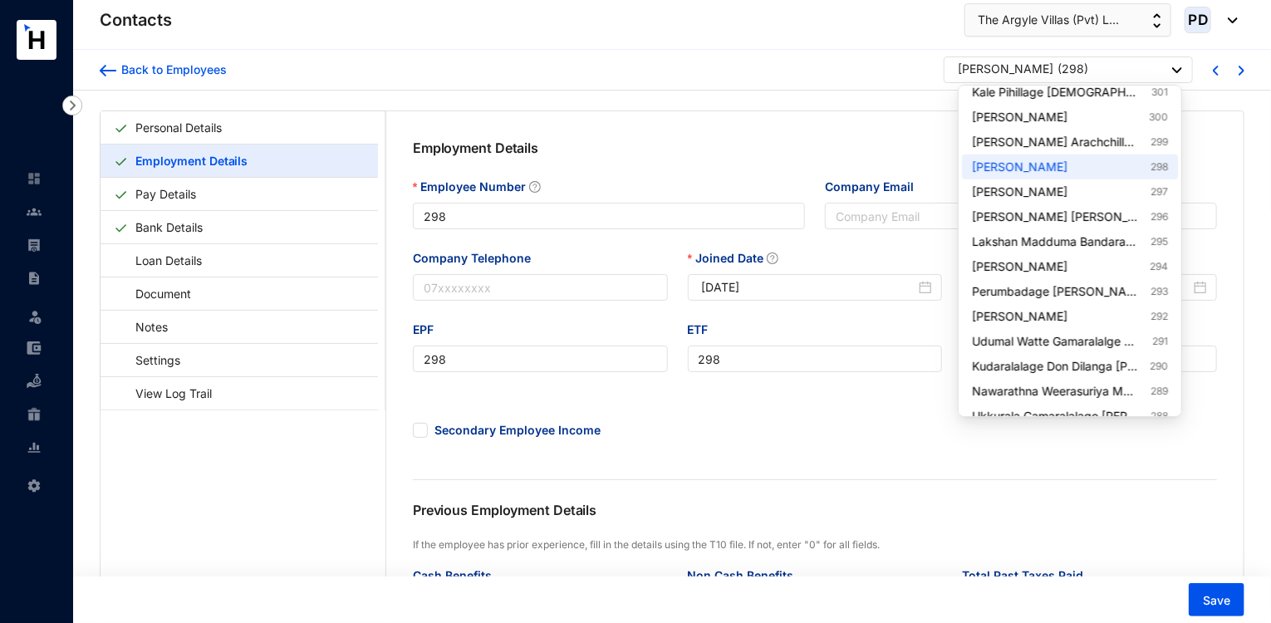
click at [1089, 72] on p "( 298 )" at bounding box center [1073, 71] width 31 height 21
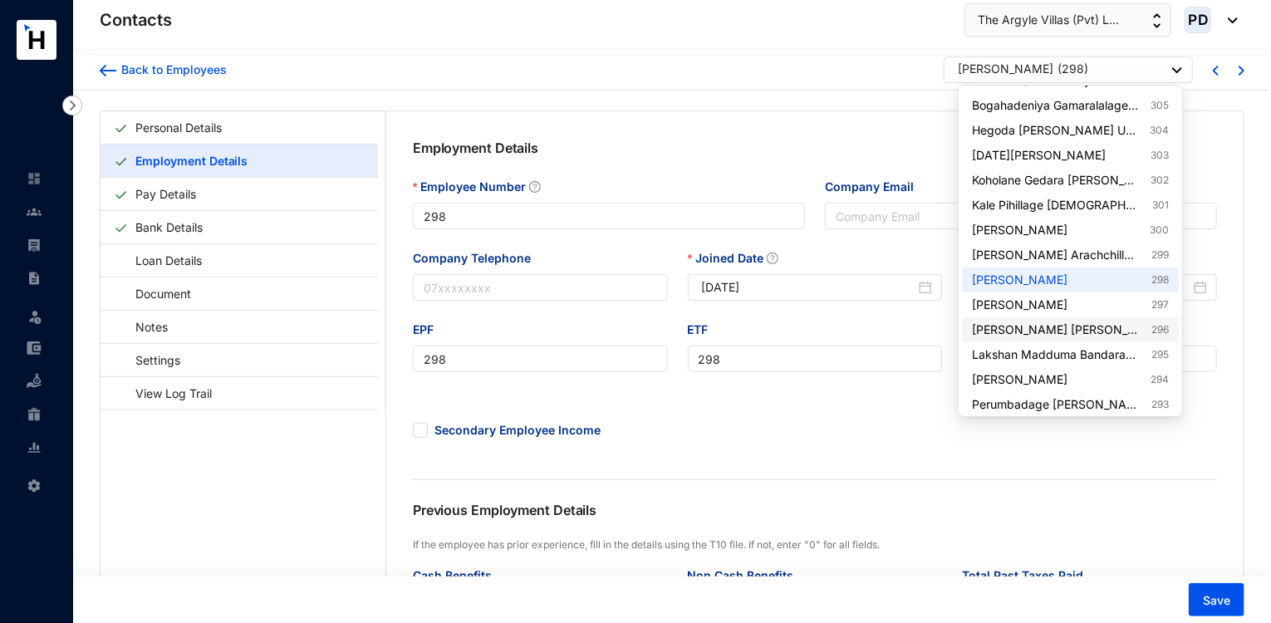
scroll to position [814, 0]
click at [1125, 163] on link "[DATE][PERSON_NAME] 303" at bounding box center [1070, 156] width 196 height 17
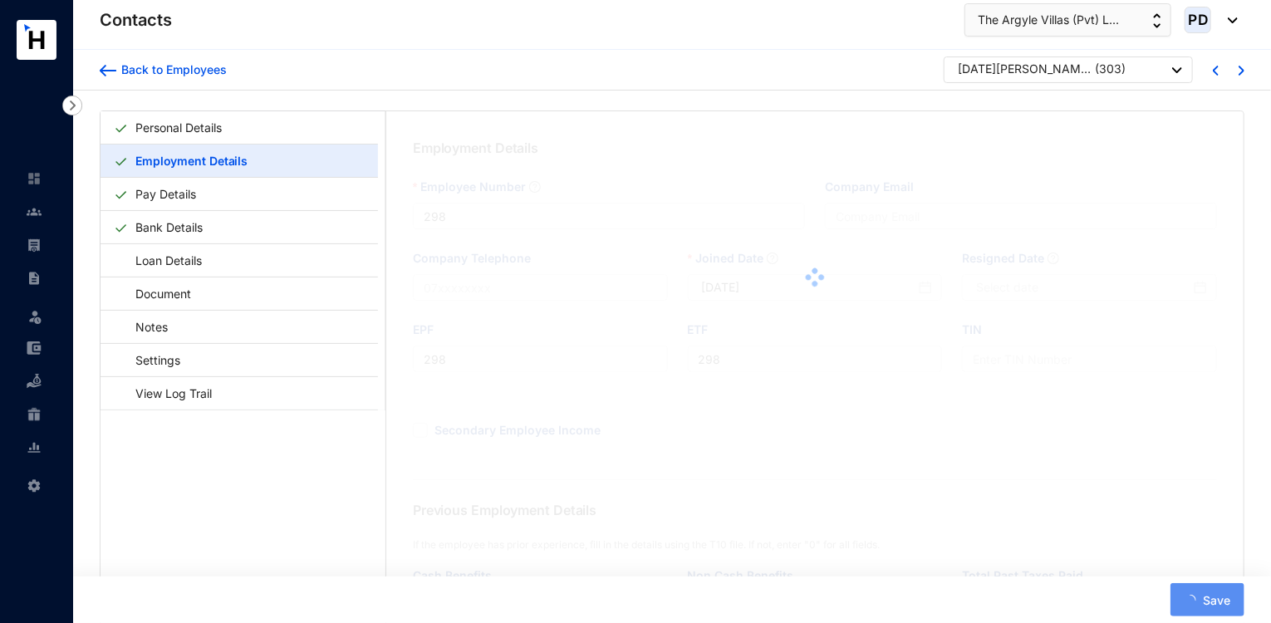
type input "303"
type input "[DATE]"
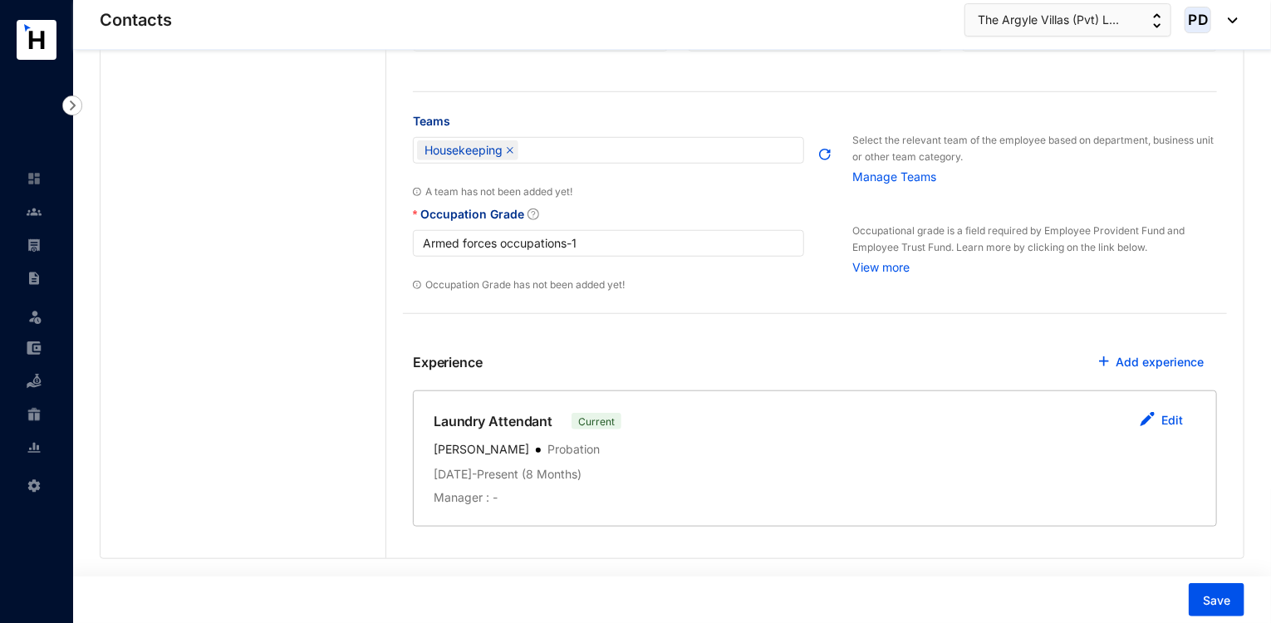
scroll to position [583, 0]
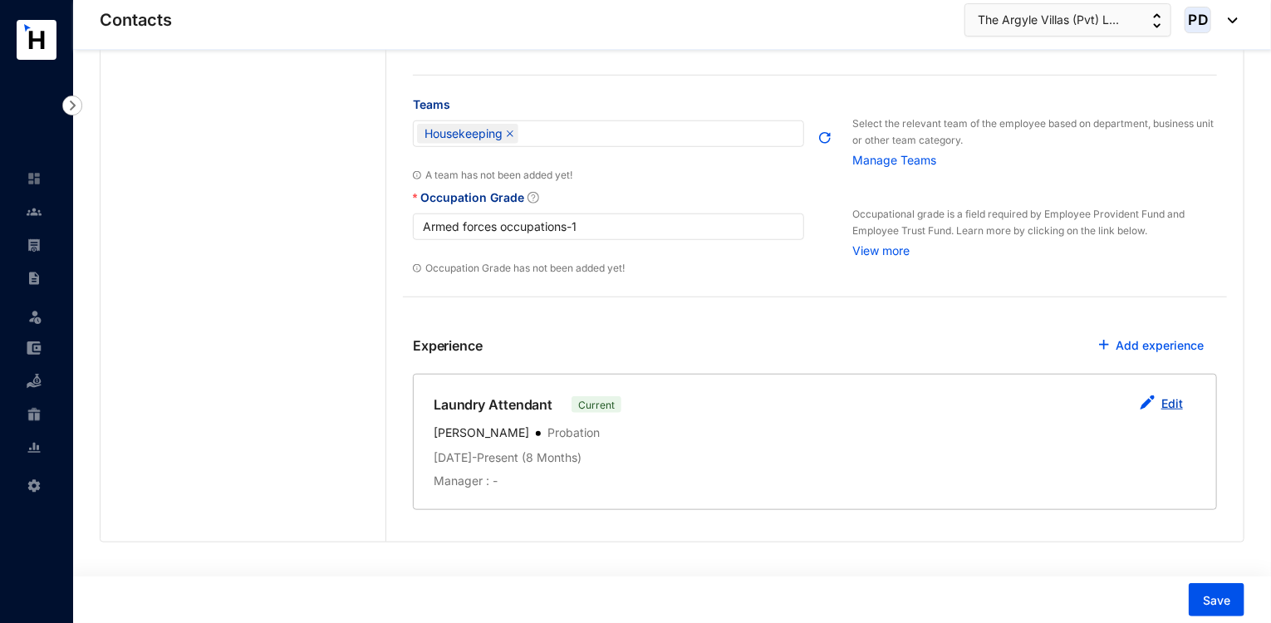
click at [1167, 411] on link "Edit" at bounding box center [1173, 403] width 22 height 14
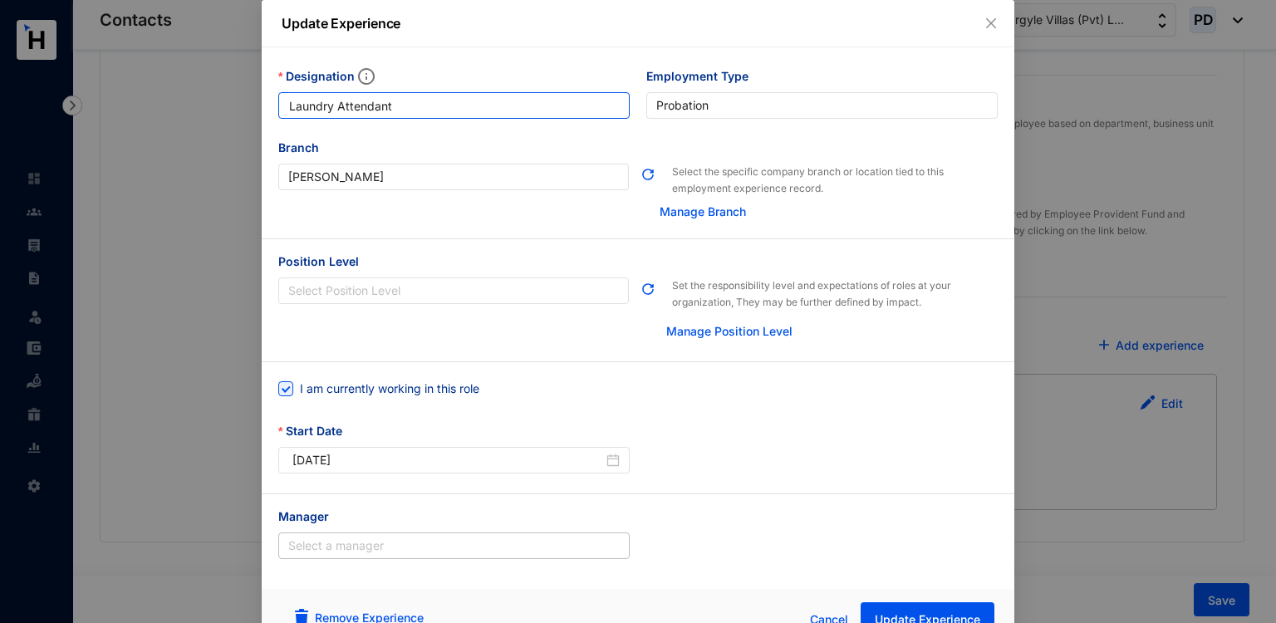
click at [279, 100] on input "Laundry Attendant" at bounding box center [454, 105] width 352 height 27
type input "Senior Laundry Attendant"
click at [896, 605] on button "Update Experience" at bounding box center [928, 619] width 134 height 33
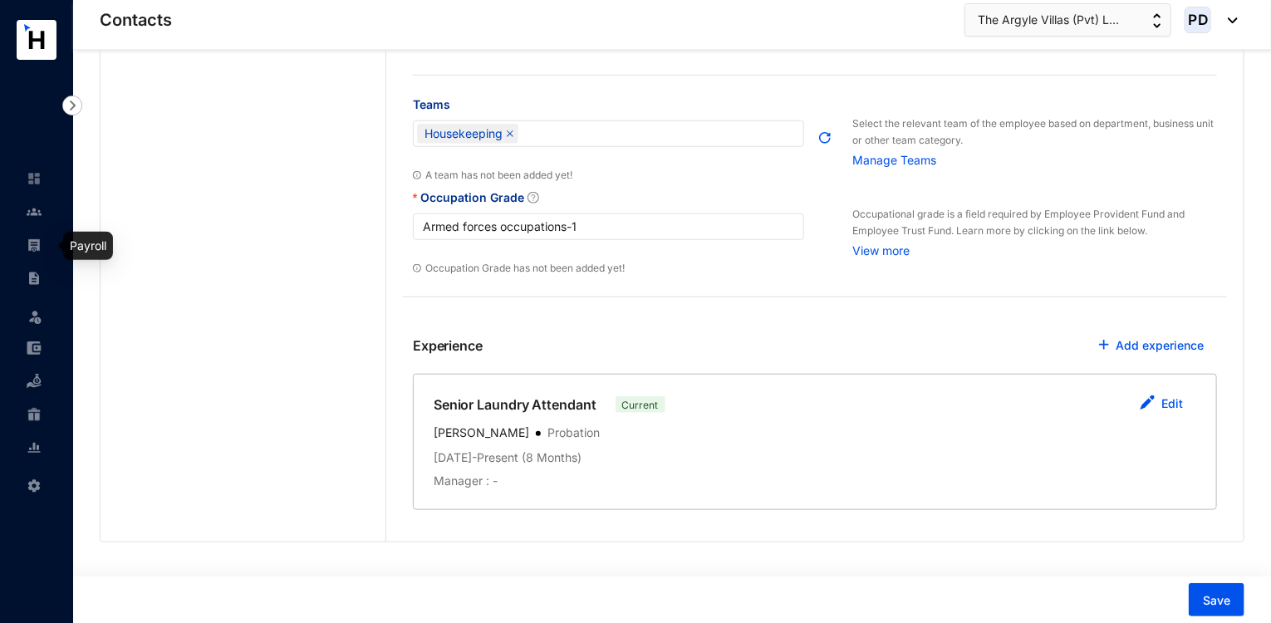
click at [27, 245] on link at bounding box center [48, 245] width 42 height 17
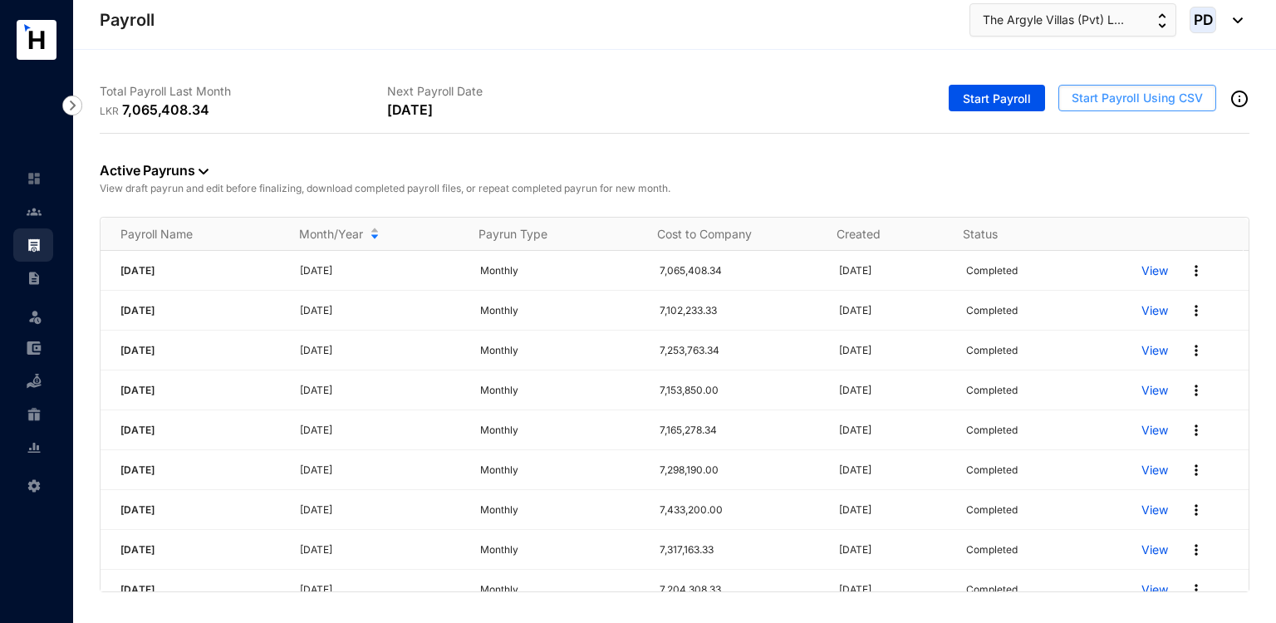
click at [1169, 91] on span "Start Payroll Using CSV" at bounding box center [1137, 98] width 131 height 17
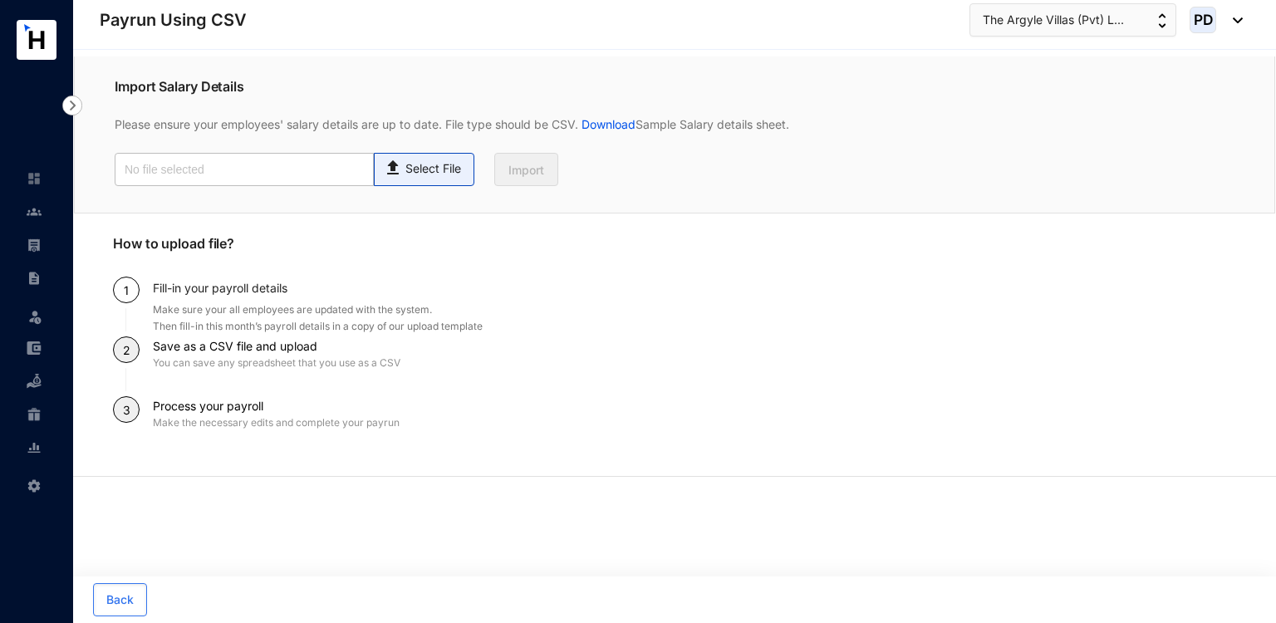
click at [449, 185] on span "Select File" at bounding box center [424, 169] width 101 height 33
click at [0, 0] on input "Select File" at bounding box center [0, 0] width 0 height 0
type input "Payroll Upload File.csv"
click at [533, 187] on div "Import Salary Details Please ensure your employees' salary details are up to da…" at bounding box center [675, 135] width 1202 height 157
click at [532, 170] on span "Import" at bounding box center [527, 170] width 36 height 17
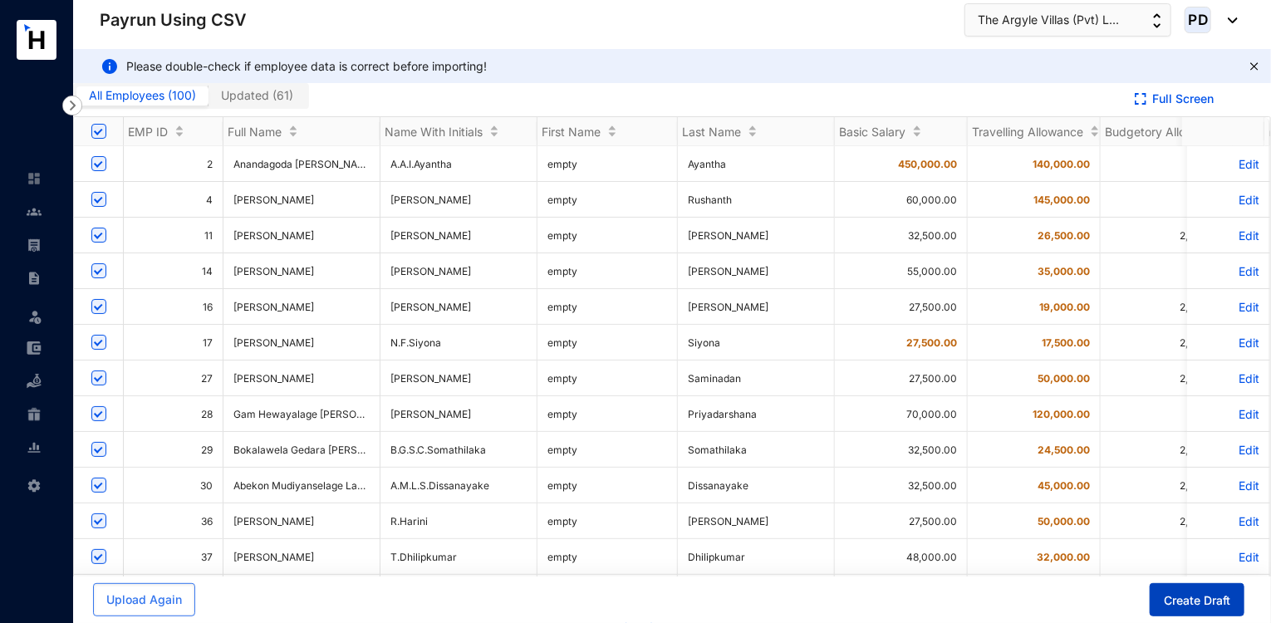
click at [1188, 603] on span "Create Draft" at bounding box center [1197, 601] width 66 height 17
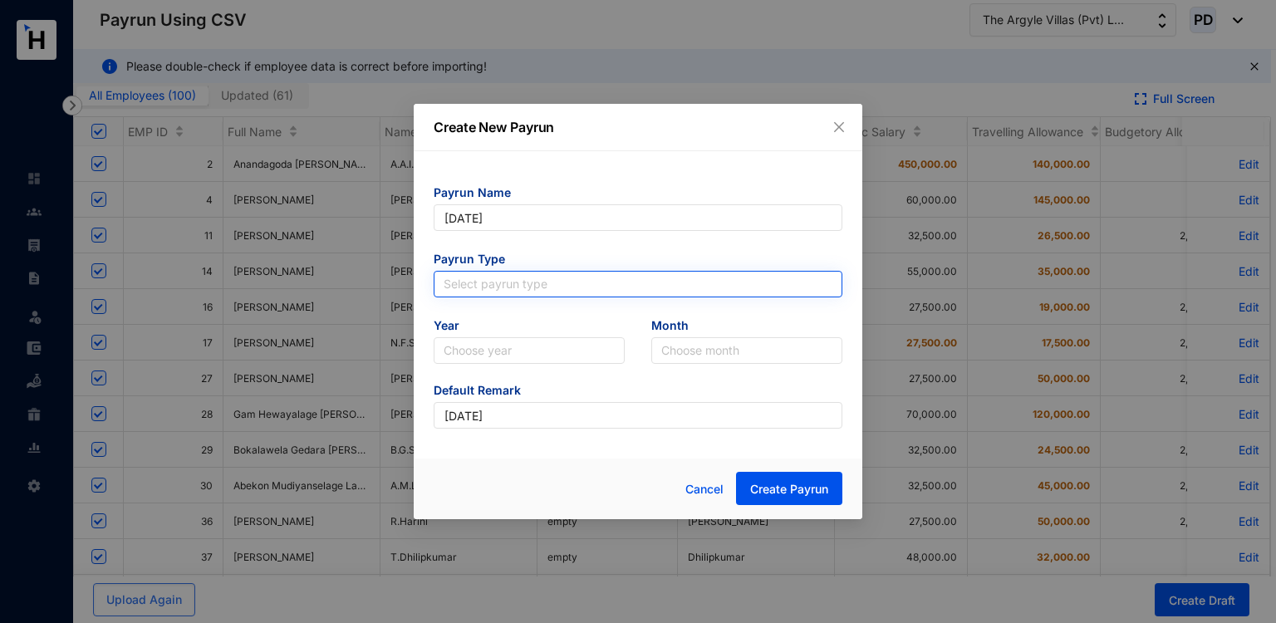
click at [536, 281] on input "search" at bounding box center [638, 284] width 389 height 25
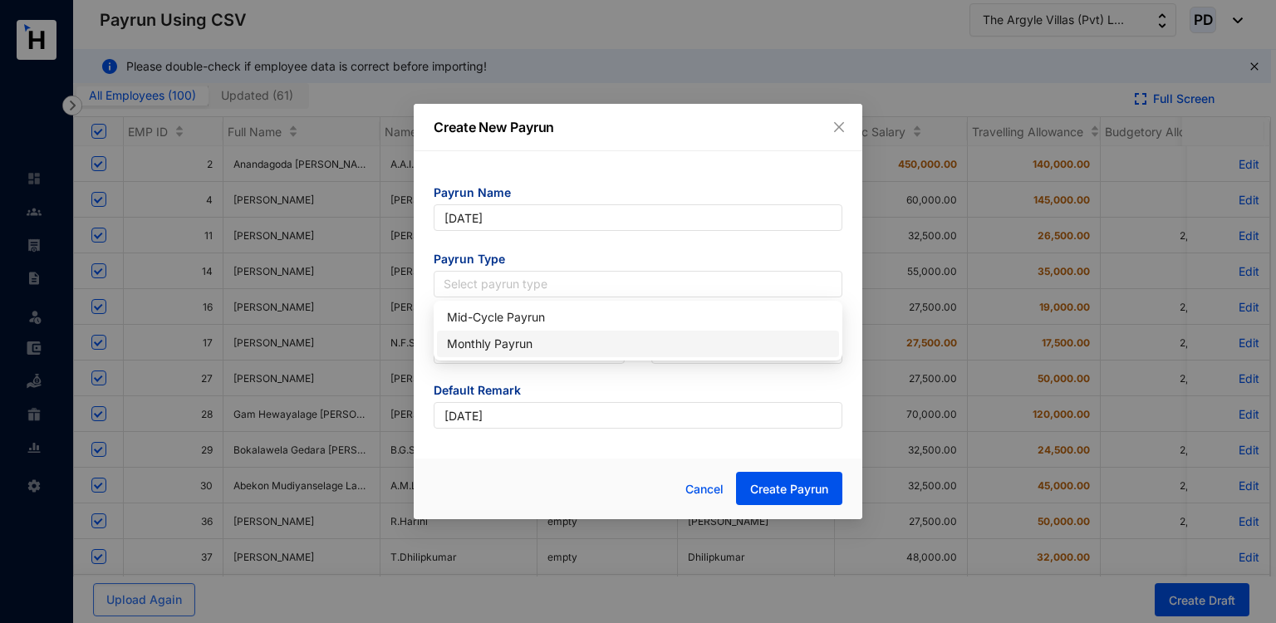
click at [501, 340] on div "Monthly Payrun" at bounding box center [638, 344] width 382 height 18
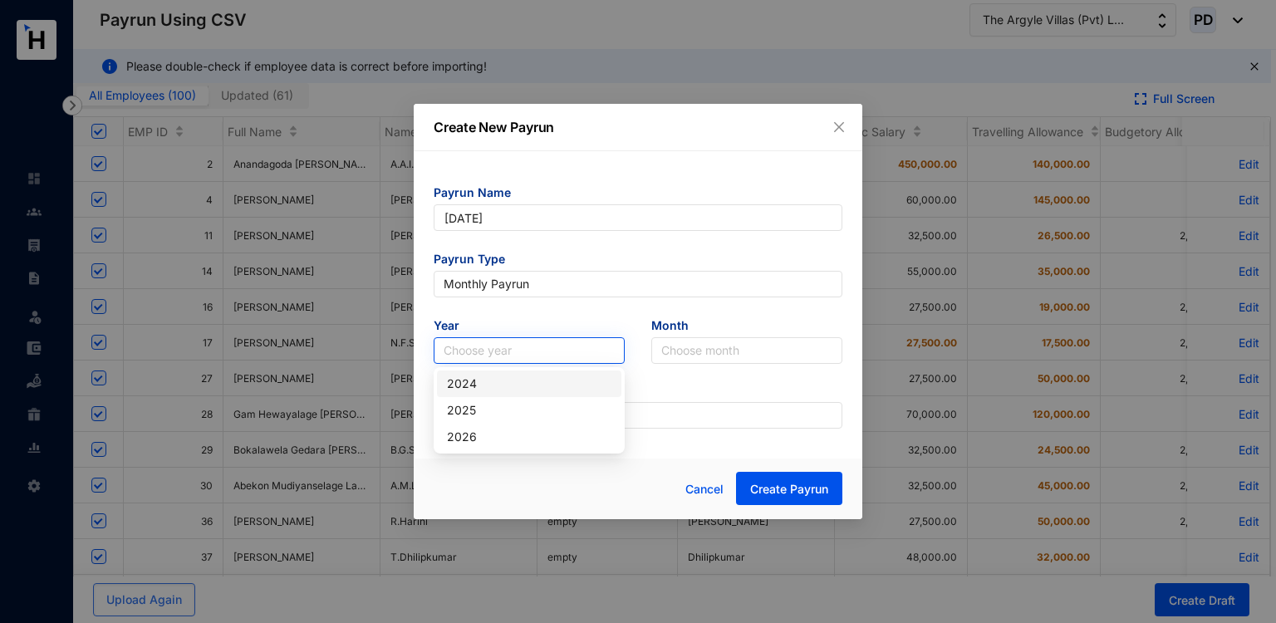
click at [546, 343] on input "search" at bounding box center [529, 350] width 171 height 25
click at [490, 414] on div "2025" at bounding box center [529, 410] width 165 height 18
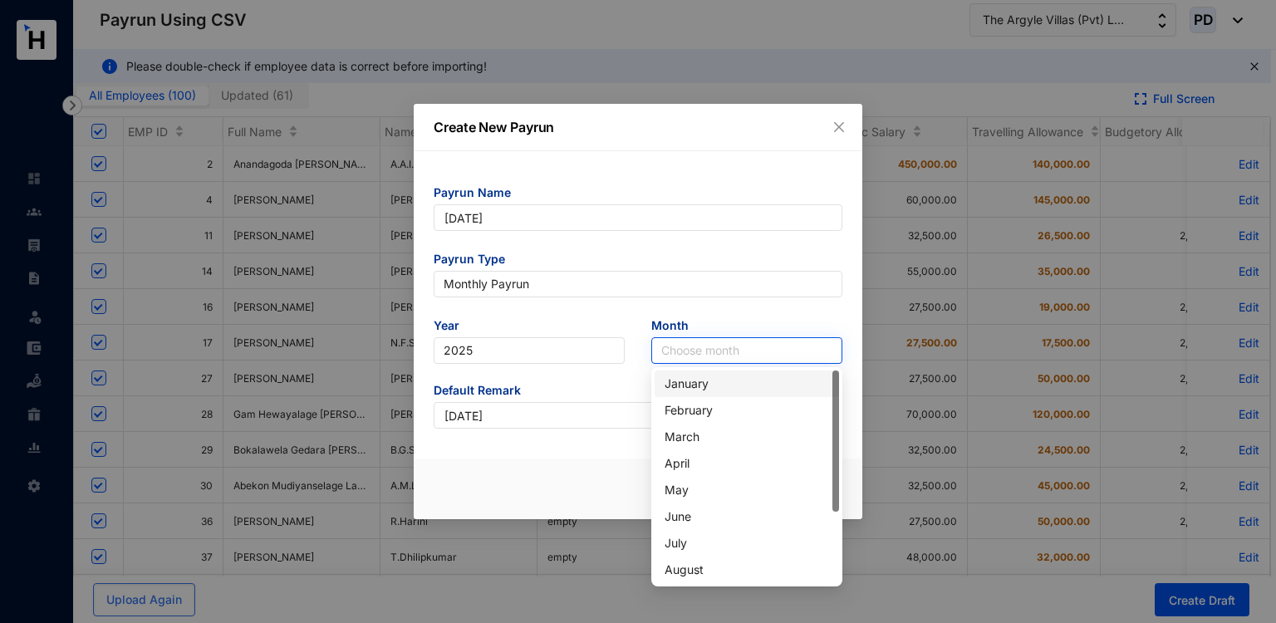
click at [688, 357] on input "search" at bounding box center [747, 350] width 171 height 25
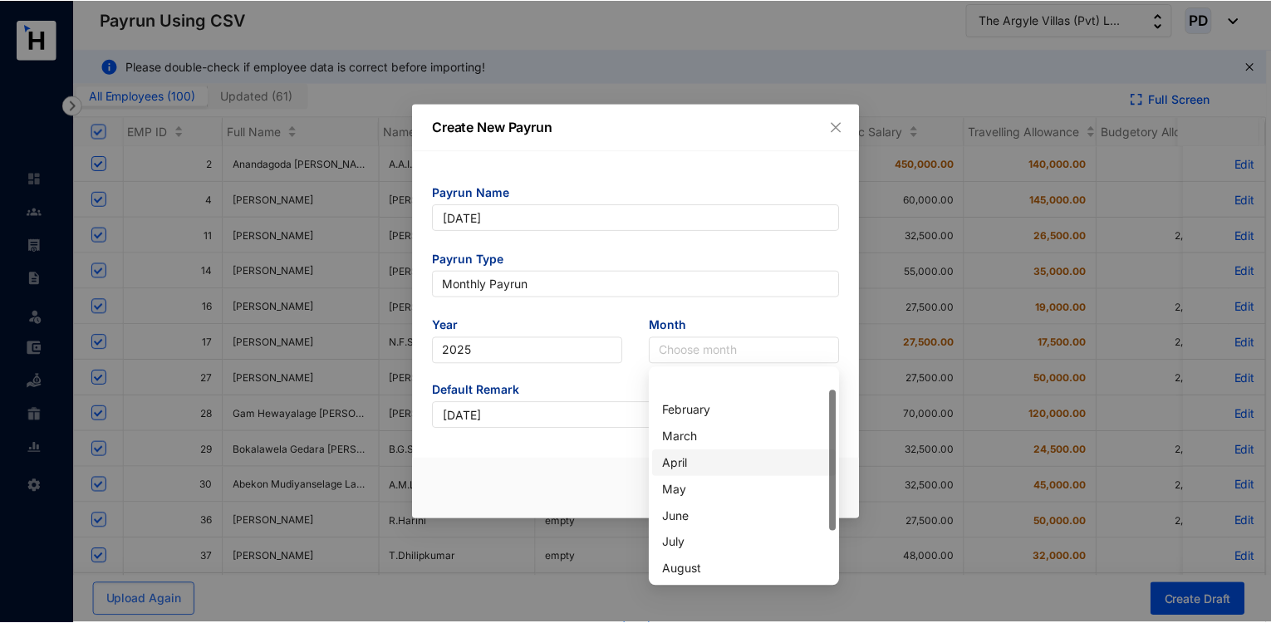
scroll to position [106, 0]
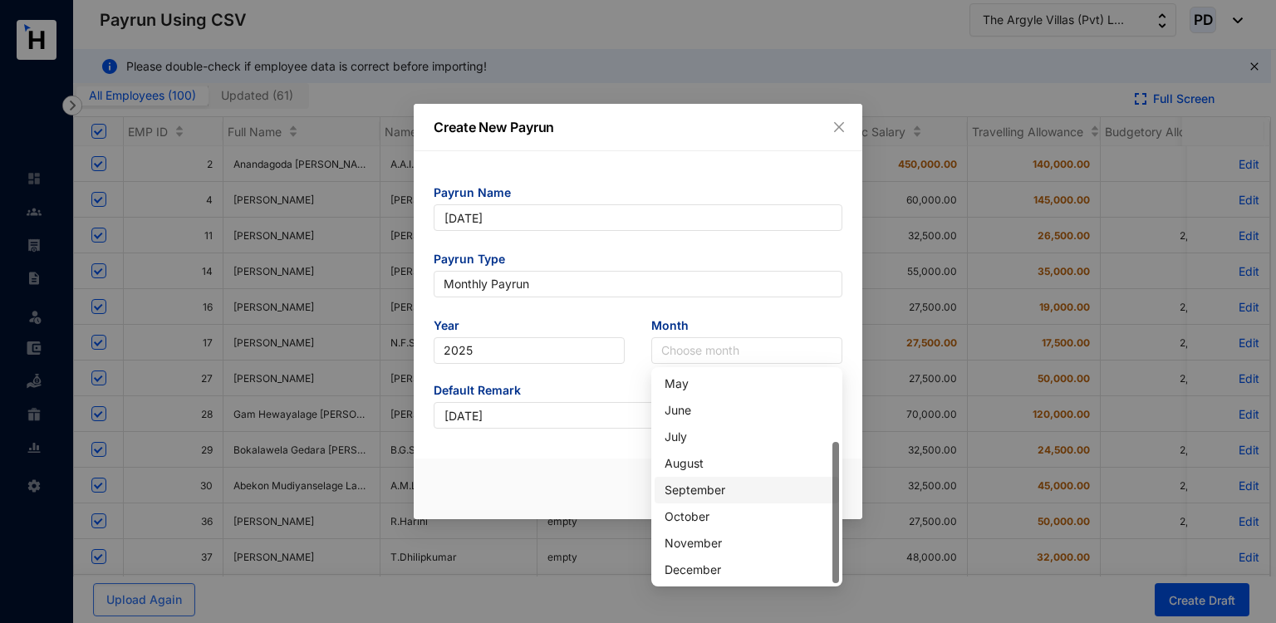
click at [690, 483] on div "September" at bounding box center [747, 490] width 165 height 18
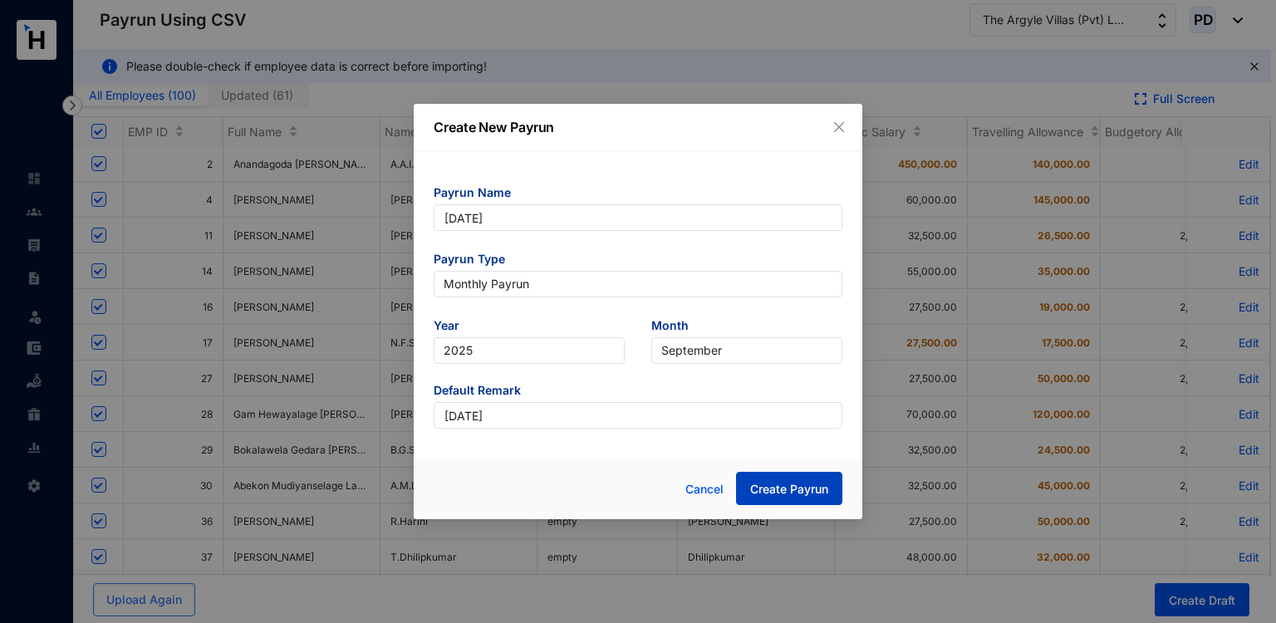
click at [787, 495] on span "Create Payrun" at bounding box center [789, 489] width 78 height 17
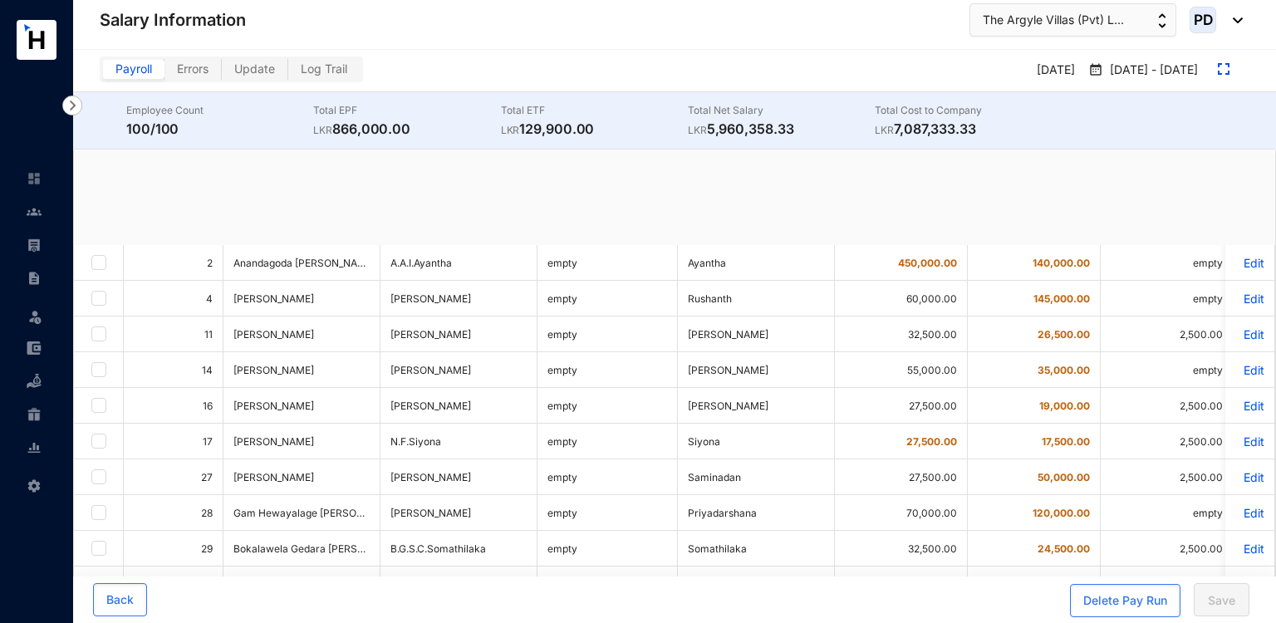
checkbox input "true"
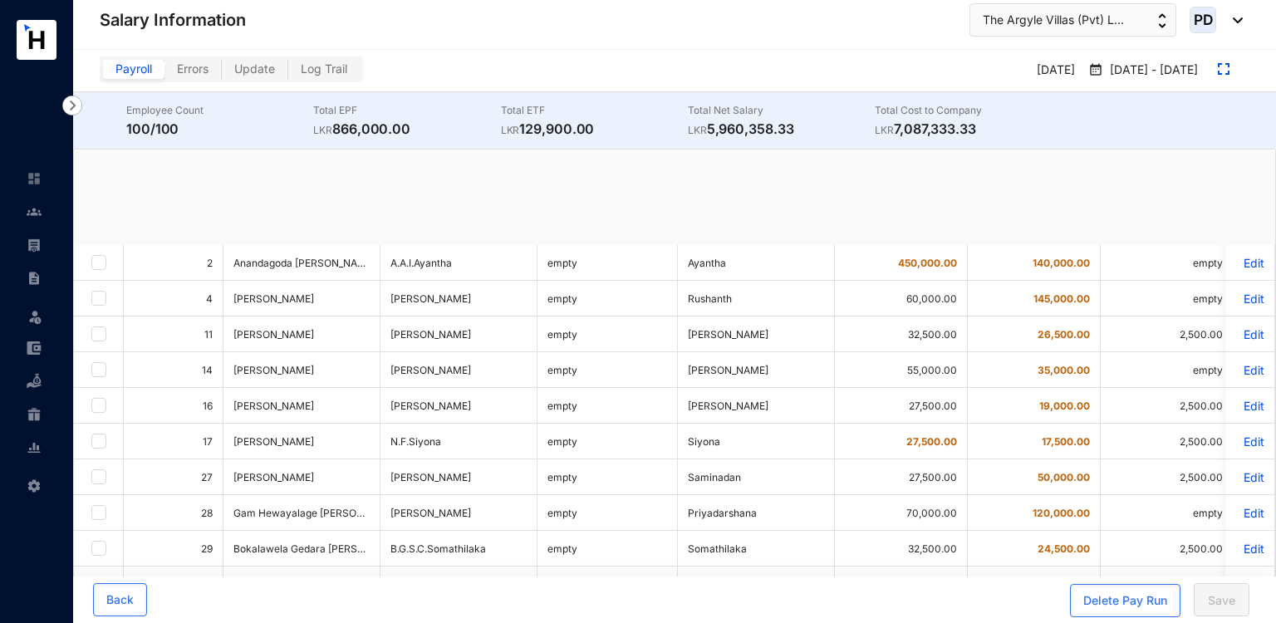
checkbox input "true"
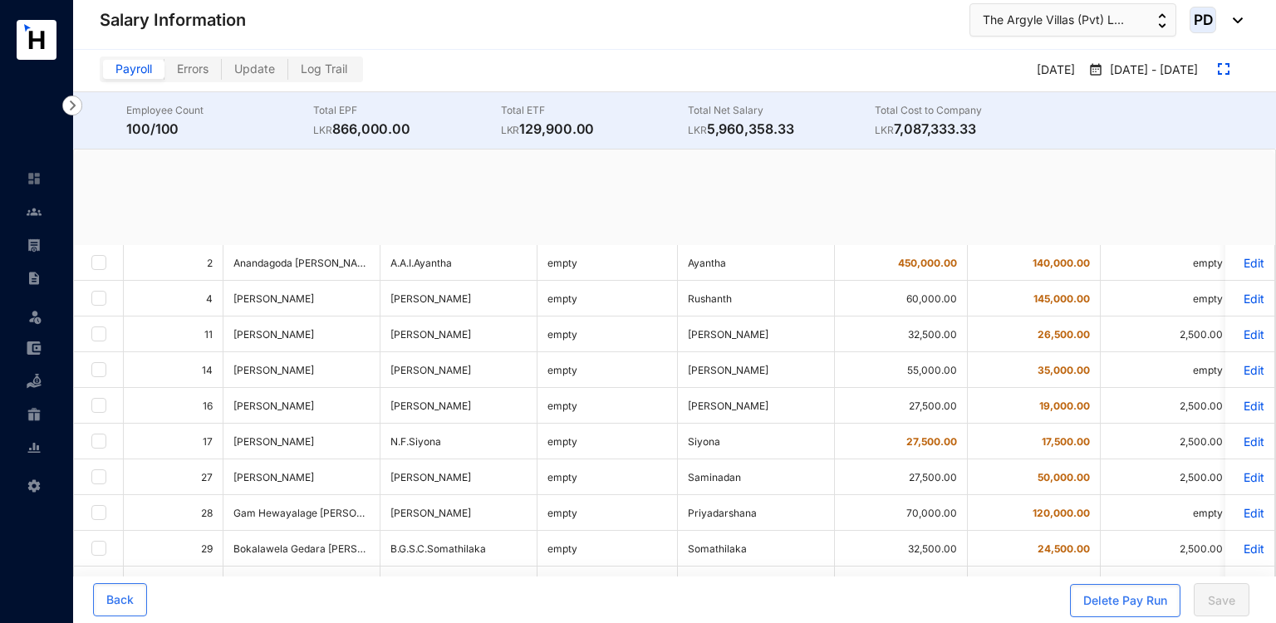
checkbox input "true"
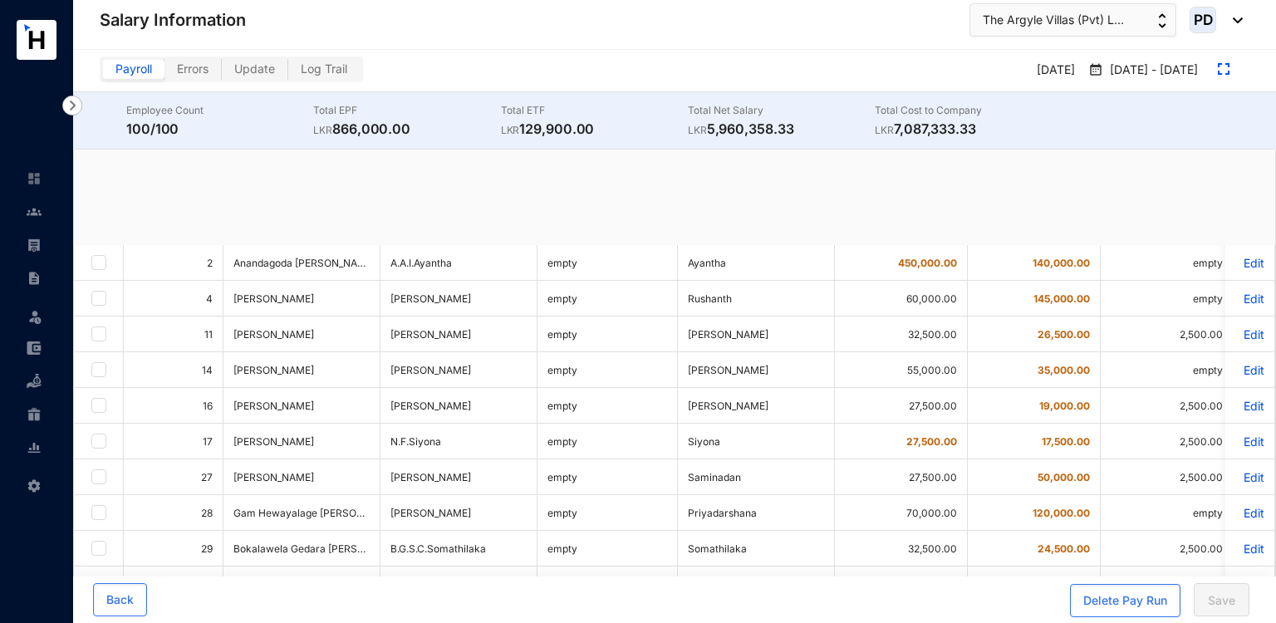
checkbox input "true"
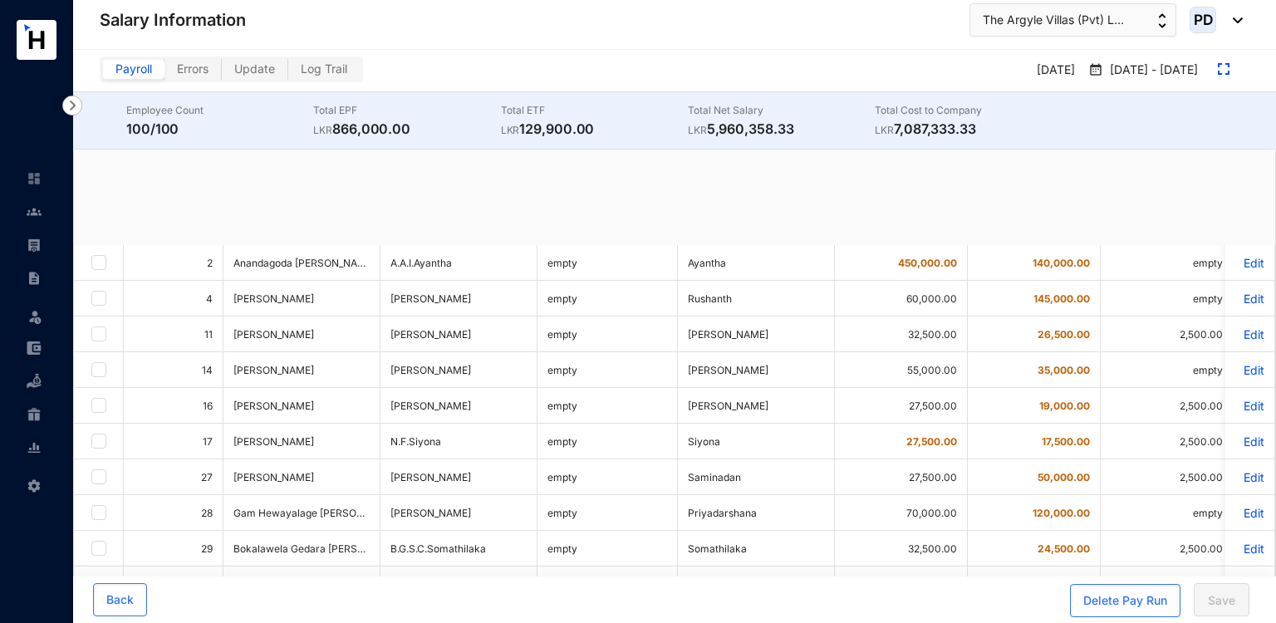
checkbox input "true"
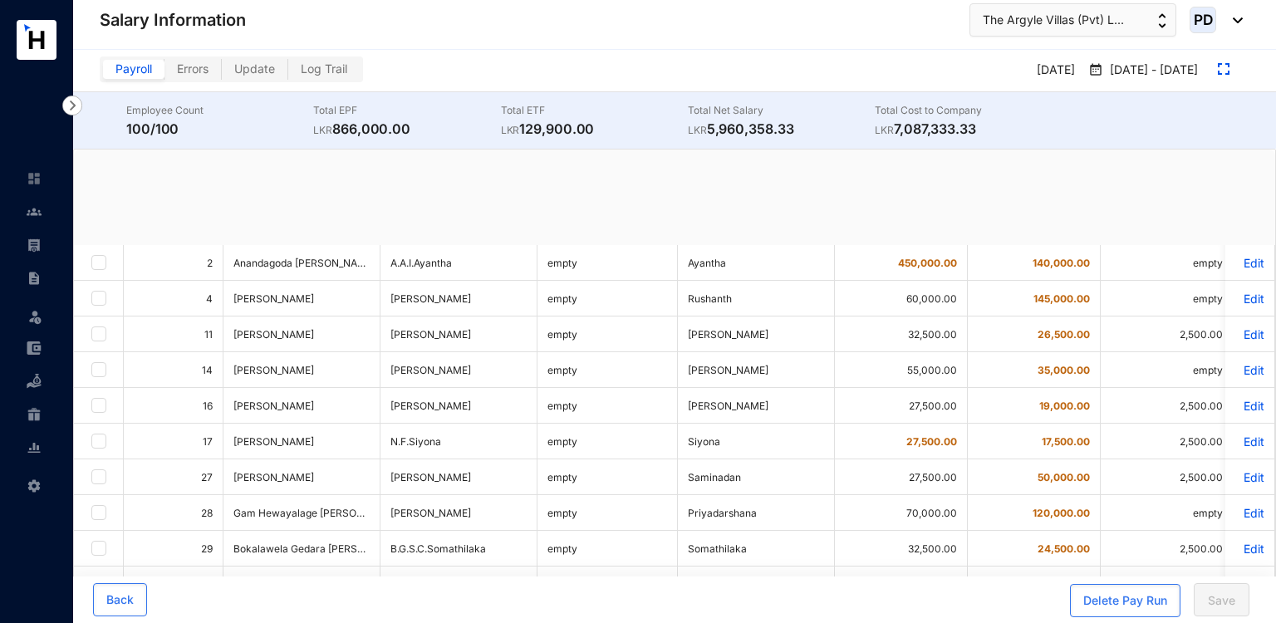
checkbox input "true"
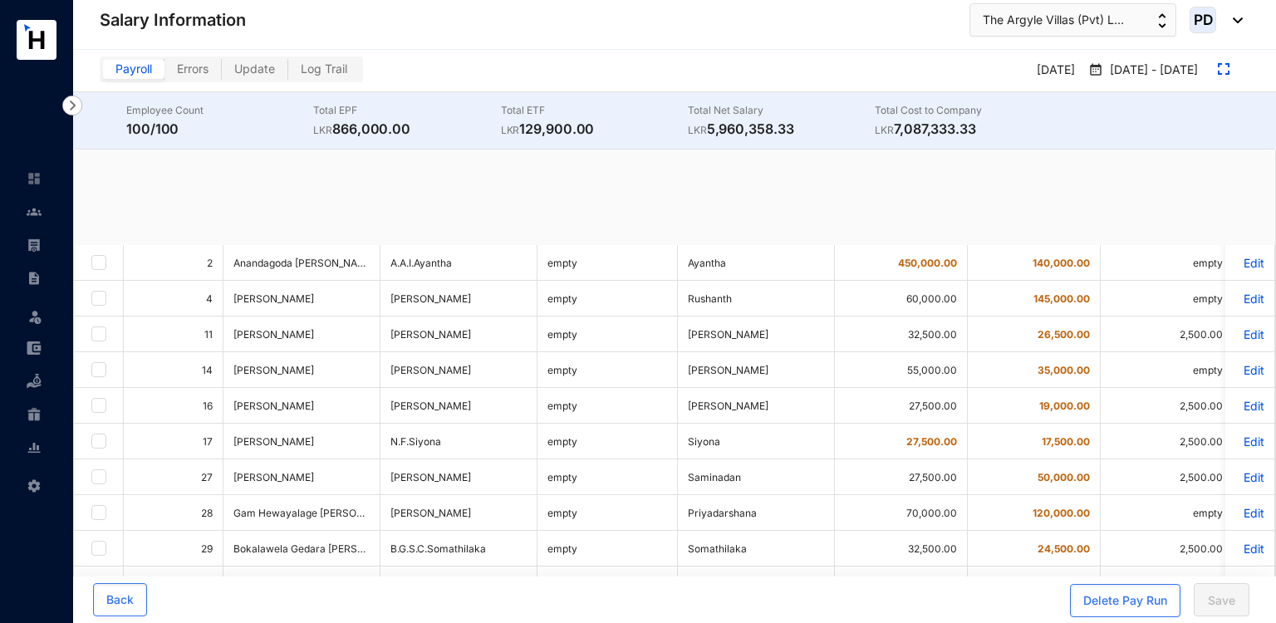
checkbox input "true"
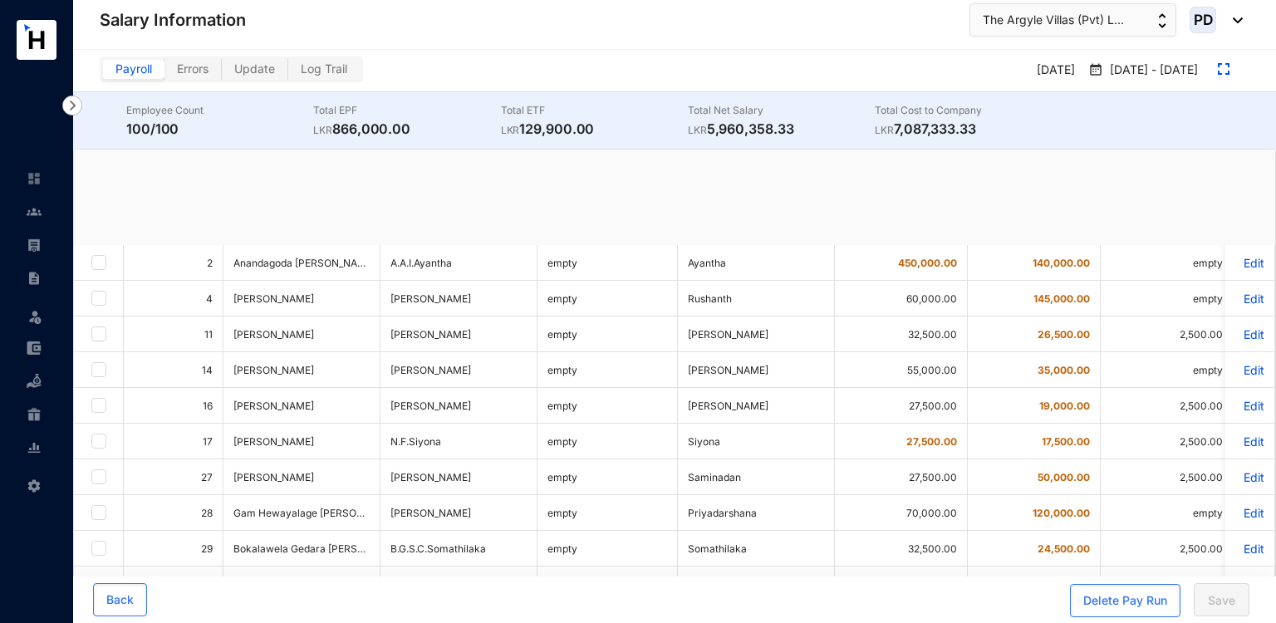
checkbox input "true"
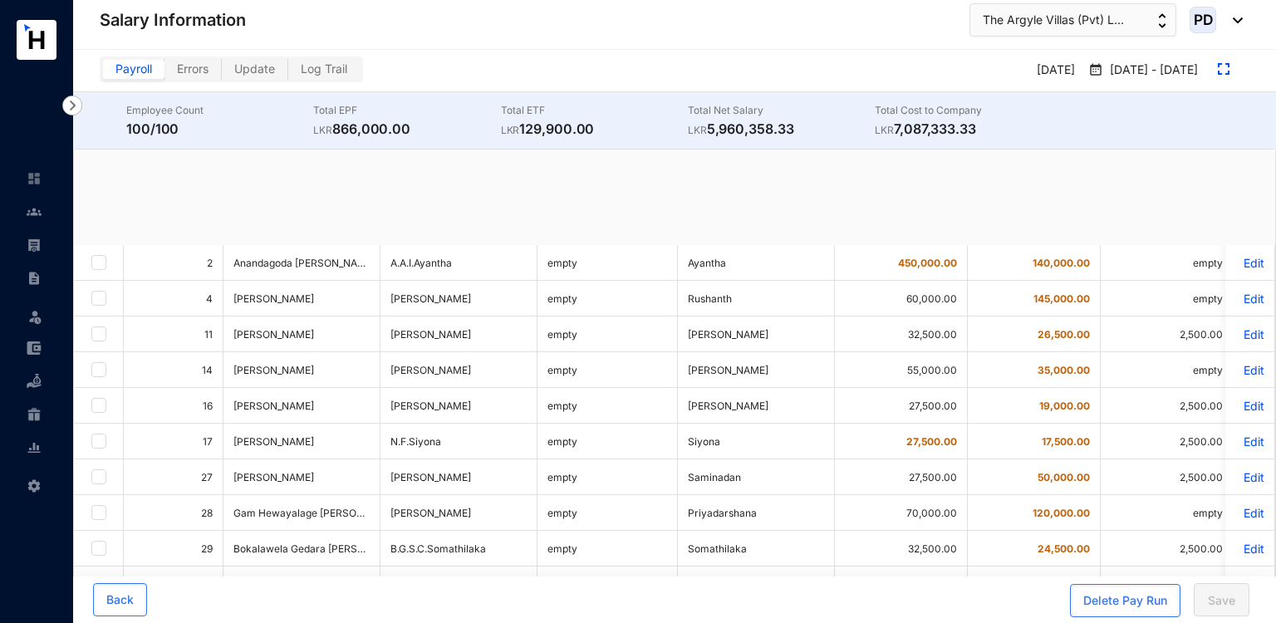
checkbox input "true"
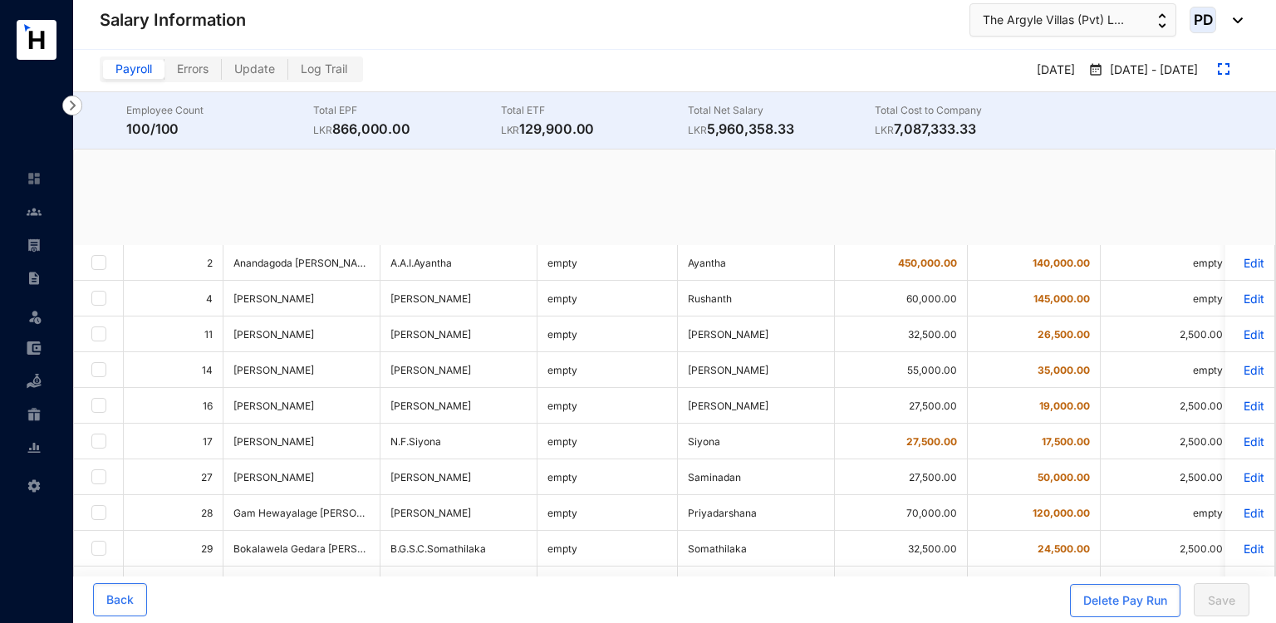
checkbox input "true"
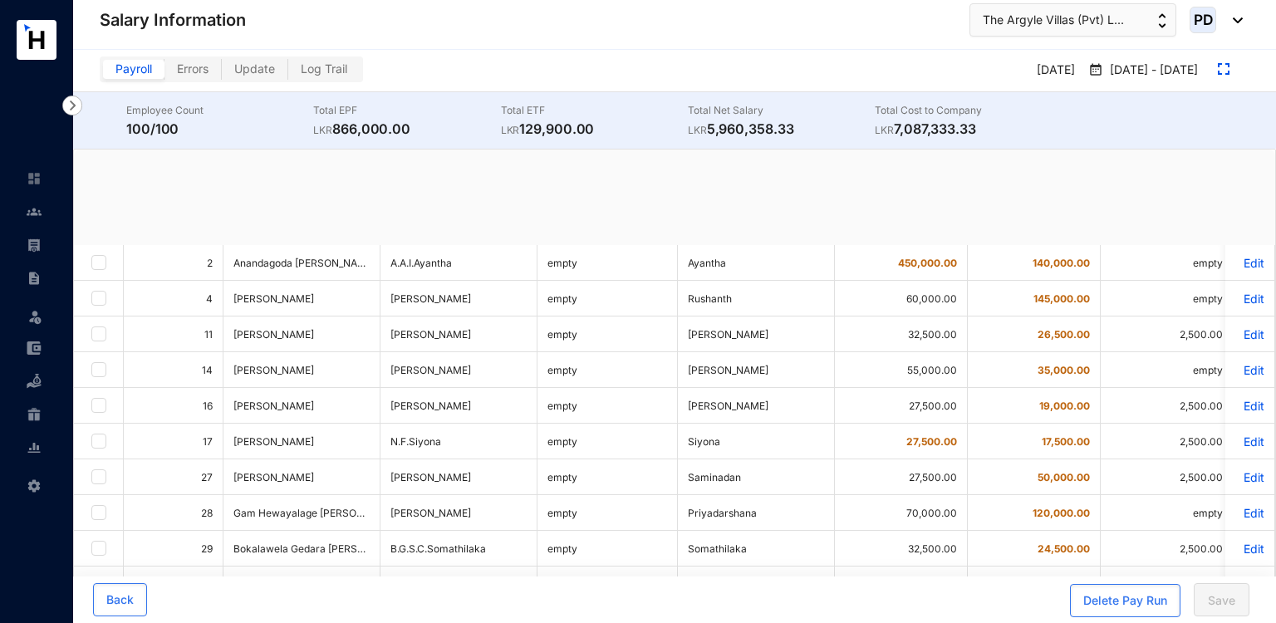
checkbox input "true"
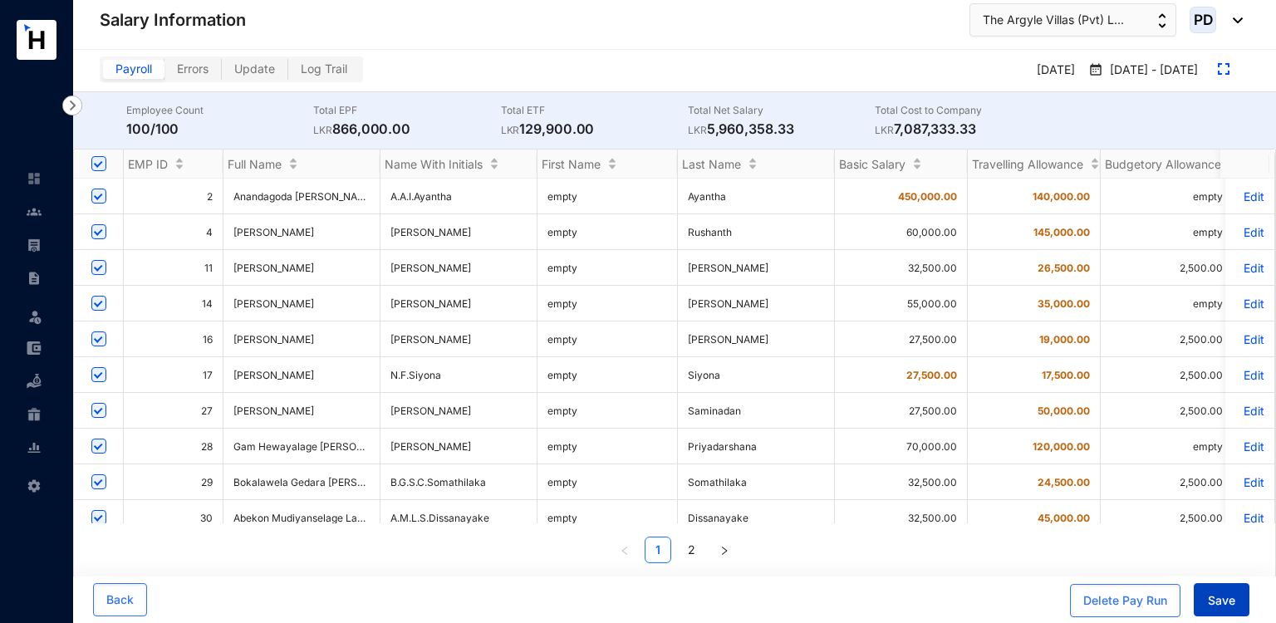
click at [1210, 593] on span "Save" at bounding box center [1221, 601] width 27 height 17
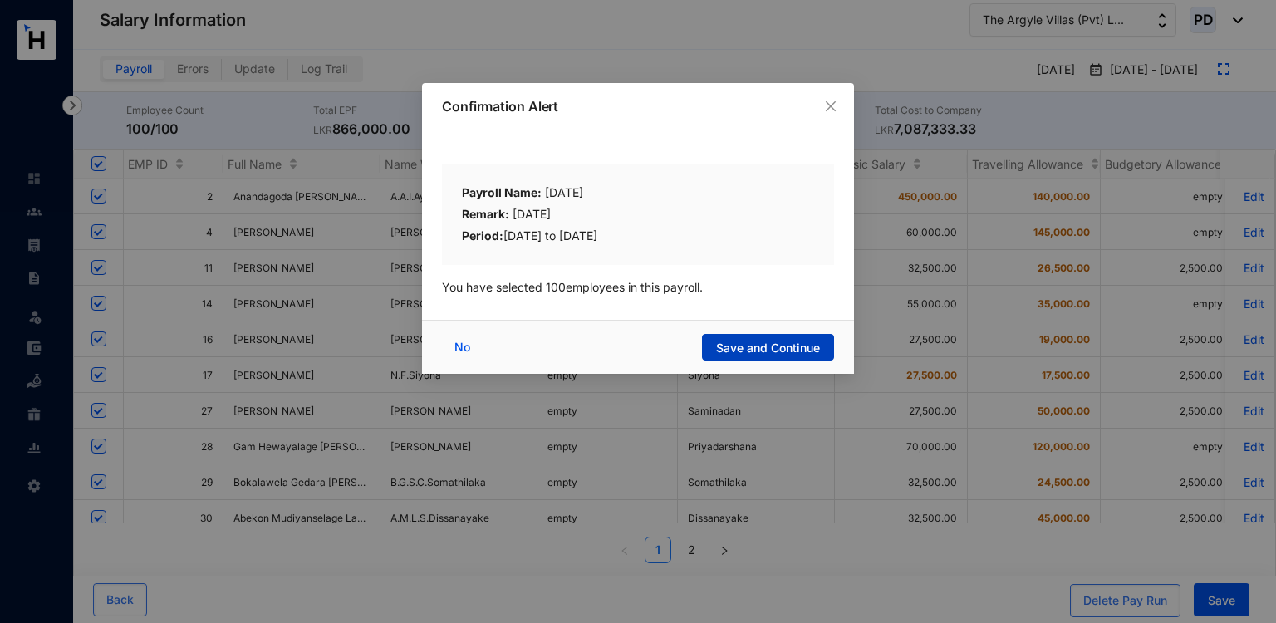
click at [818, 347] on span "Save and Continue" at bounding box center [768, 348] width 104 height 17
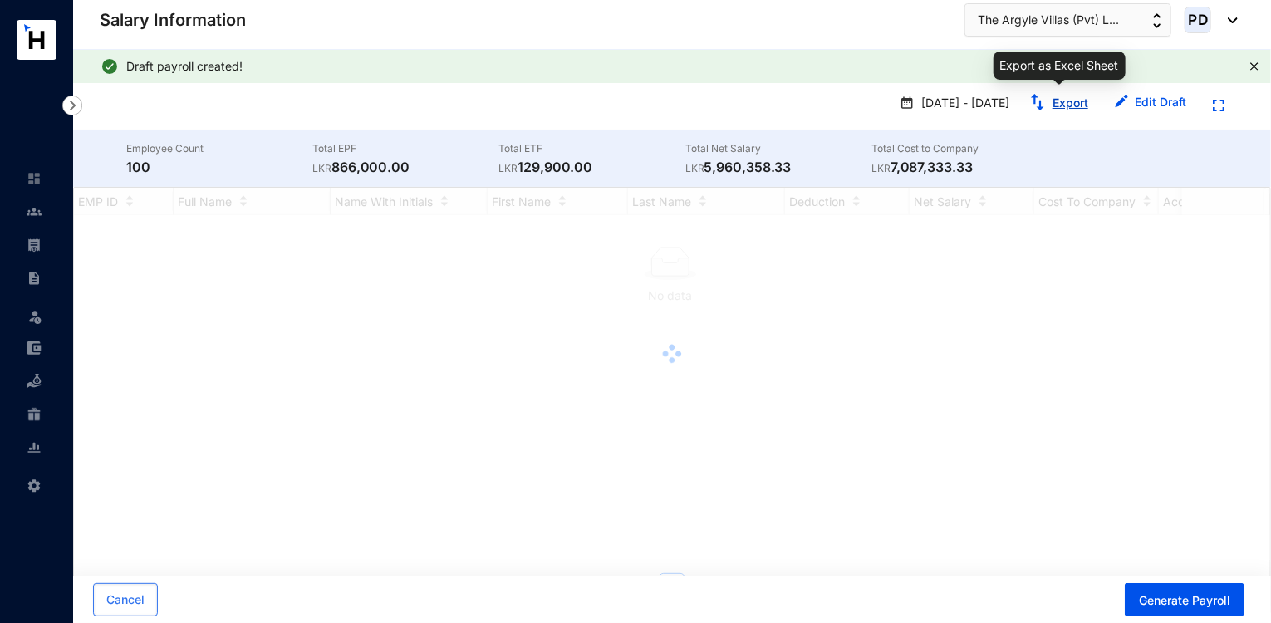
click at [1053, 99] on link "Export" at bounding box center [1071, 103] width 36 height 14
